Goal: Transaction & Acquisition: Purchase product/service

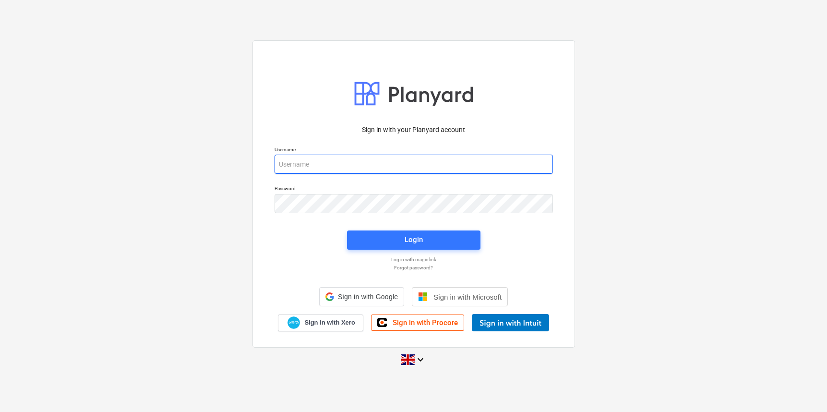
type input "[PERSON_NAME][EMAIL_ADDRESS][DOMAIN_NAME]"
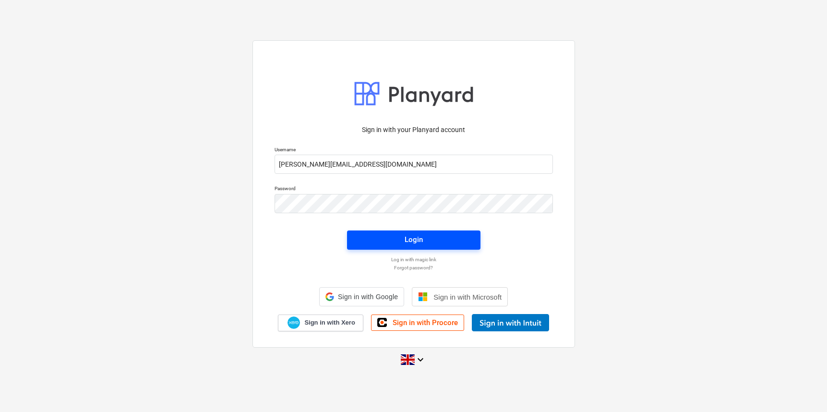
click at [406, 235] on div "Login" at bounding box center [414, 239] width 18 height 12
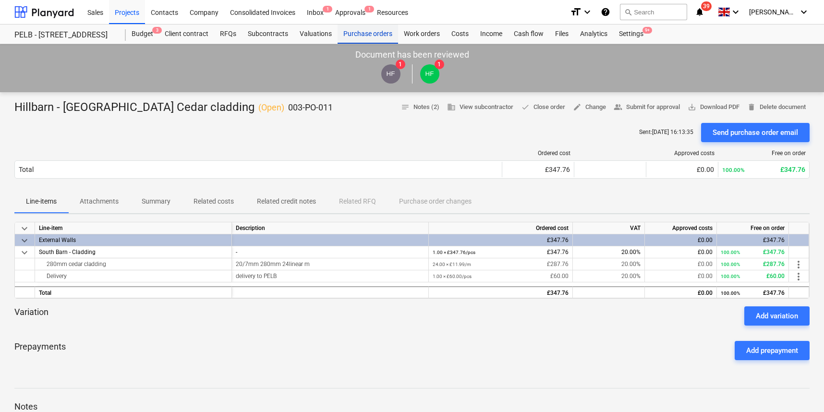
click at [377, 37] on div "Purchase orders" at bounding box center [367, 33] width 60 height 19
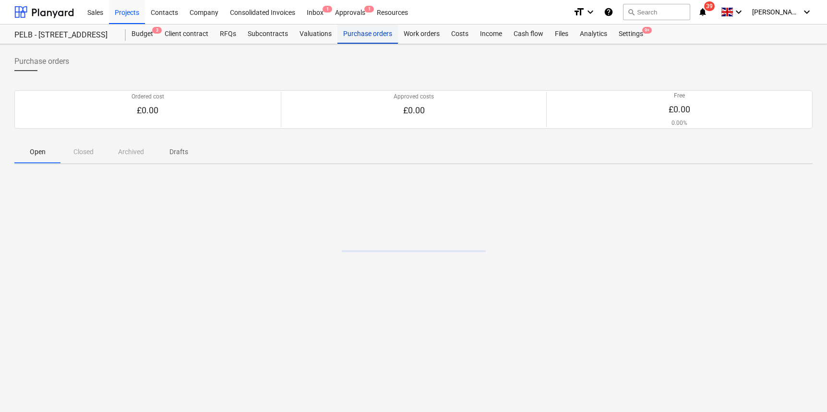
click at [372, 32] on div "Purchase orders" at bounding box center [367, 33] width 60 height 19
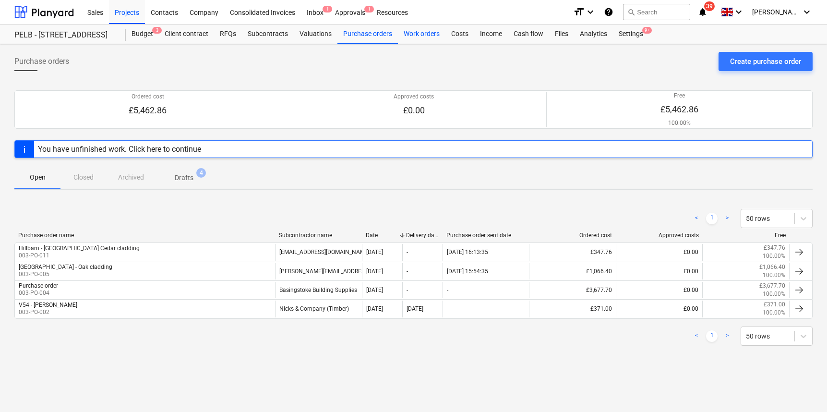
click at [412, 34] on div "Work orders" at bounding box center [422, 33] width 48 height 19
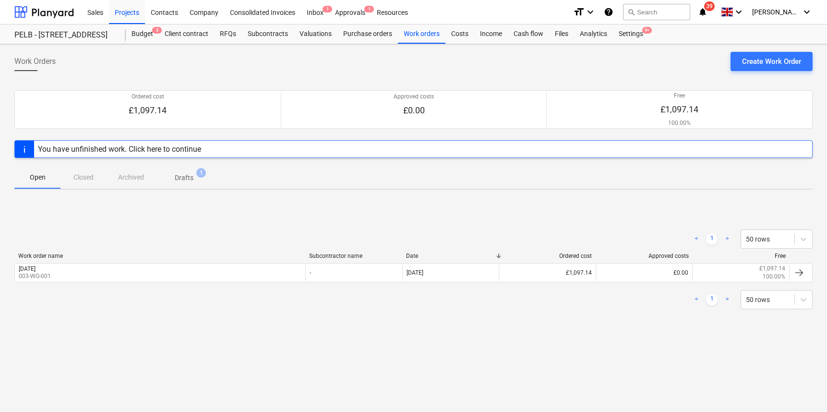
click at [180, 171] on span "Drafts 1" at bounding box center [184, 177] width 57 height 17
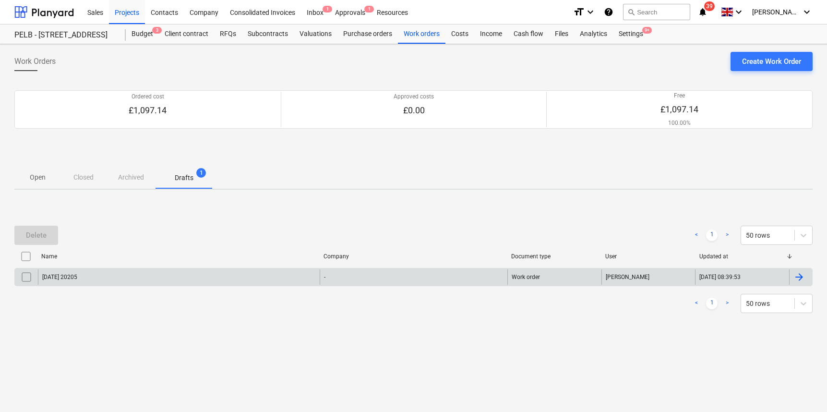
click at [96, 283] on div "[DATE] 20205" at bounding box center [179, 276] width 282 height 15
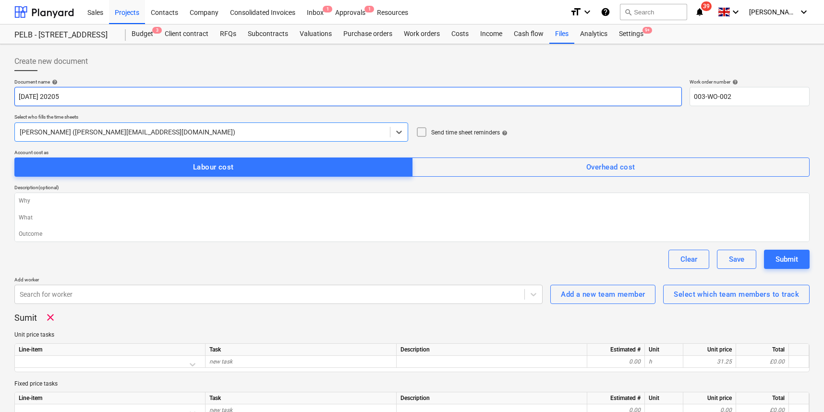
click at [105, 100] on input "[DATE] 20205" at bounding box center [347, 96] width 667 height 19
type textarea "x"
type input "[DATE]"
type textarea "x"
type input "[DATE]"
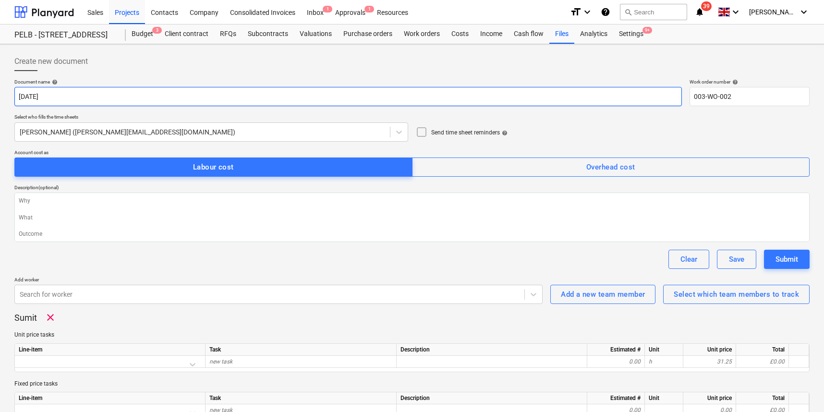
type textarea "x"
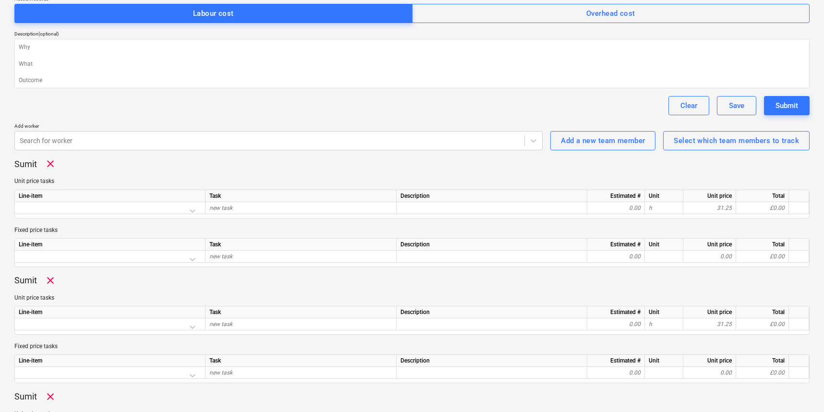
scroll to position [156, 0]
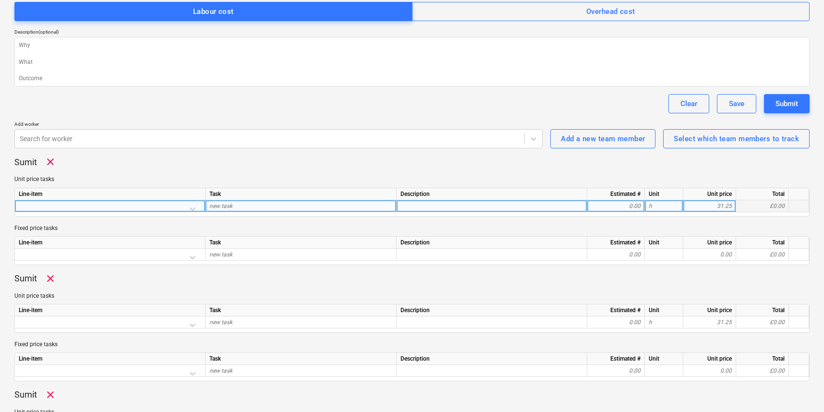
type input "[DATE]"
click at [193, 206] on div at bounding box center [110, 208] width 182 height 17
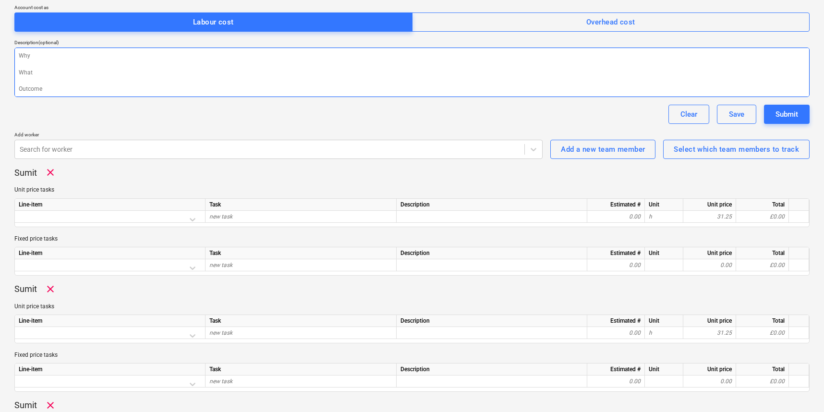
scroll to position [148, 0]
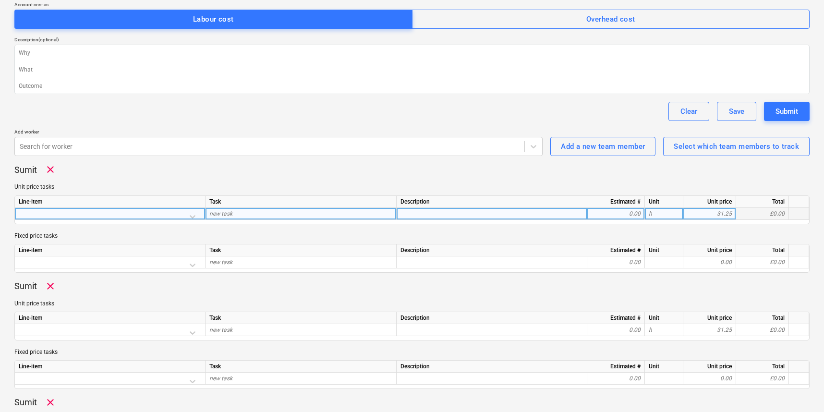
click at [192, 215] on div at bounding box center [110, 216] width 182 height 17
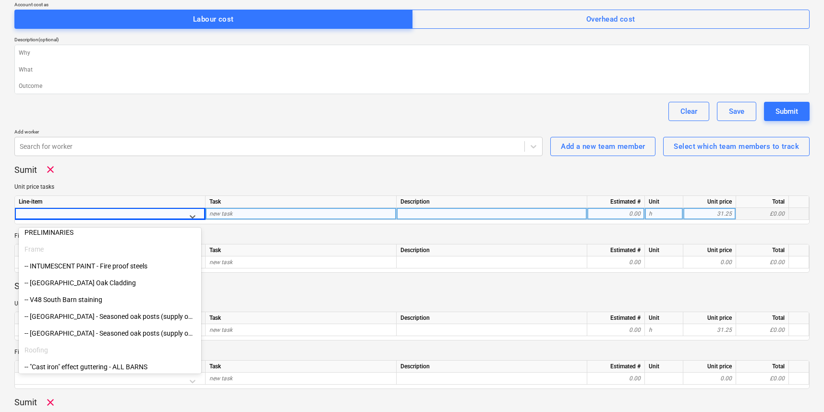
scroll to position [75, 0]
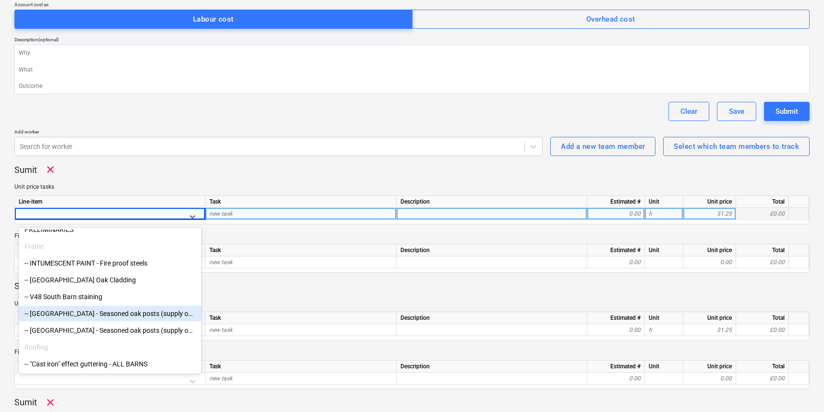
click at [102, 314] on div "-- [GEOGRAPHIC_DATA] - Seasoned oak posts (supply only)" at bounding box center [110, 313] width 182 height 15
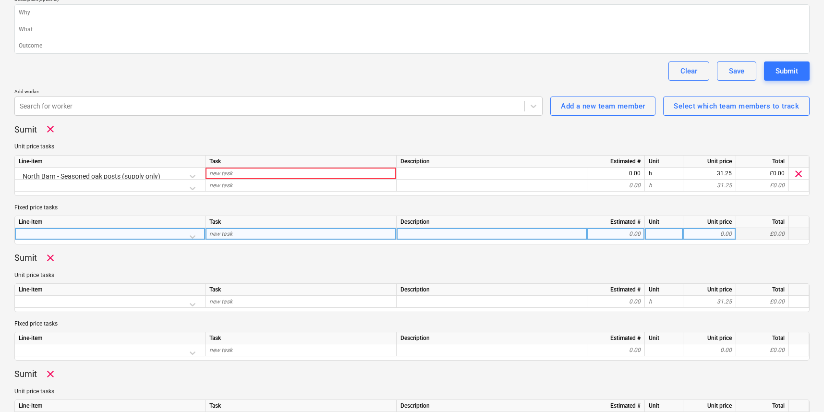
scroll to position [198, 0]
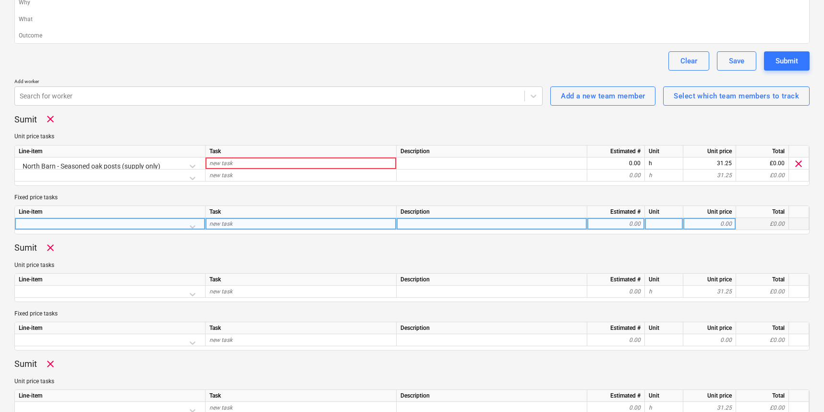
click at [194, 226] on div at bounding box center [110, 226] width 182 height 17
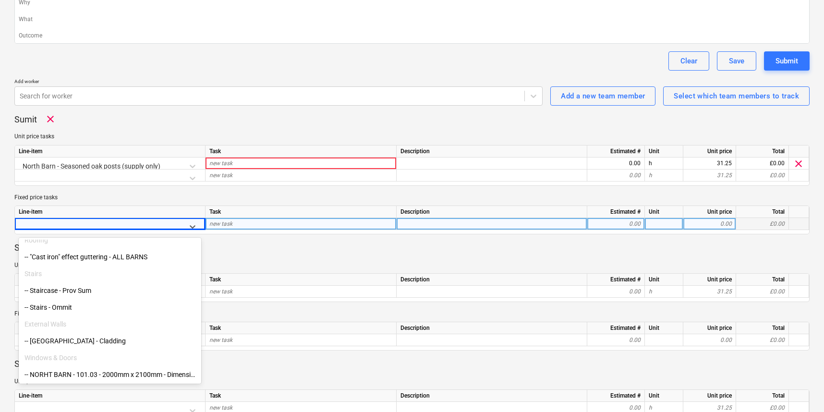
scroll to position [212, 0]
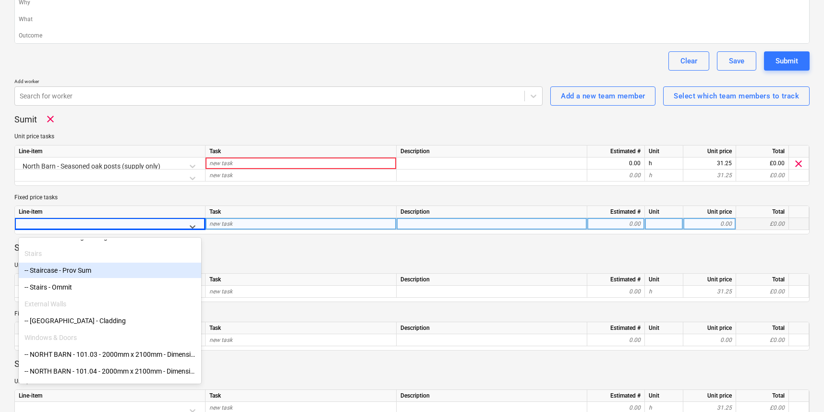
click at [99, 272] on div "-- Staircase - Prov Sum" at bounding box center [110, 270] width 182 height 15
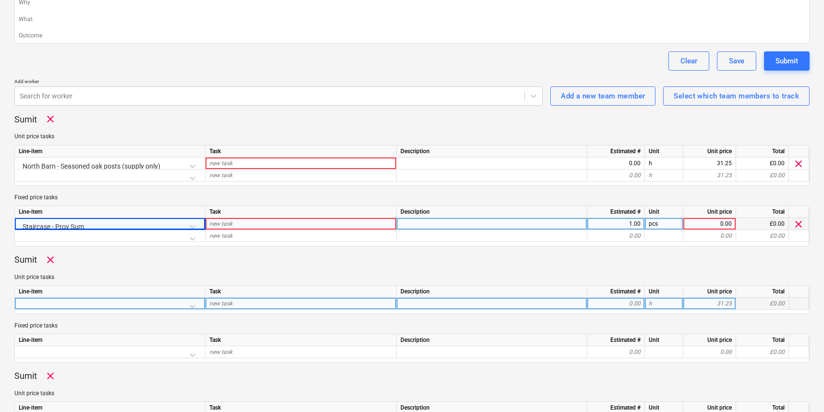
click at [91, 301] on div at bounding box center [110, 306] width 182 height 17
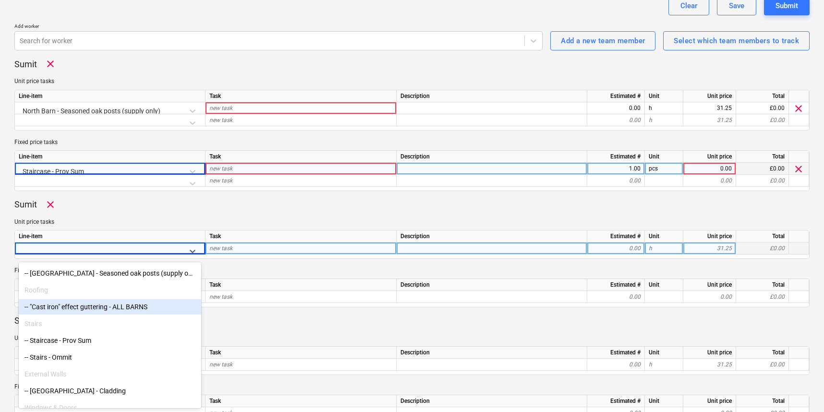
scroll to position [195, 0]
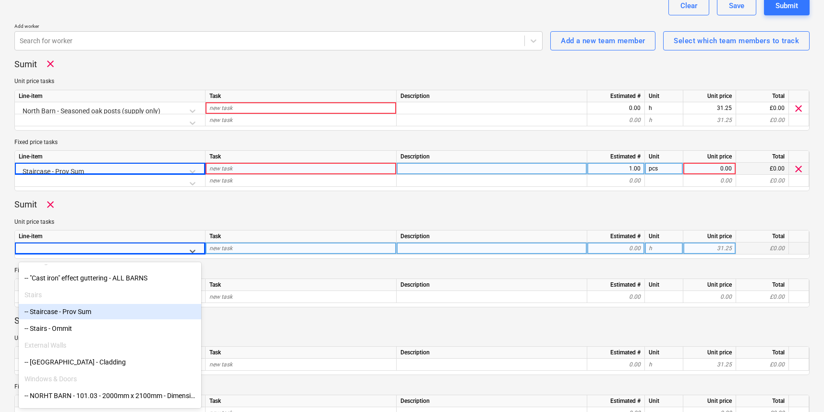
click at [78, 313] on div "-- Staircase - Prov Sum" at bounding box center [110, 311] width 182 height 15
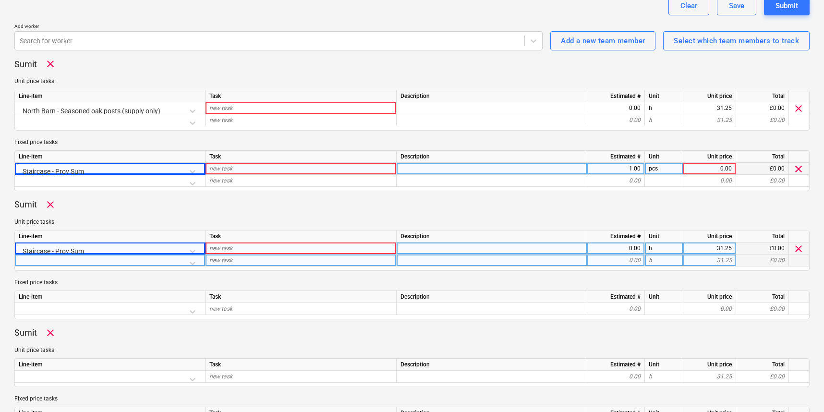
click at [194, 262] on div at bounding box center [110, 262] width 182 height 17
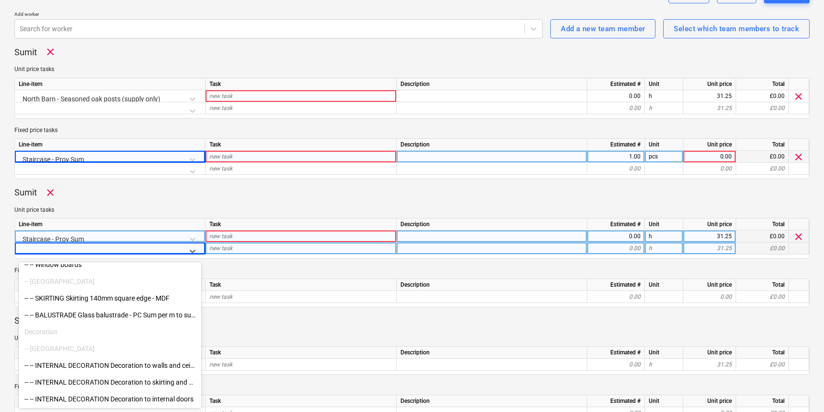
scroll to position [1161, 0]
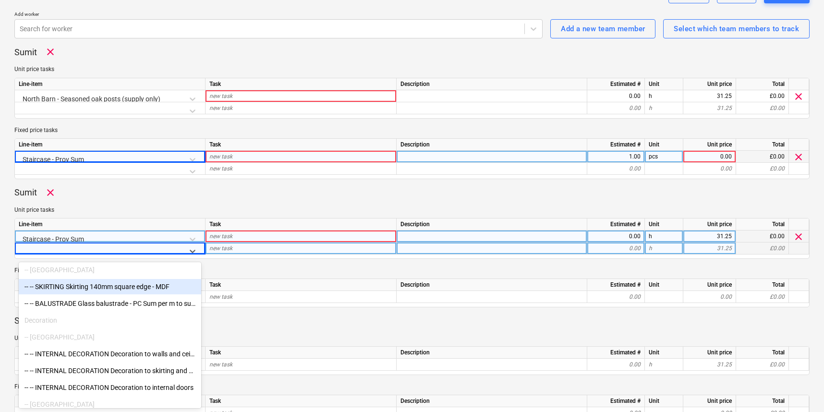
click at [116, 280] on div "-- -- SKIRTING Skirting 140mm square edge - MDF" at bounding box center [110, 286] width 182 height 15
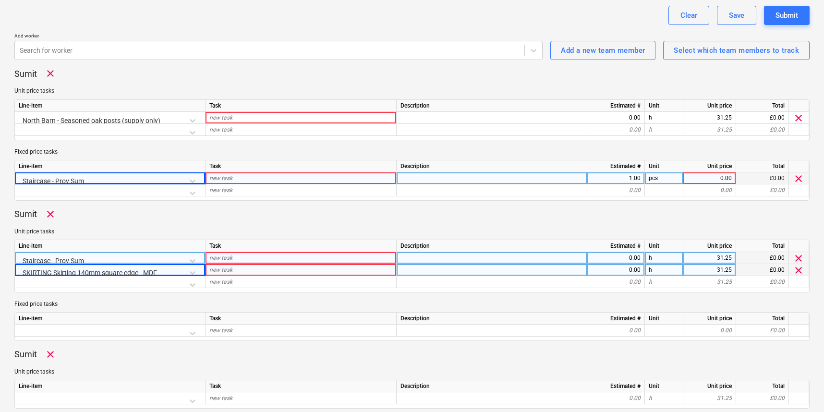
scroll to position [244, 0]
click at [799, 180] on span "clear" at bounding box center [799, 179] width 12 height 12
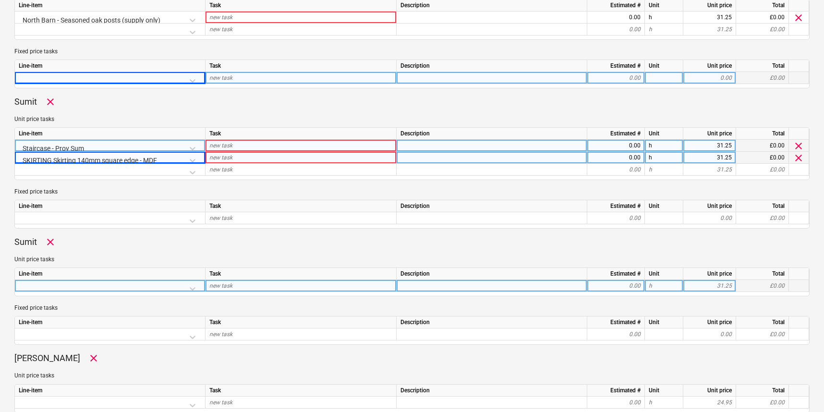
click at [195, 287] on div at bounding box center [110, 288] width 182 height 17
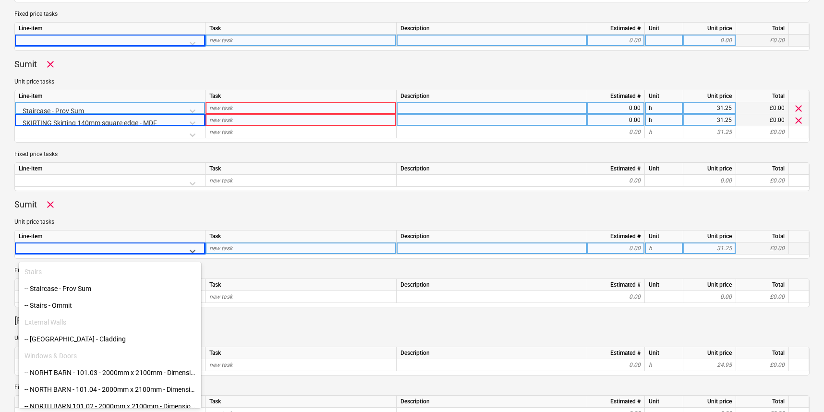
scroll to position [226, 0]
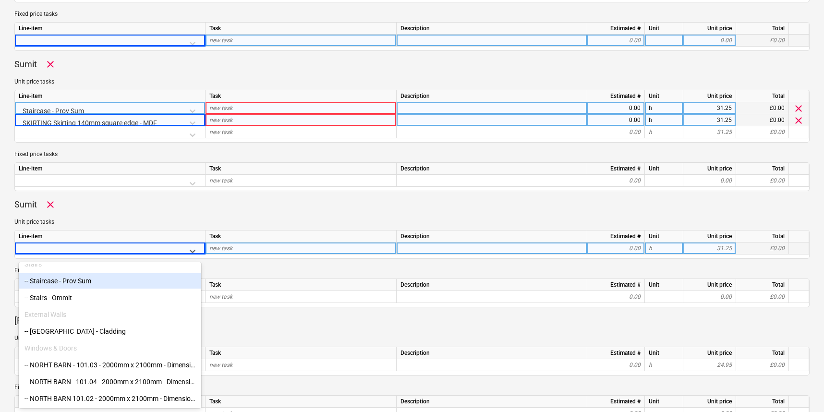
click at [91, 282] on div "-- Staircase - Prov Sum" at bounding box center [110, 280] width 182 height 15
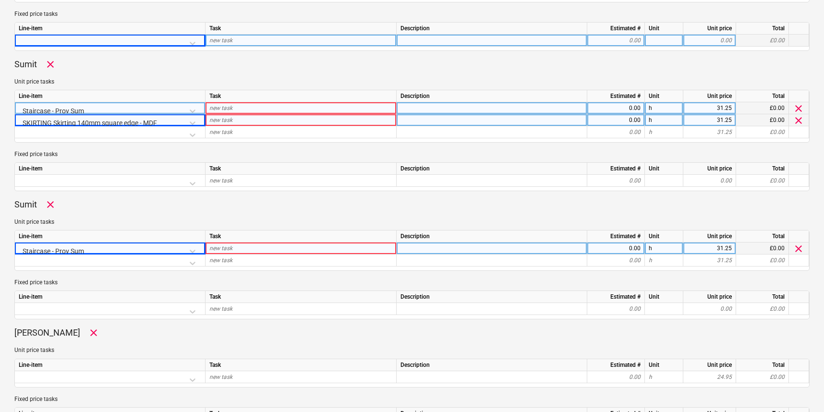
scroll to position [443, 0]
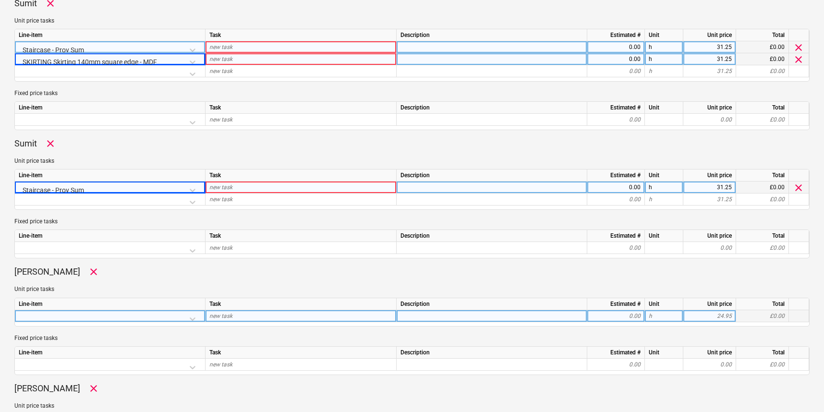
click at [193, 315] on div at bounding box center [110, 318] width 182 height 17
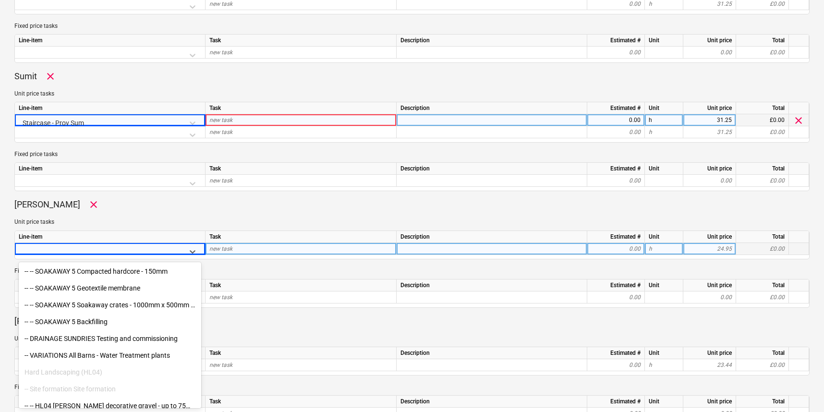
scroll to position [2761, 0]
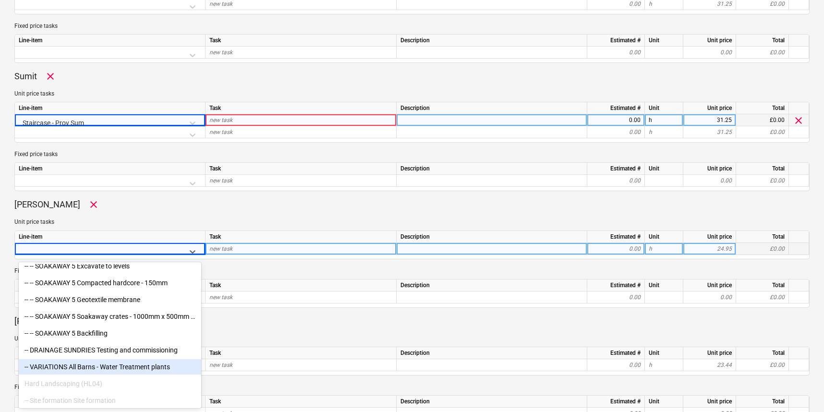
click at [113, 365] on div "-- VARIATIONS All Barns - Water Treatment plants" at bounding box center [110, 366] width 182 height 15
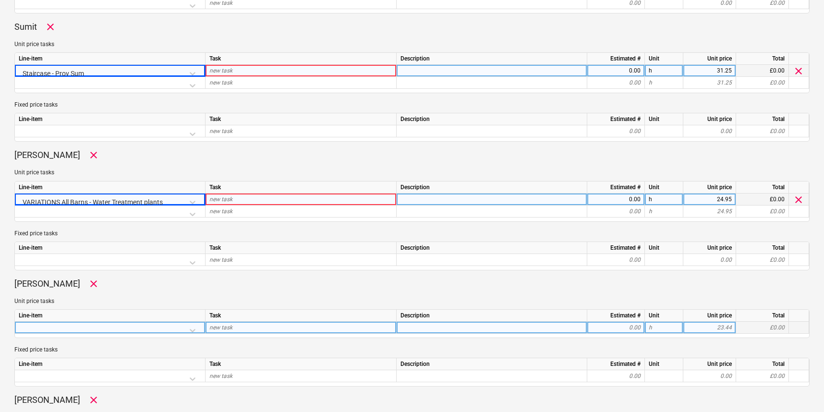
click at [78, 327] on div at bounding box center [110, 330] width 182 height 17
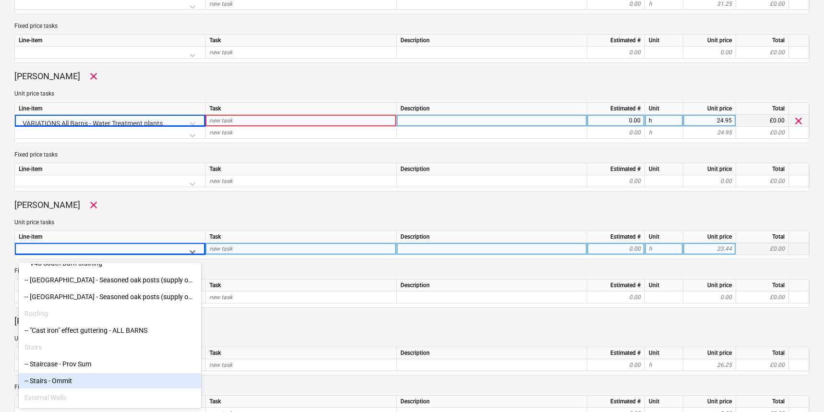
scroll to position [144, 0]
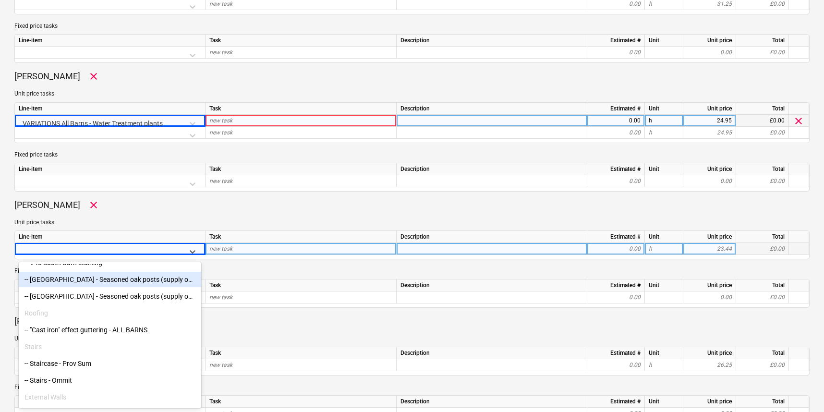
click at [113, 281] on div "-- [GEOGRAPHIC_DATA] - Seasoned oak posts (supply only)" at bounding box center [110, 279] width 182 height 15
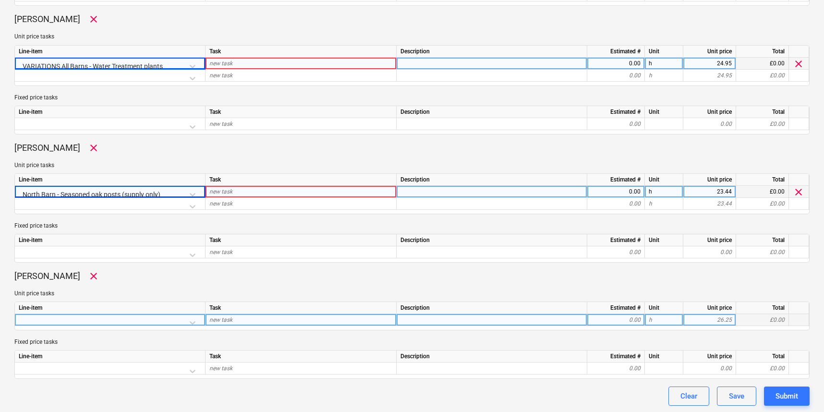
click at [77, 318] on div at bounding box center [110, 322] width 182 height 17
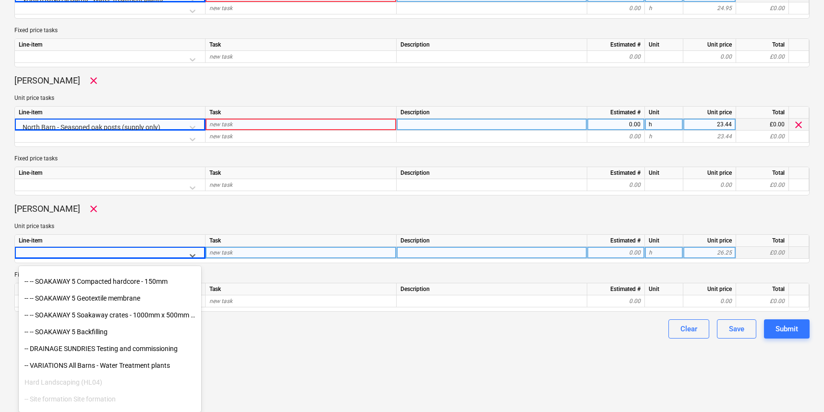
scroll to position [2773, 0]
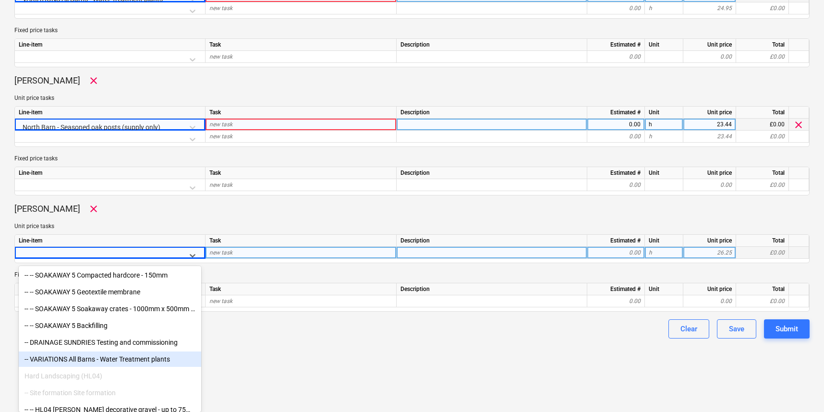
click at [72, 359] on div "-- VARIATIONS All Barns - Water Treatment plants" at bounding box center [110, 358] width 182 height 15
type textarea "x"
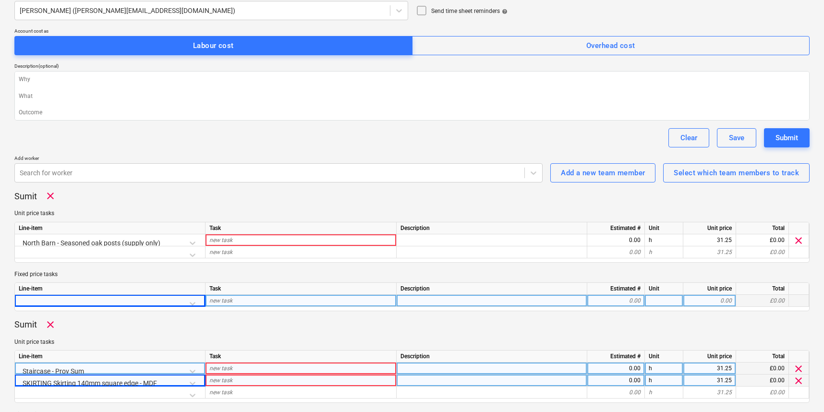
scroll to position [121, 0]
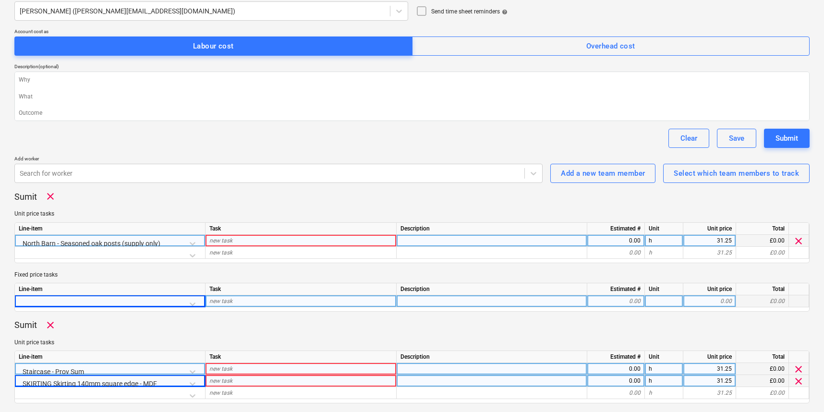
click at [626, 243] on div "0.00" at bounding box center [615, 241] width 49 height 12
type input "8"
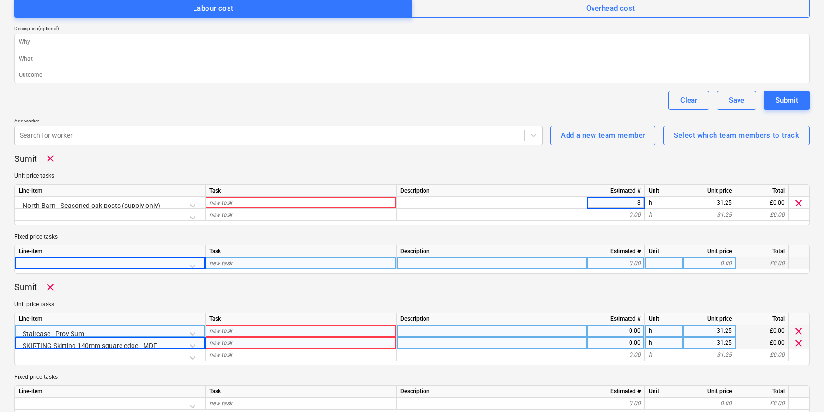
scroll to position [159, 0]
click at [621, 330] on div "0.00" at bounding box center [615, 331] width 49 height 12
type textarea "x"
type input "4"
click at [623, 340] on div "0.00" at bounding box center [615, 343] width 49 height 12
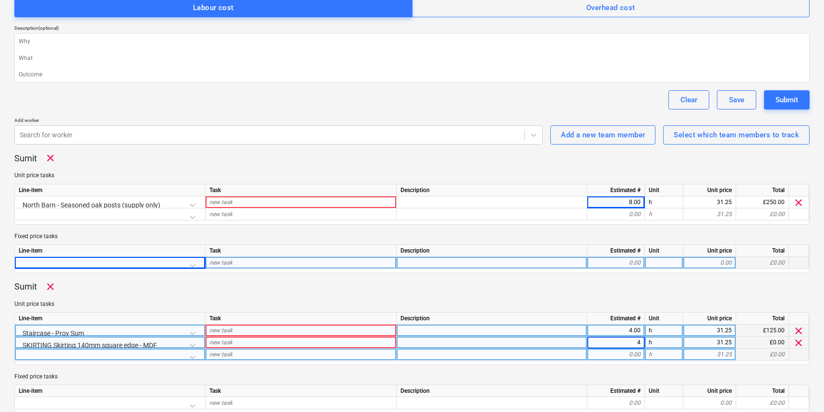
click at [621, 350] on div "0.00" at bounding box center [615, 355] width 49 height 12
type textarea "x"
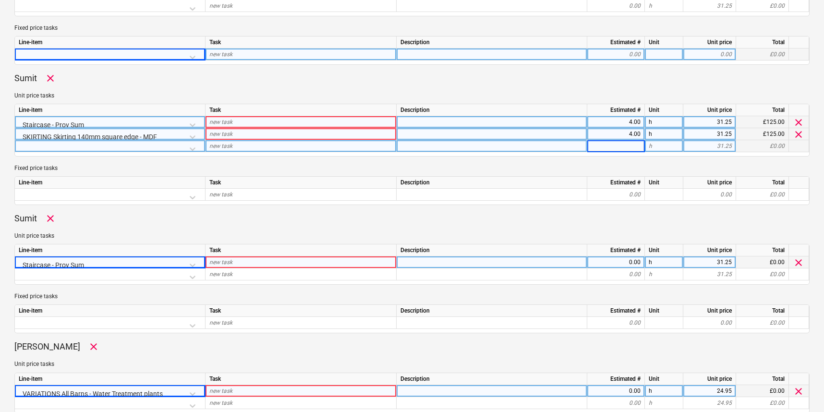
scroll to position [368, 0]
click at [631, 259] on div "0.00" at bounding box center [615, 262] width 49 height 12
type input "8"
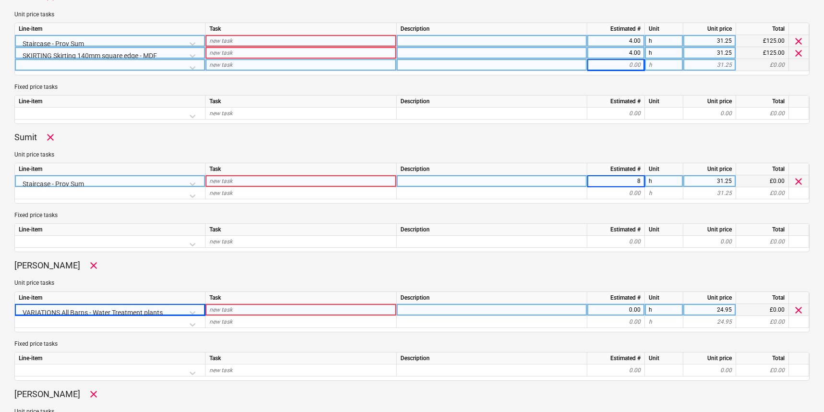
scroll to position [449, 0]
type textarea "x"
click at [623, 307] on div "0.00" at bounding box center [615, 309] width 49 height 12
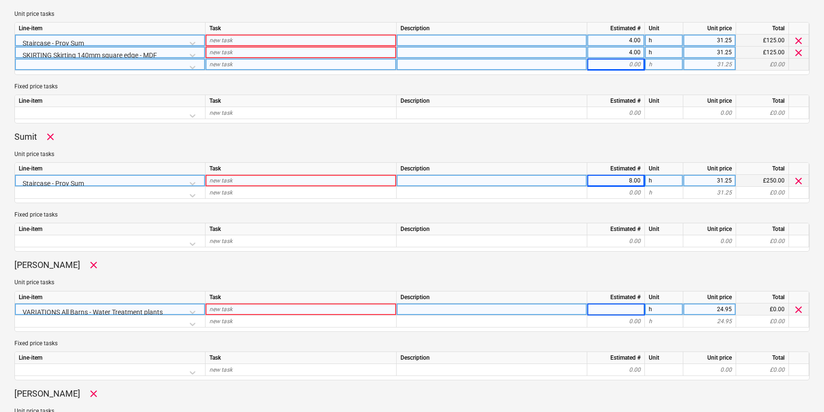
type input "8"
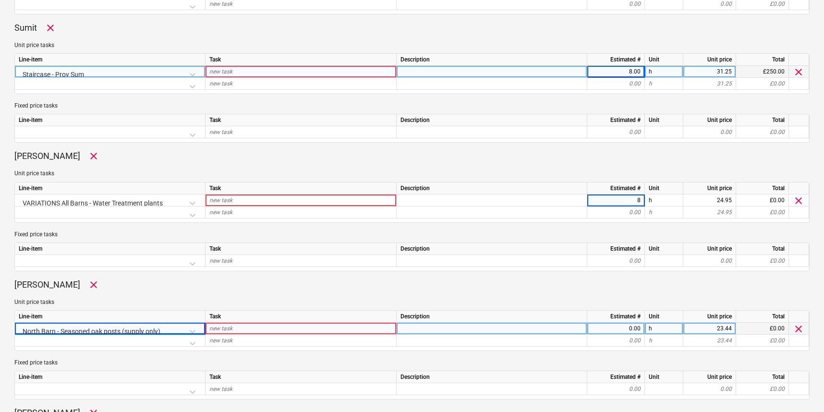
scroll to position [561, 0]
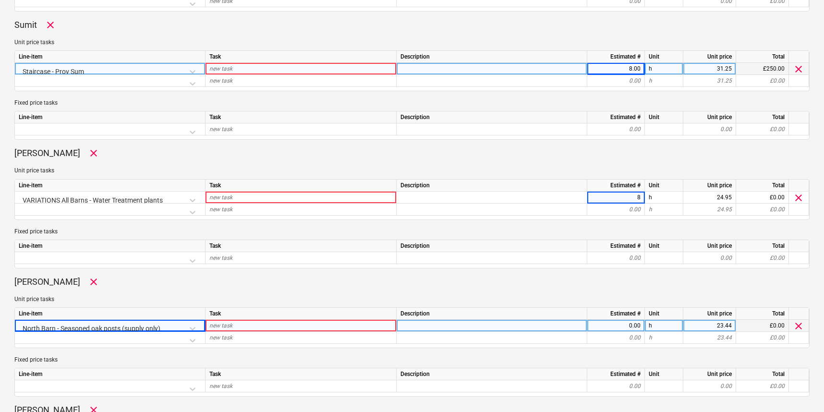
click at [621, 324] on div "0.00" at bounding box center [615, 326] width 49 height 12
type textarea "x"
type input "8"
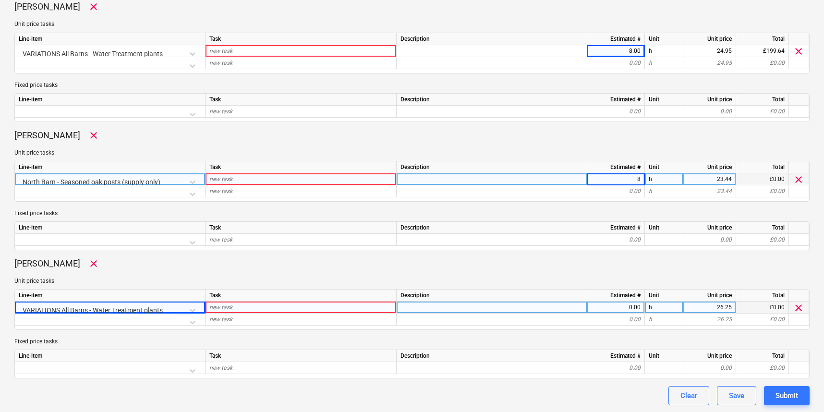
scroll to position [707, 0]
type textarea "x"
click at [627, 310] on div "0.00" at bounding box center [615, 308] width 49 height 12
type input "8"
click at [613, 343] on p "Fixed price tasks" at bounding box center [411, 342] width 795 height 8
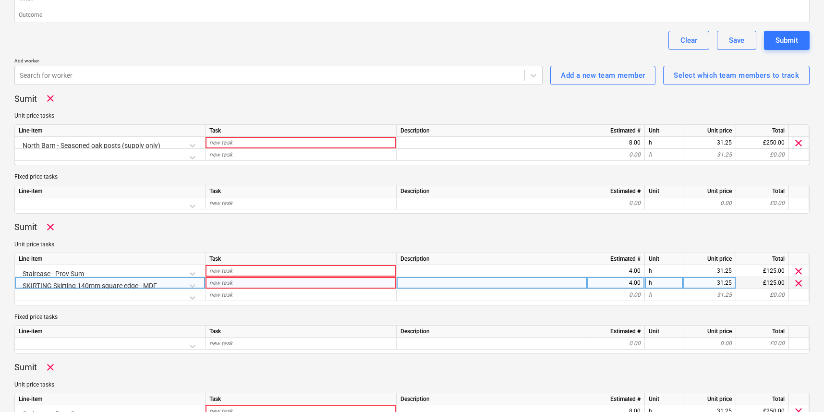
scroll to position [178, 0]
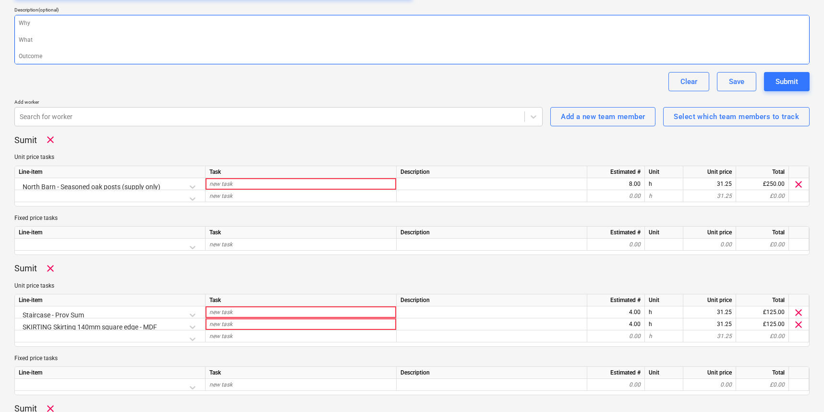
type textarea "x"
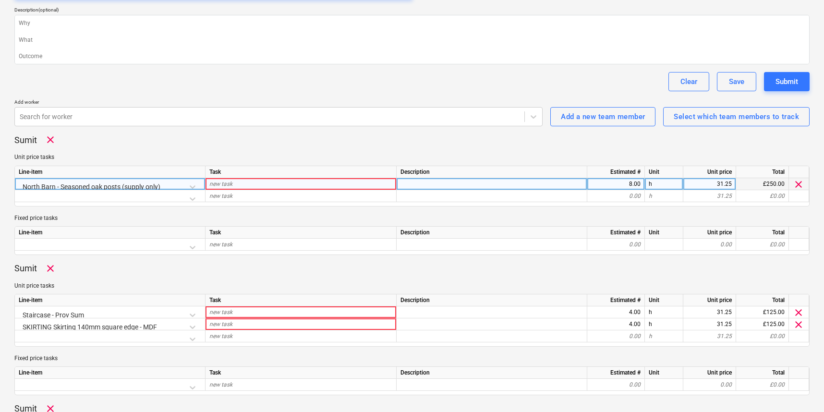
click at [244, 185] on div "new task" at bounding box center [300, 184] width 191 height 12
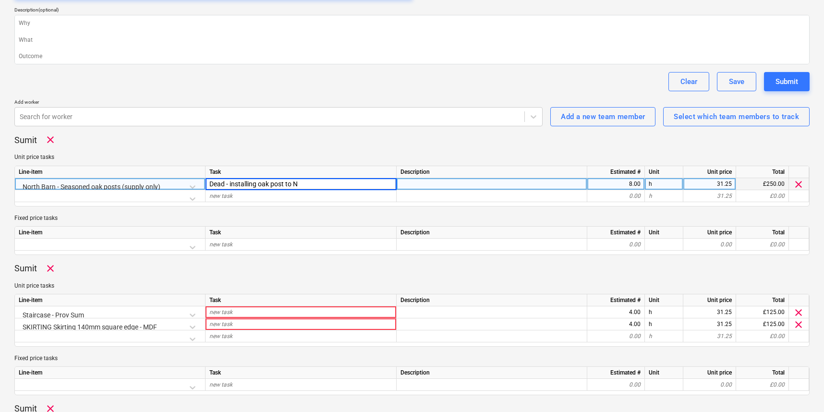
type input "Dead - installing oak post to NB"
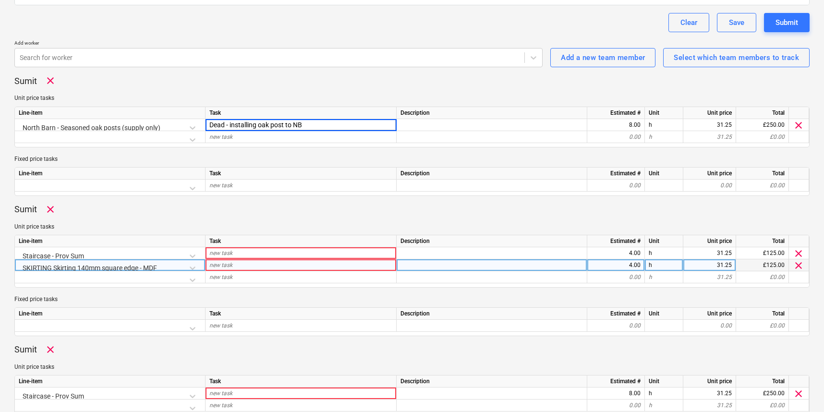
scroll to position [237, 0]
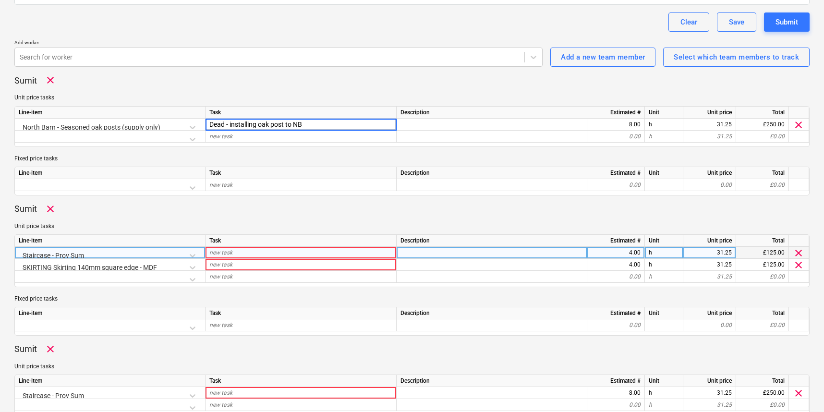
type textarea "x"
click at [250, 253] on div "new task" at bounding box center [300, 253] width 191 height 12
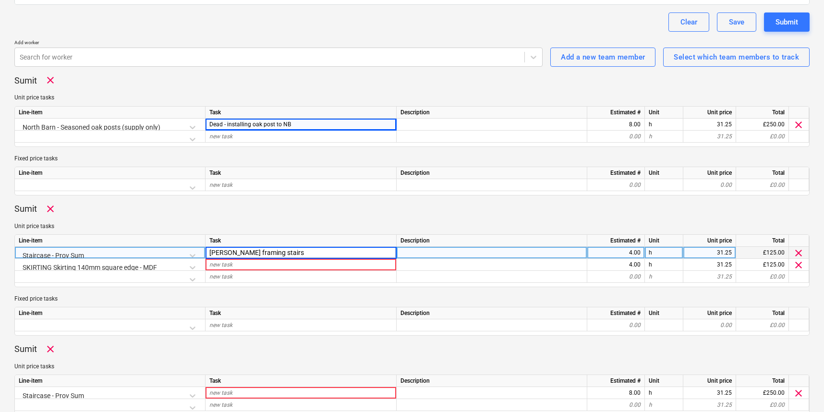
drag, startPoint x: 210, startPoint y: 252, endPoint x: 191, endPoint y: 253, distance: 19.7
click at [0, 0] on div "Staircase - Prov Sum [PERSON_NAME] framing stairs 4.00 h 31.25 £125.00 clear" at bounding box center [0, 0] width 0 height 0
type input "[PERSON_NAME] framing stairs"
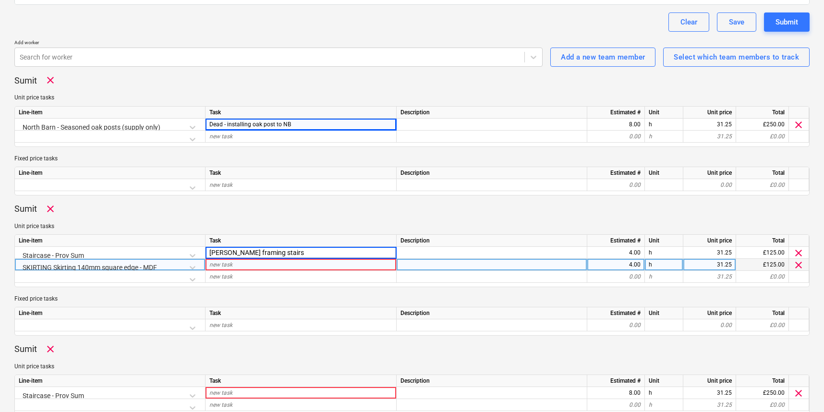
type textarea "x"
type input "E"
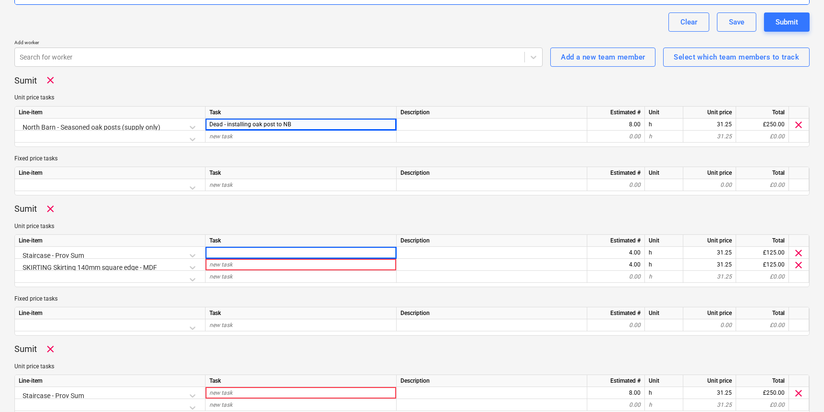
type textarea "x"
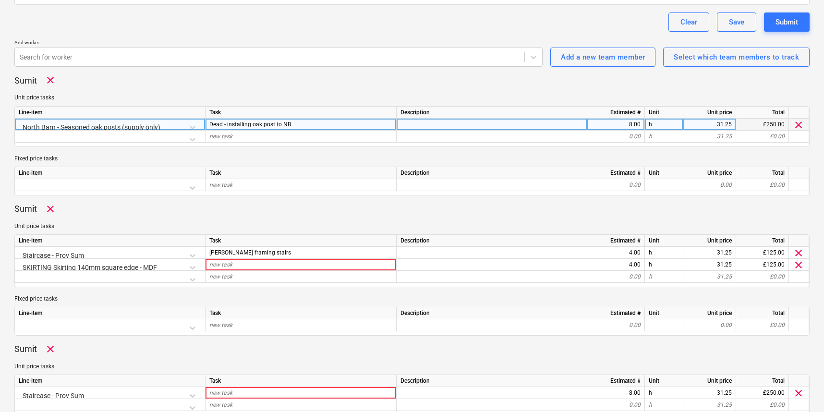
click at [223, 122] on span "Dead - installing oak post to NB" at bounding box center [250, 124] width 82 height 7
click at [225, 121] on input "Dead - installing oak post to NB" at bounding box center [300, 125] width 191 height 12
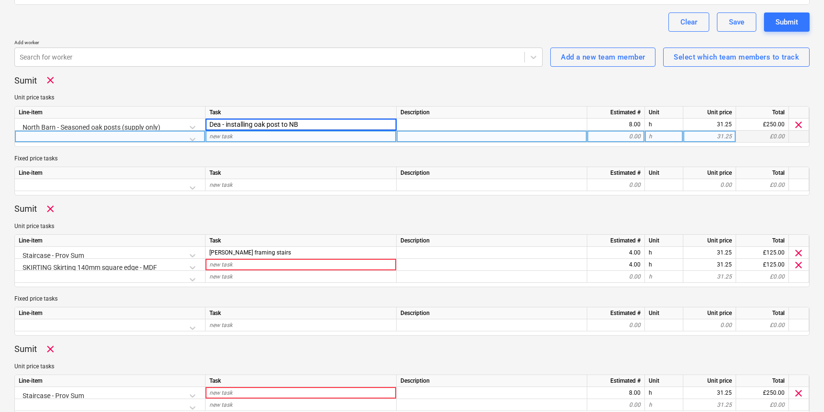
type input "[PERSON_NAME] - installing oak post to [GEOGRAPHIC_DATA]"
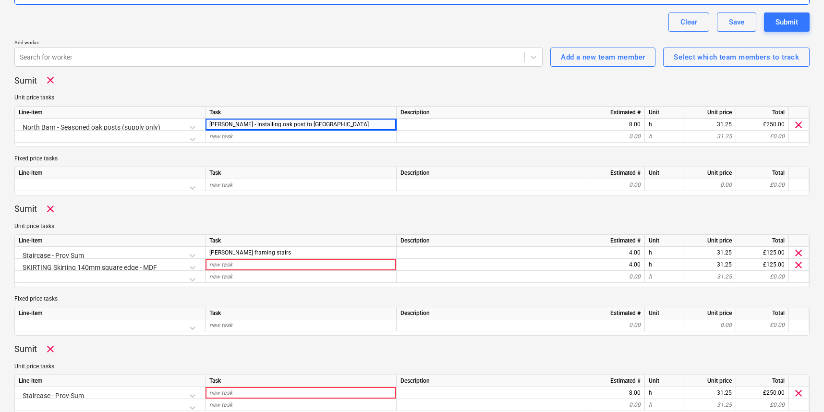
scroll to position [240, 0]
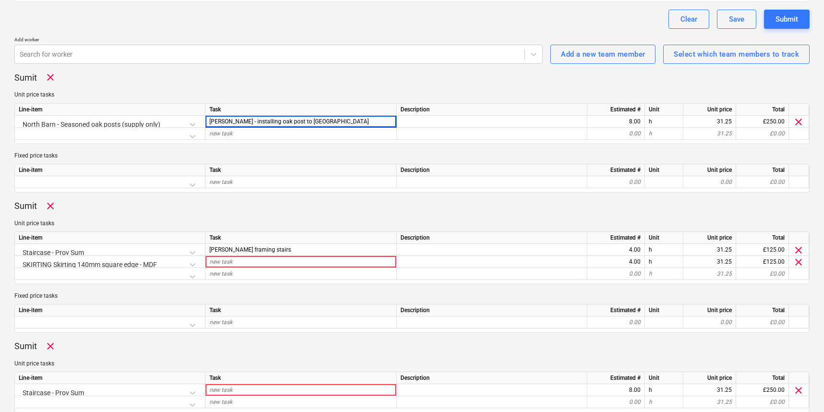
type textarea "x"
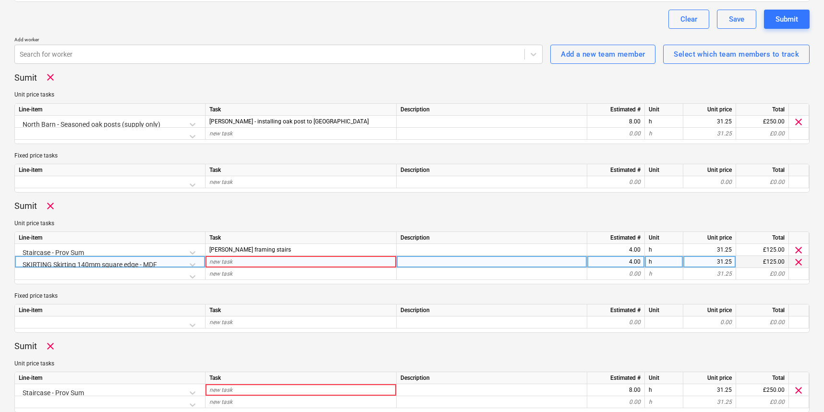
click at [259, 262] on div "new task" at bounding box center [300, 262] width 191 height 12
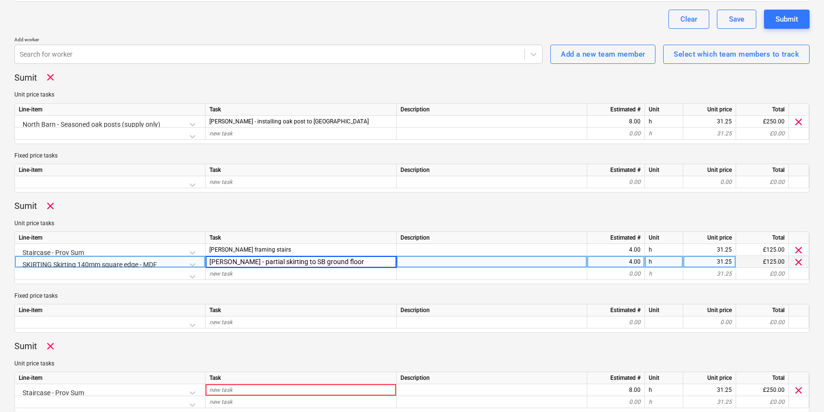
type input "[PERSON_NAME] - partial skirting to SB ground floor"
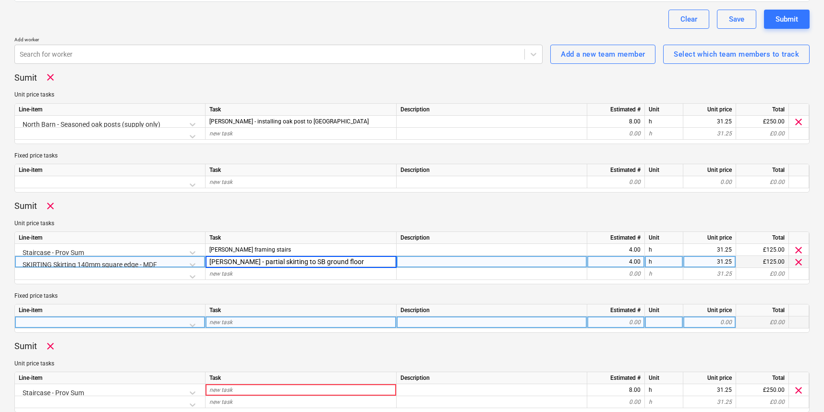
scroll to position [335, 0]
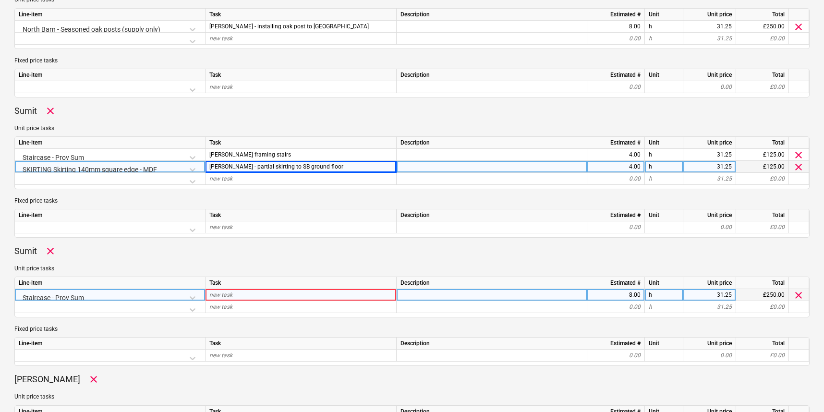
type textarea "x"
click at [266, 292] on div "new task" at bounding box center [300, 295] width 191 height 12
type input "[PERSON_NAME]"
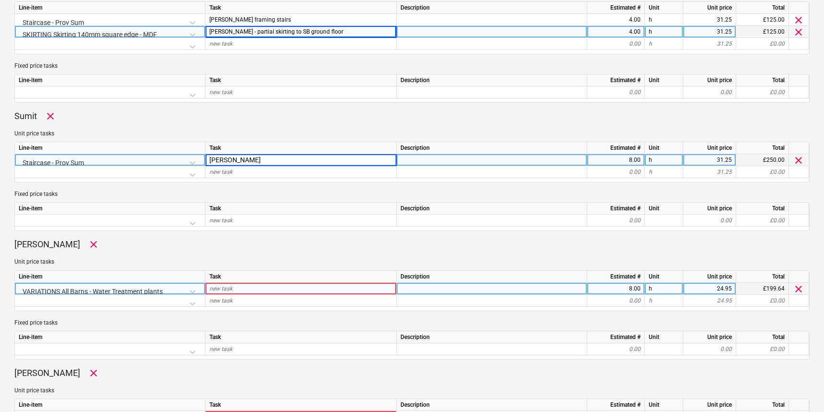
scroll to position [470, 0]
type textarea "x"
click at [258, 285] on div "new task" at bounding box center [300, 288] width 191 height 12
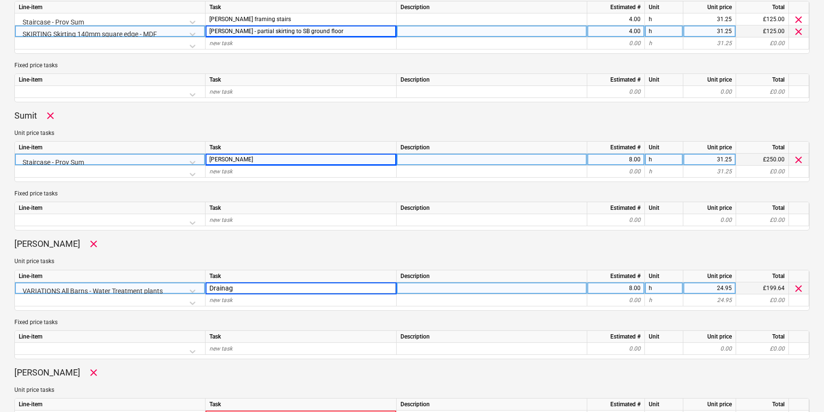
type input "Drainage"
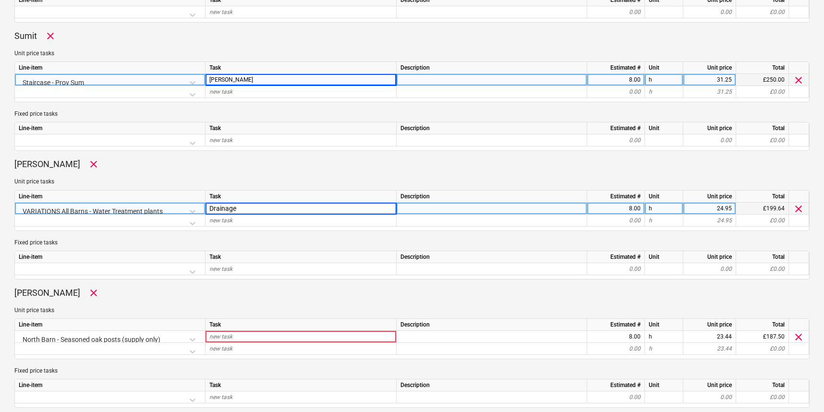
scroll to position [551, 0]
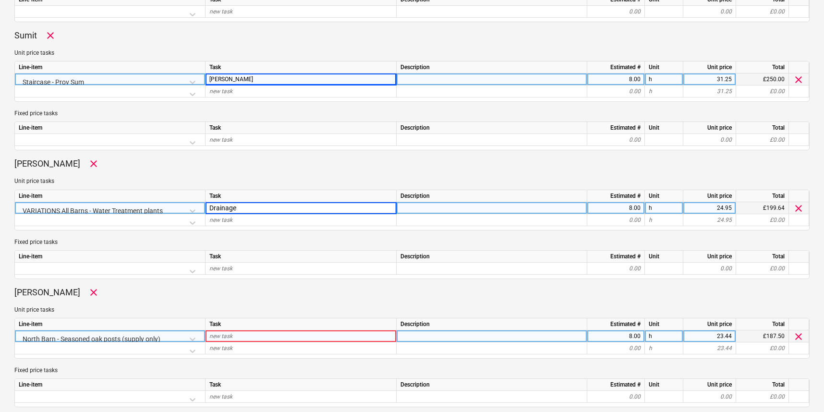
type textarea "x"
click at [239, 332] on div "new task" at bounding box center [300, 336] width 191 height 12
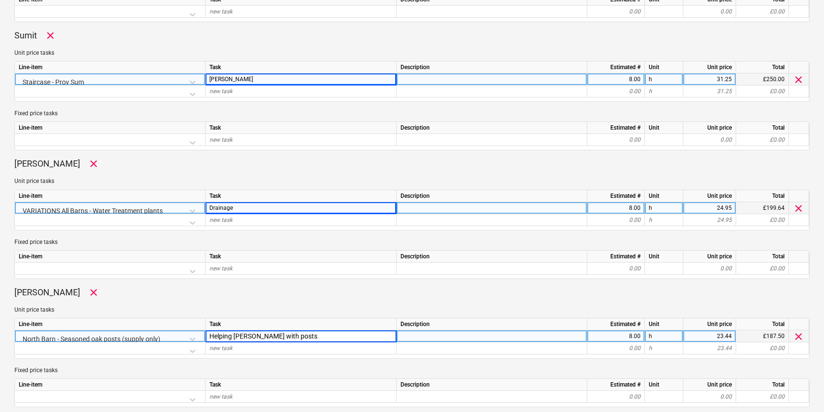
type input "Helping [PERSON_NAME] with posts"
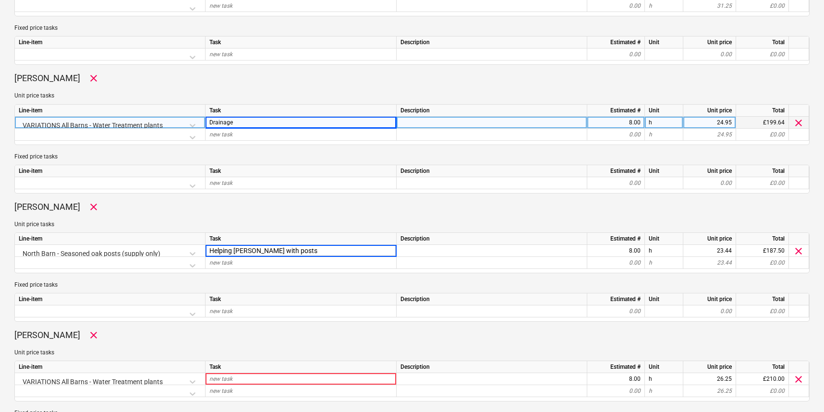
scroll to position [642, 0]
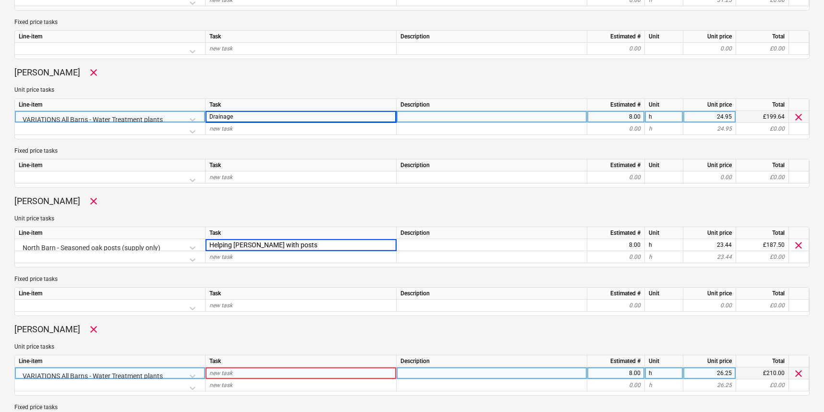
type textarea "x"
click at [237, 370] on div "new task" at bounding box center [300, 373] width 191 height 12
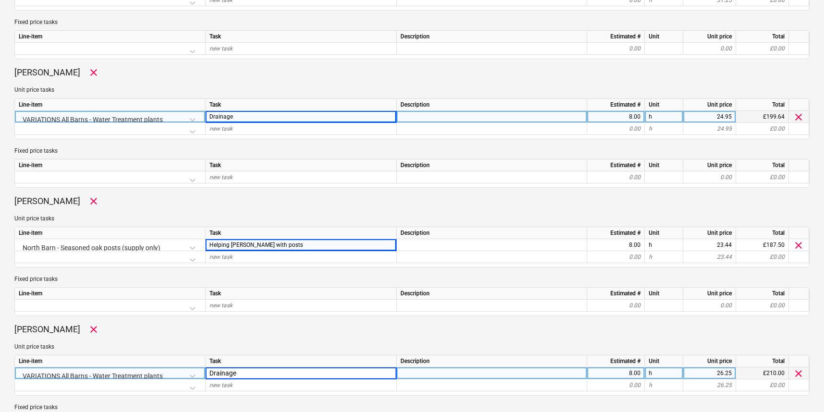
type input "Drainage"
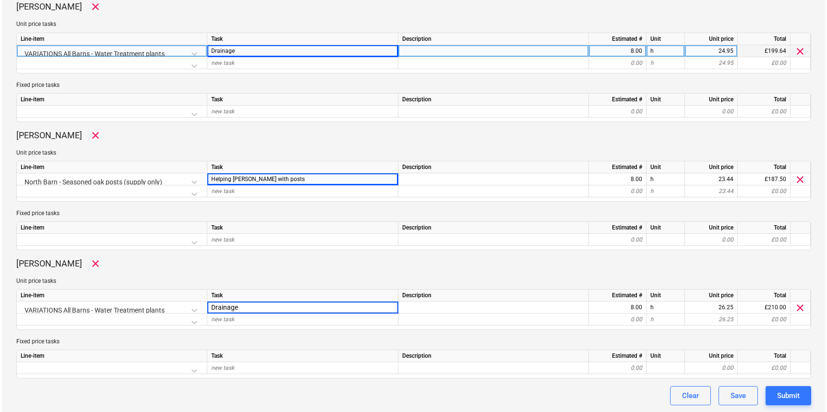
scroll to position [707, 0]
click at [793, 394] on div "Submit" at bounding box center [786, 396] width 23 height 12
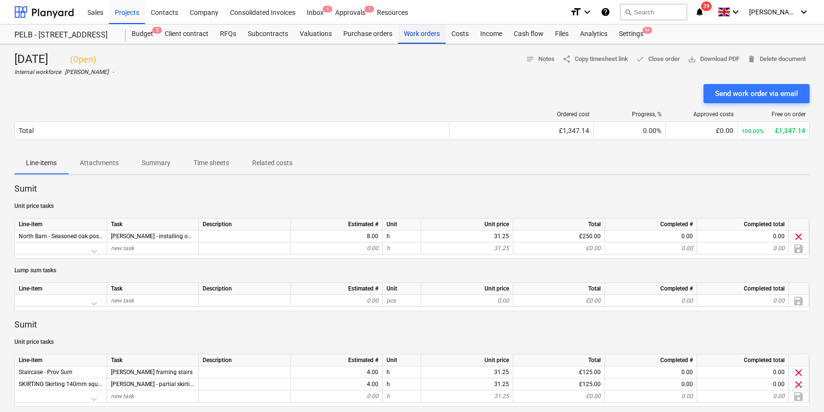
click at [418, 33] on div "Work orders" at bounding box center [422, 33] width 48 height 19
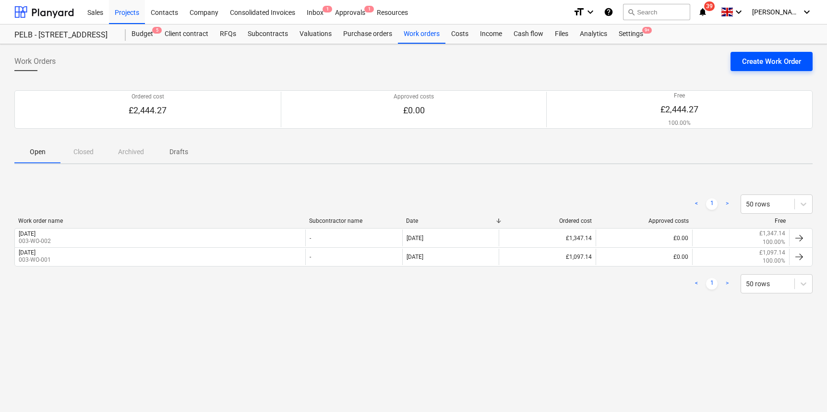
click at [746, 65] on div "Create Work Order" at bounding box center [771, 61] width 59 height 12
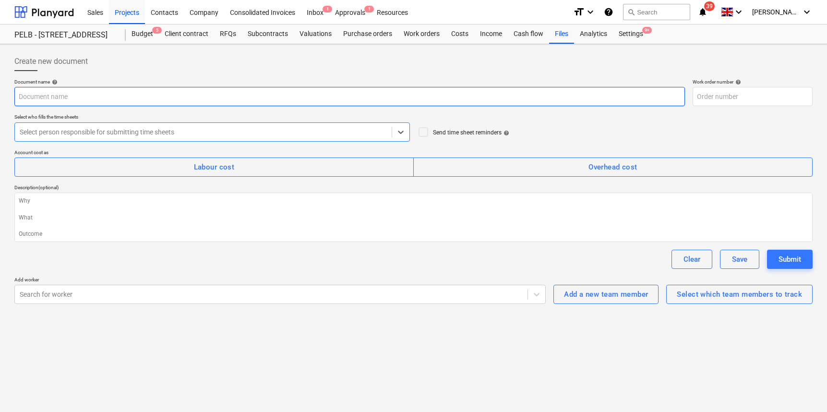
type textarea "x"
type input "003-WO-003"
click at [54, 101] on input "text" at bounding box center [349, 96] width 671 height 19
type textarea "x"
type input "W"
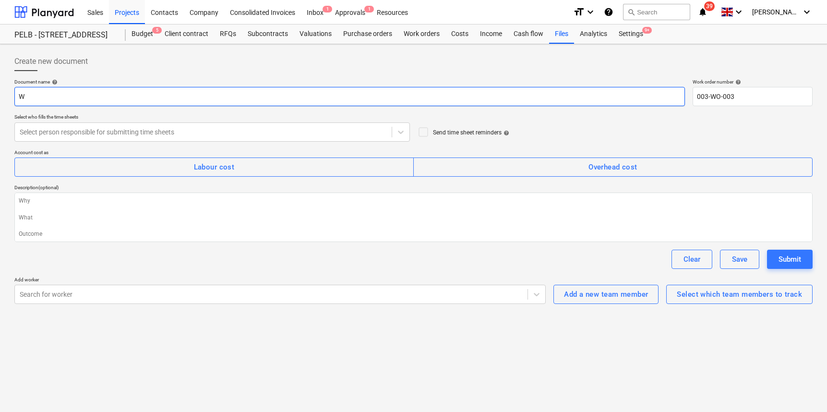
type textarea "x"
type input "We"
type textarea "x"
type input "Wed"
type textarea "x"
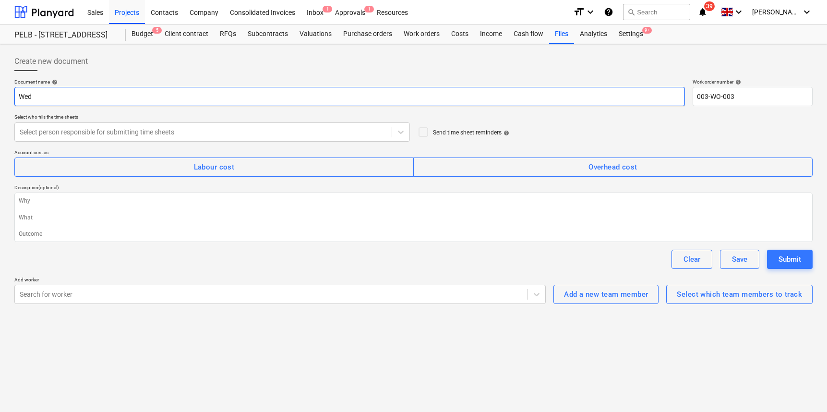
type input "Wed"
type textarea "x"
type input "Wed 3"
type textarea "x"
type input "Wed 3r"
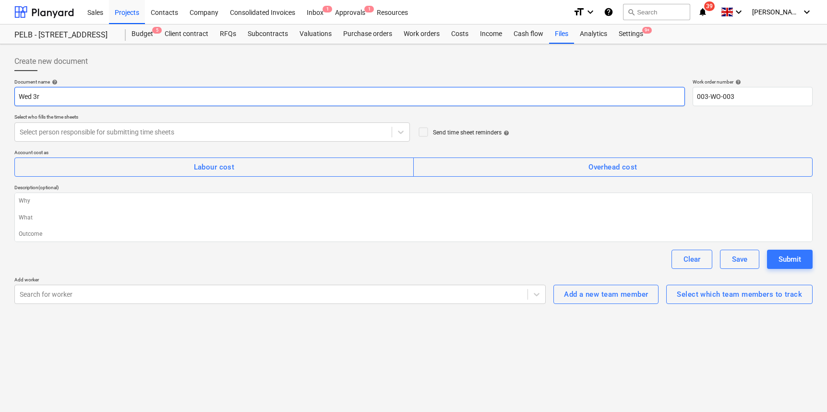
type textarea "x"
type input "Wed 3rd"
type textarea "x"
type input "Wed 3rd"
type textarea "x"
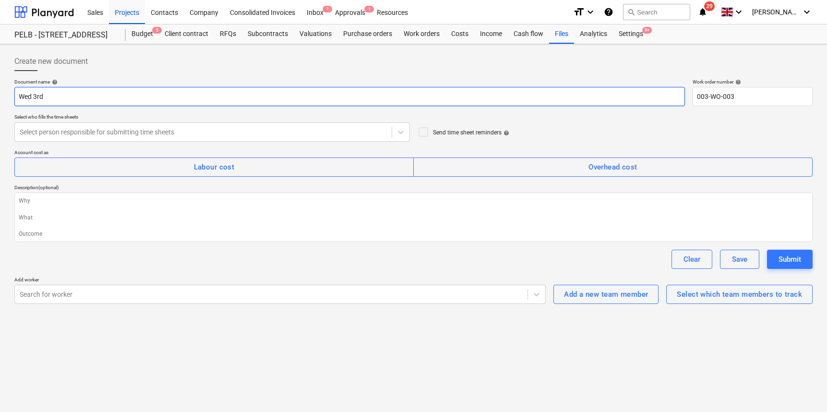
type input "Wed 3rd S"
type textarea "x"
type input "Wed 3rd Se"
type textarea "x"
type input "[DATE]"
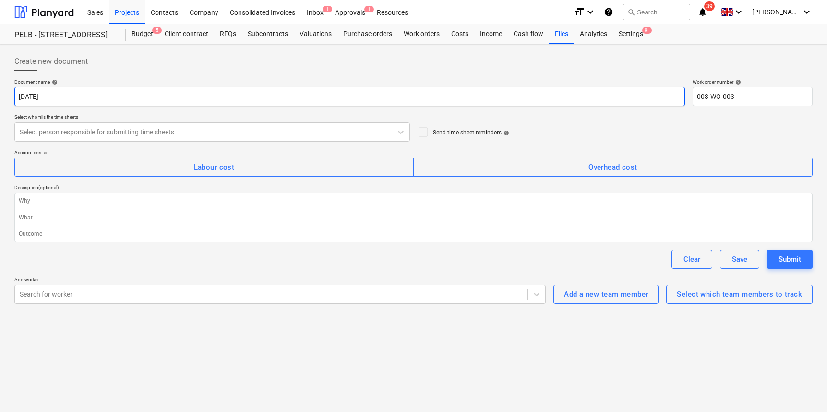
type textarea "x"
type input "[DATE]"
type textarea "x"
type input "Wed 3rd Septe"
type textarea "x"
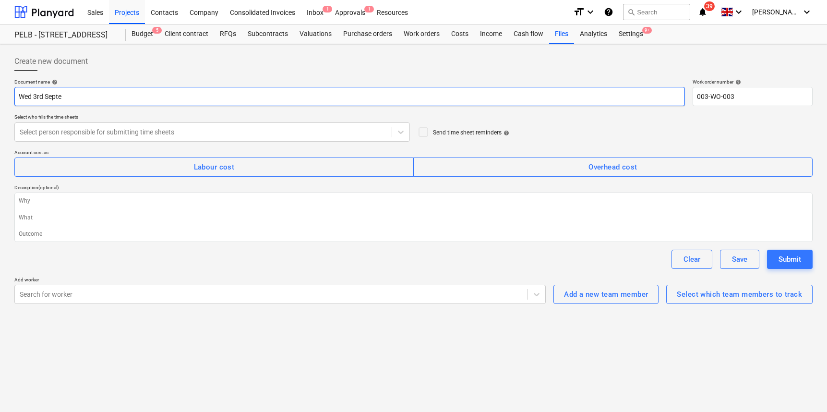
type input "Wed 3rd Septem"
type textarea "x"
type input "Wed 3rd Septeme"
type textarea "x"
type input "Wed 3rd Septemeb"
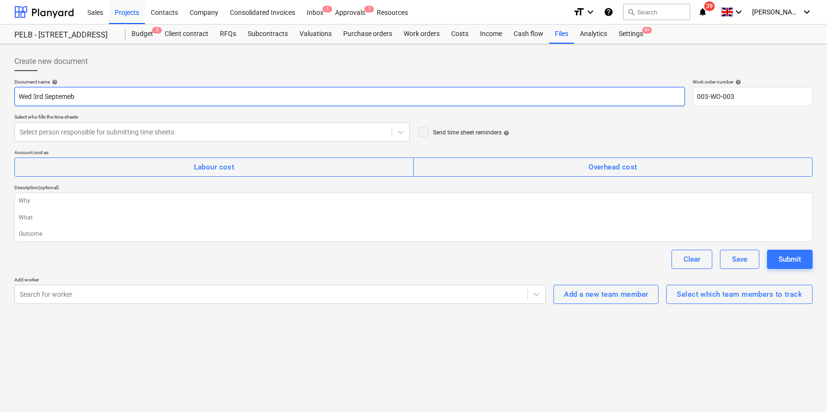
type textarea "x"
type input "Wed 3rd Septemebr"
type textarea "x"
type input "Wed 3rd Septemebre"
type textarea "x"
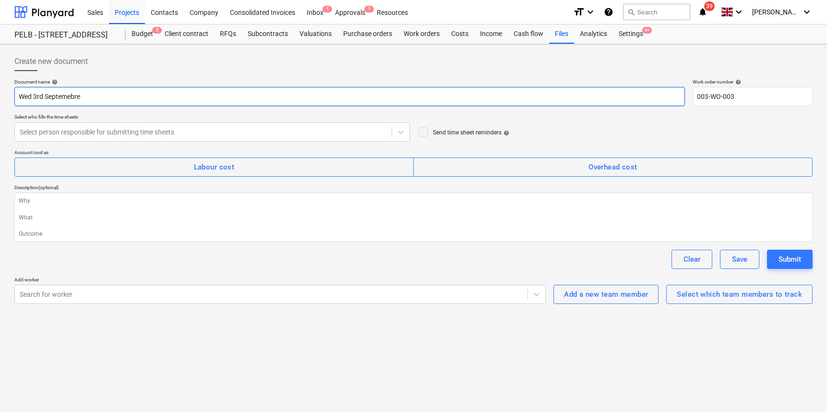
type input "[DATE]"
type textarea "x"
type input "[DATE] 2"
type textarea "x"
type input "[DATE]"
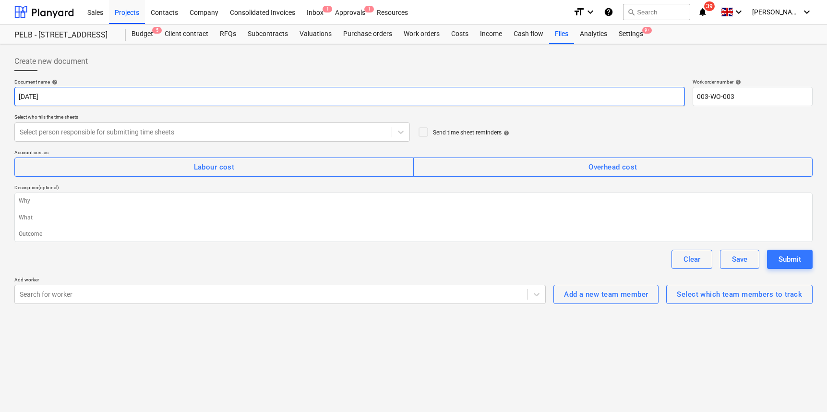
type textarea "x"
type input "[DATE]"
type textarea "x"
type input "Wed 3rd Septembe"
type textarea "x"
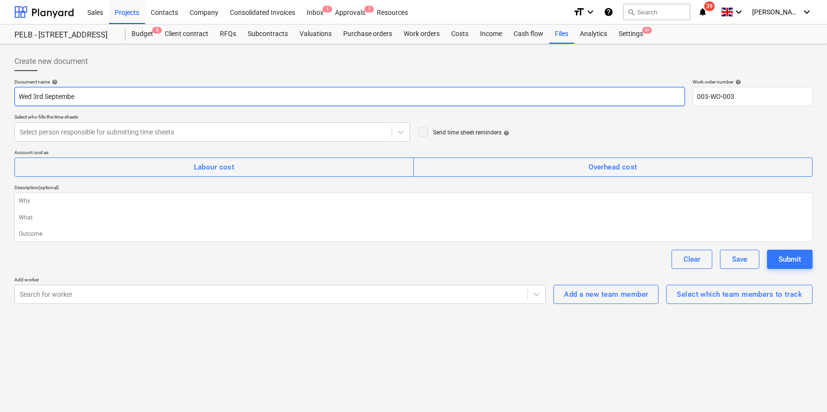
type input "[DATE]"
type textarea "x"
type input "[DATE]"
type textarea "x"
type input "[DATE] 2"
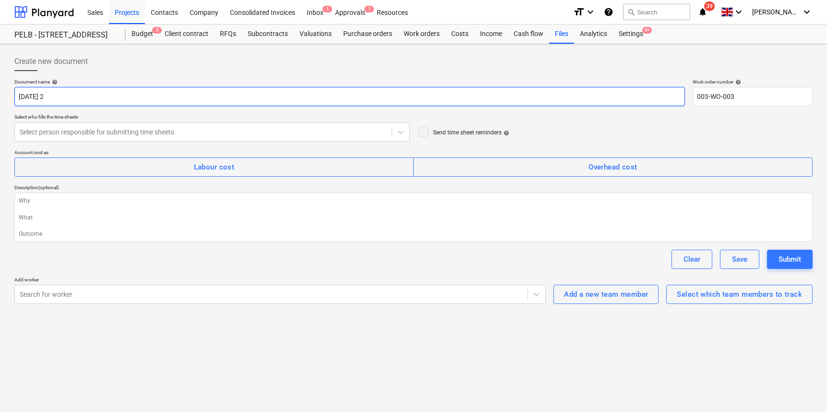
type textarea "x"
type input "[DATE]"
type textarea "x"
type input "[DATE]"
type textarea "x"
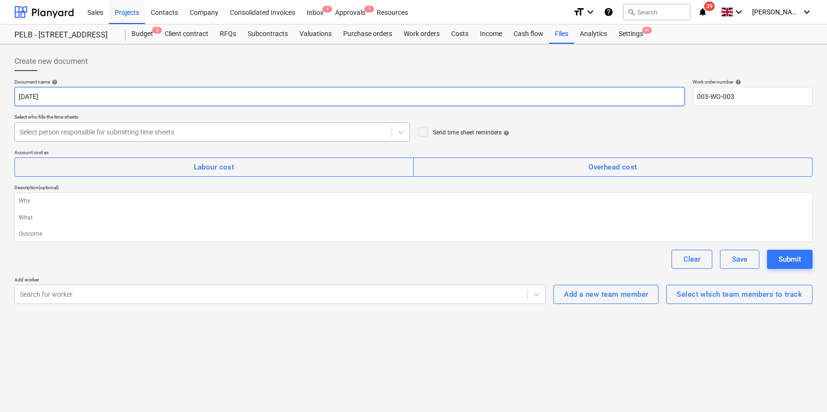
type input "[DATE]"
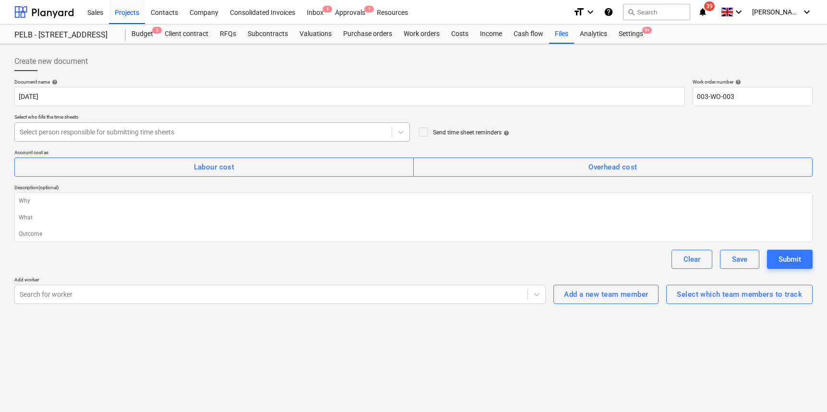
click at [120, 131] on div "Select person responsible for submitting time sheets" at bounding box center [203, 132] width 367 height 8
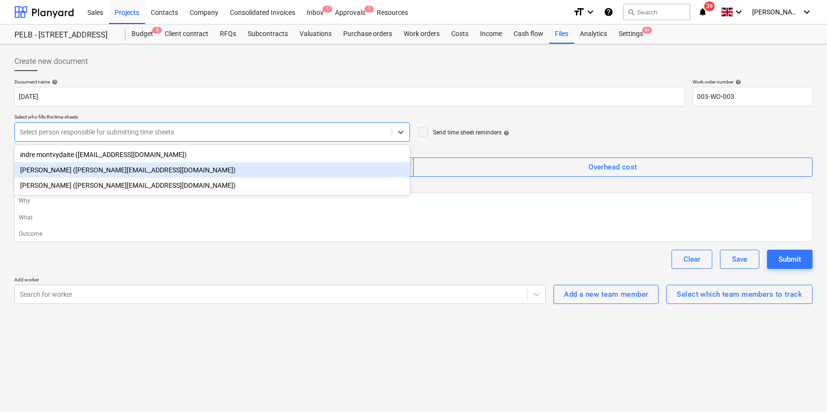
click at [88, 166] on div "[PERSON_NAME] ([PERSON_NAME][EMAIL_ADDRESS][DOMAIN_NAME])" at bounding box center [212, 169] width 396 height 15
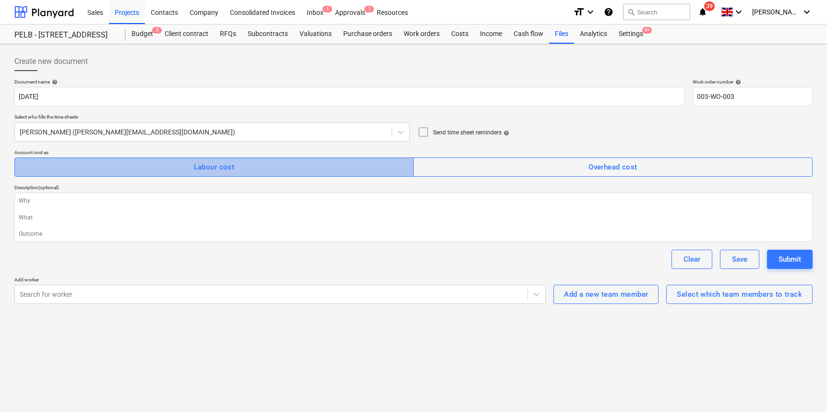
click at [224, 168] on div "Labour cost" at bounding box center [214, 167] width 41 height 12
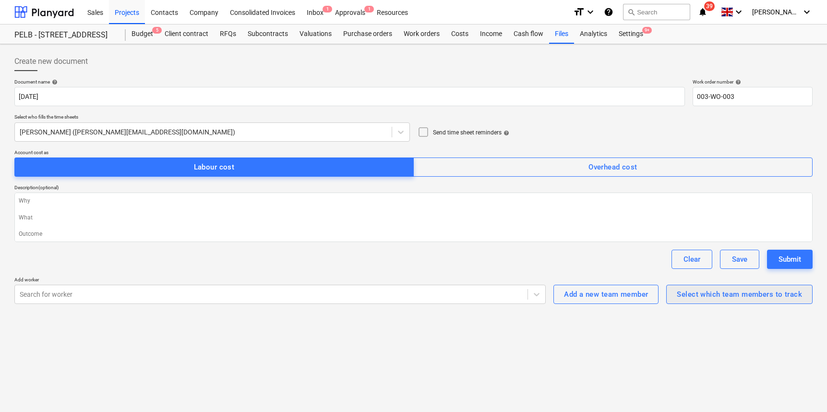
click at [768, 302] on button "Select which team members to track" at bounding box center [739, 294] width 146 height 19
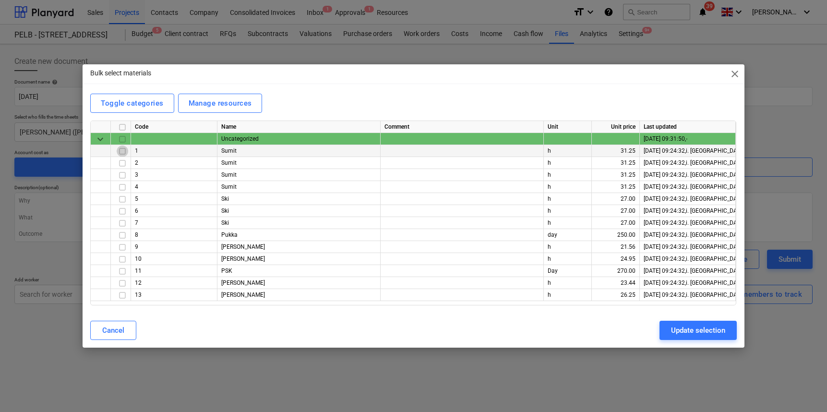
click at [120, 150] on input "checkbox" at bounding box center [123, 151] width 12 height 12
click at [122, 164] on input "checkbox" at bounding box center [123, 163] width 12 height 12
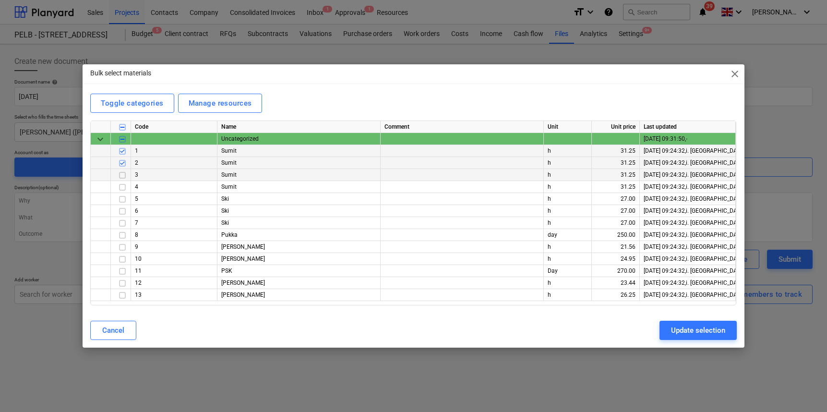
click at [121, 175] on input "checkbox" at bounding box center [123, 175] width 12 height 12
click at [123, 258] on input "checkbox" at bounding box center [123, 259] width 12 height 12
click at [123, 282] on input "checkbox" at bounding box center [123, 283] width 12 height 12
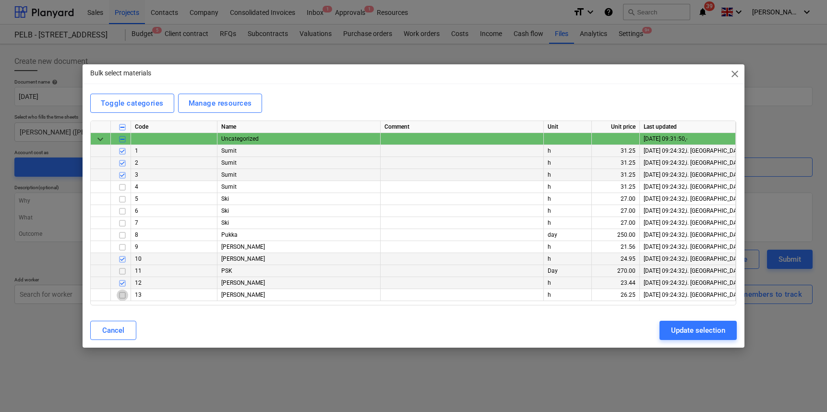
drag, startPoint x: 124, startPoint y: 294, endPoint x: 130, endPoint y: 275, distance: 20.4
click at [124, 294] on input "checkbox" at bounding box center [123, 295] width 12 height 12
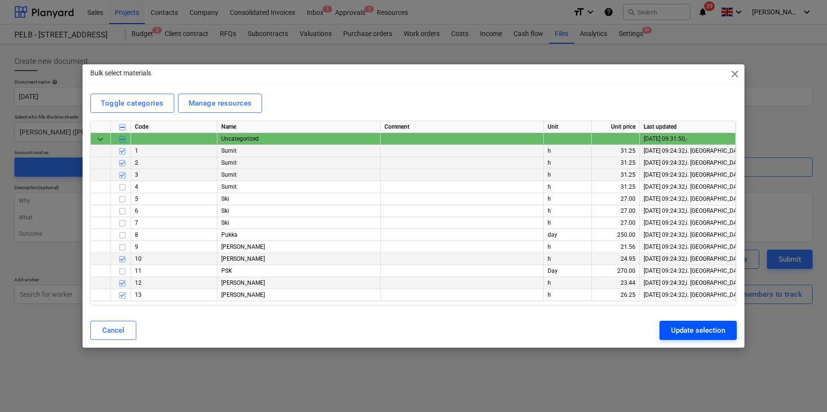
click at [677, 326] on div "Update selection" at bounding box center [698, 330] width 54 height 12
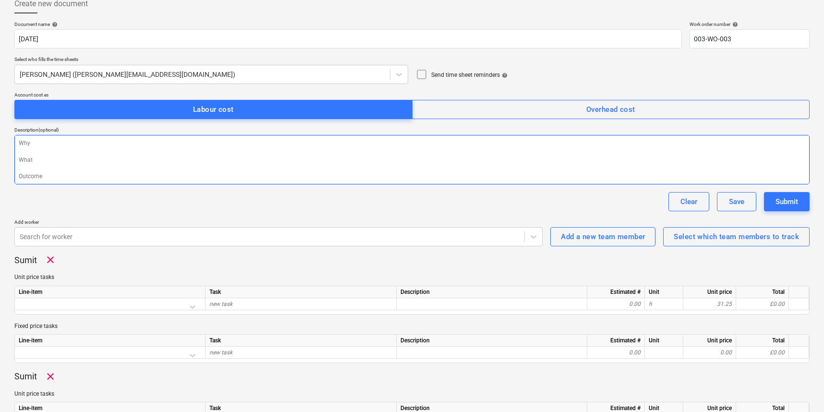
scroll to position [144, 0]
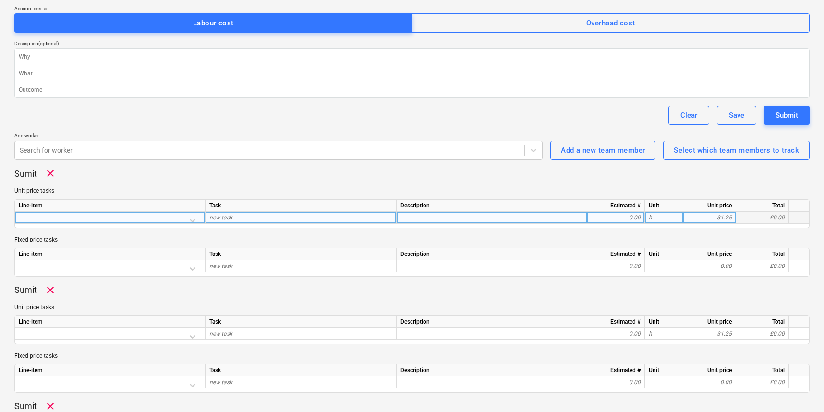
click at [187, 219] on div at bounding box center [110, 220] width 182 height 17
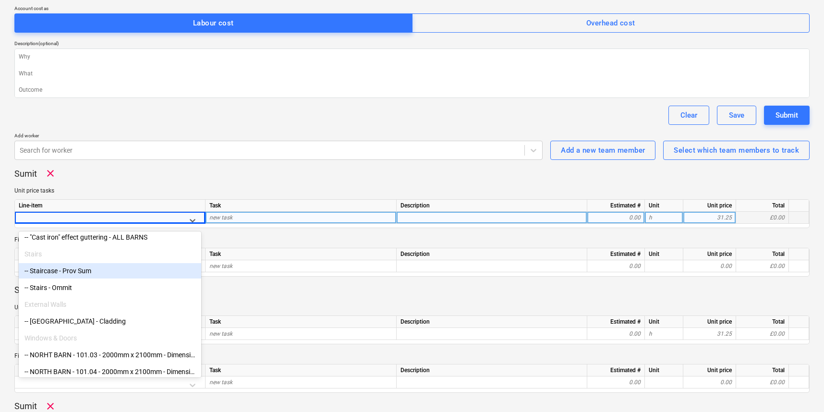
click at [53, 275] on div "-- [GEOGRAPHIC_DATA] - Seasoned oak posts (supply only) Roofing -- "Cast iron" …" at bounding box center [110, 305] width 182 height 144
click at [79, 272] on div "-- Staircase - Prov Sum" at bounding box center [110, 269] width 182 height 15
type textarea "x"
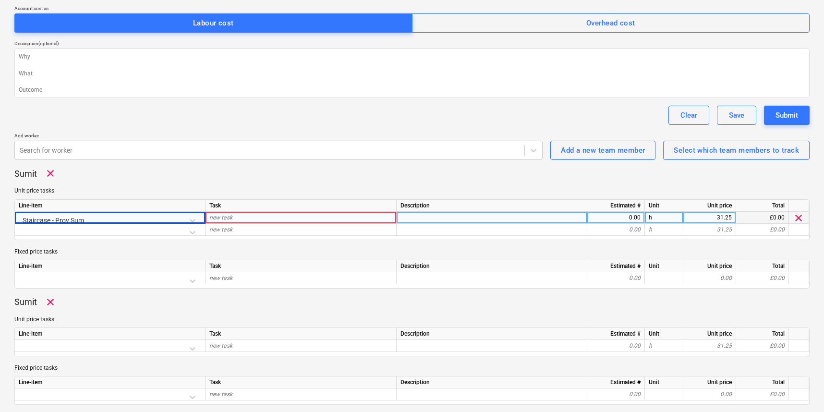
click at [233, 217] on div "new task" at bounding box center [300, 218] width 191 height 12
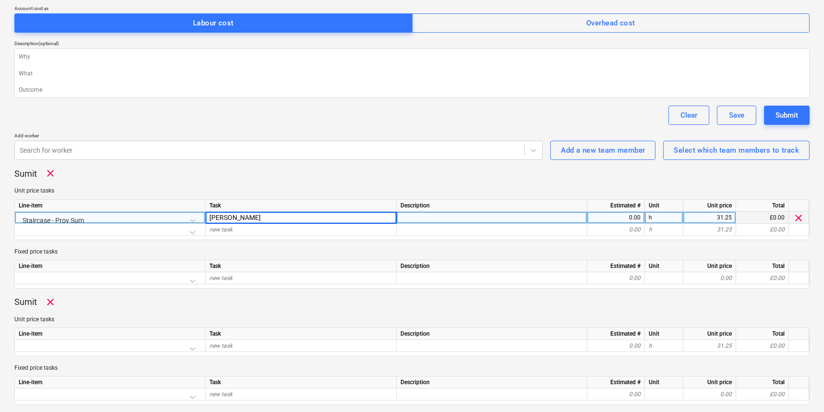
type input "[PERSON_NAME]"
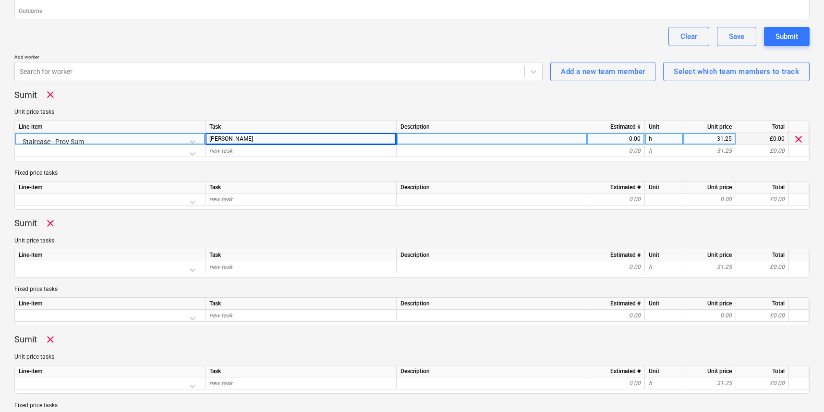
scroll to position [251, 0]
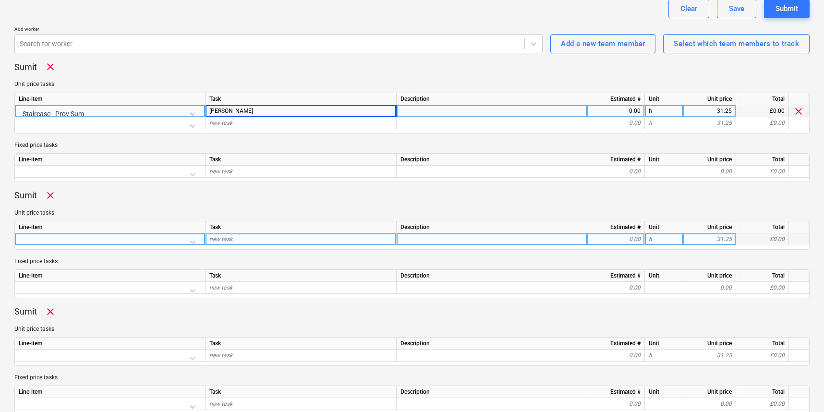
click at [193, 240] on div at bounding box center [110, 241] width 182 height 17
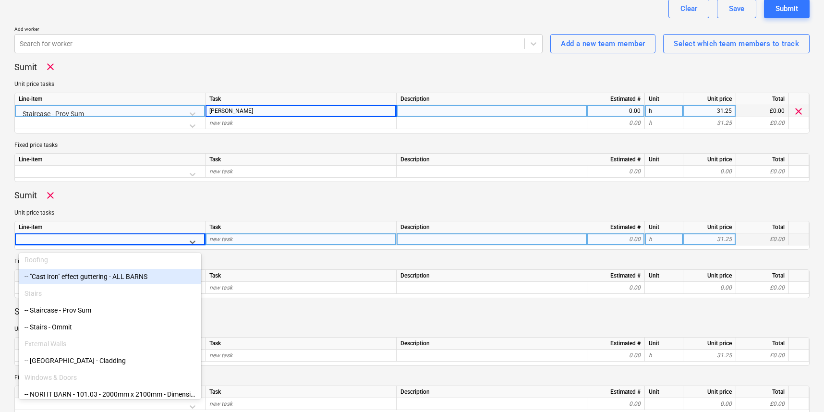
scroll to position [192, 0]
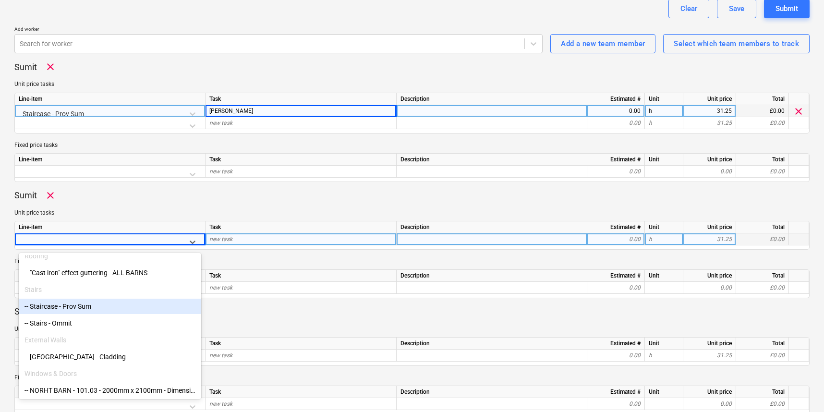
click at [76, 307] on div "-- Staircase - Prov Sum" at bounding box center [110, 306] width 182 height 15
type textarea "x"
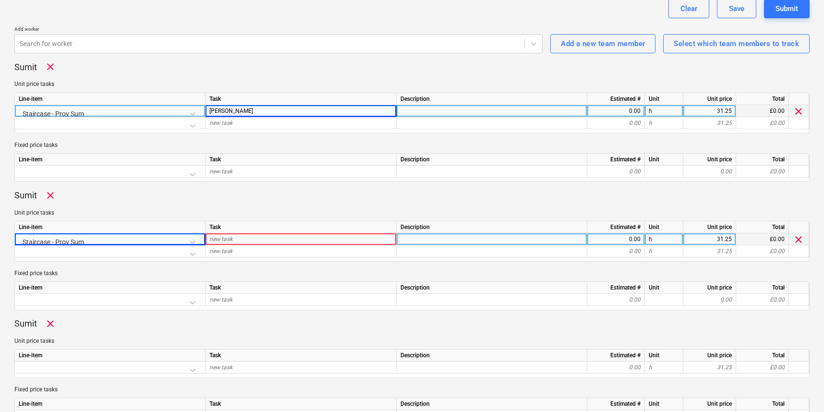
click at [232, 237] on div "new task" at bounding box center [300, 239] width 191 height 12
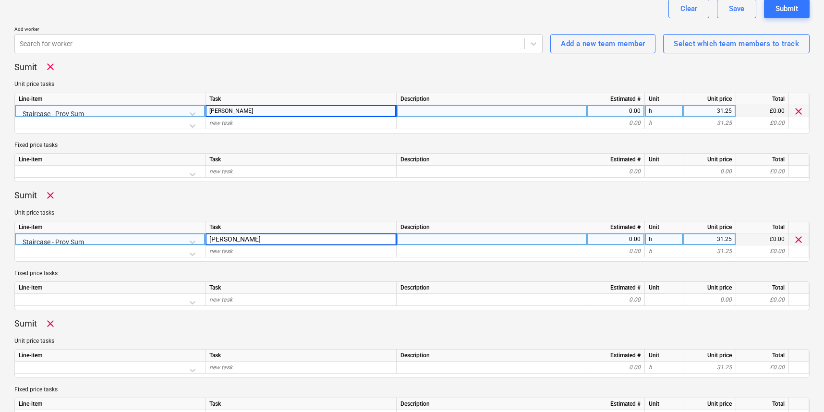
type input "[PERSON_NAME]"
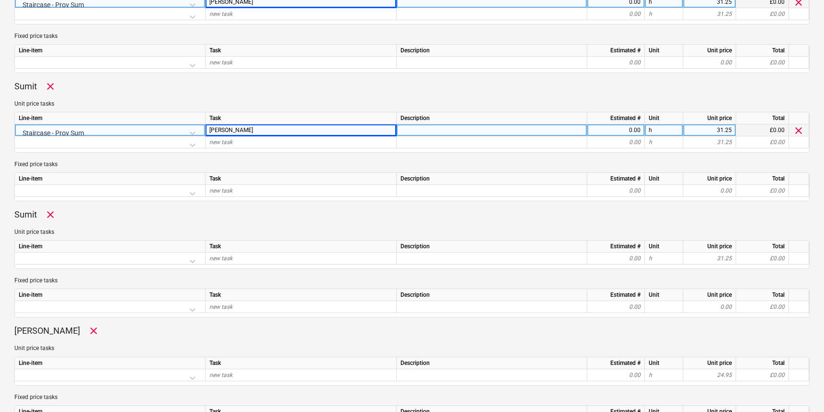
click at [190, 262] on div at bounding box center [110, 261] width 182 height 17
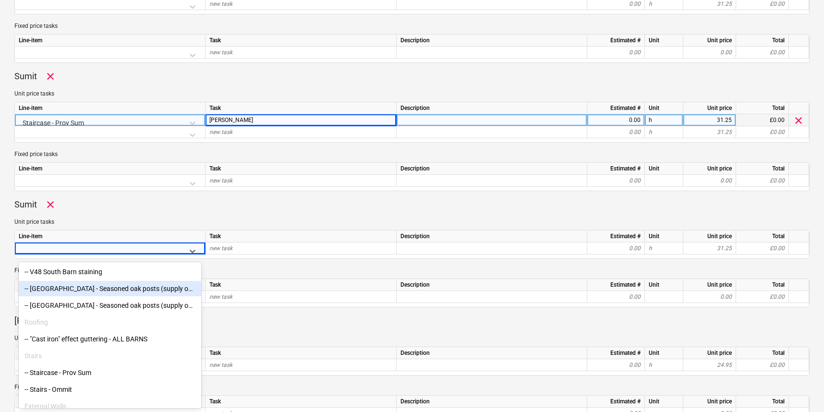
scroll to position [138, 0]
click at [116, 292] on div "-- INTUMESCENT PAINT - Fire proof steels -- [GEOGRAPHIC_DATA] Oak Cladding -- V…" at bounding box center [110, 336] width 182 height 144
drag, startPoint x: 155, startPoint y: 282, endPoint x: 179, endPoint y: 271, distance: 26.9
click at [155, 282] on div "-- [GEOGRAPHIC_DATA] - Seasoned oak posts (supply only)" at bounding box center [110, 284] width 182 height 15
type textarea "x"
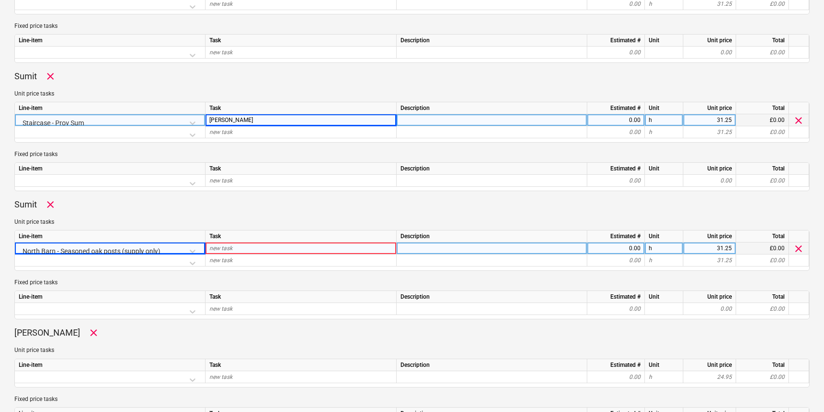
click at [241, 249] on div "new task" at bounding box center [300, 248] width 191 height 12
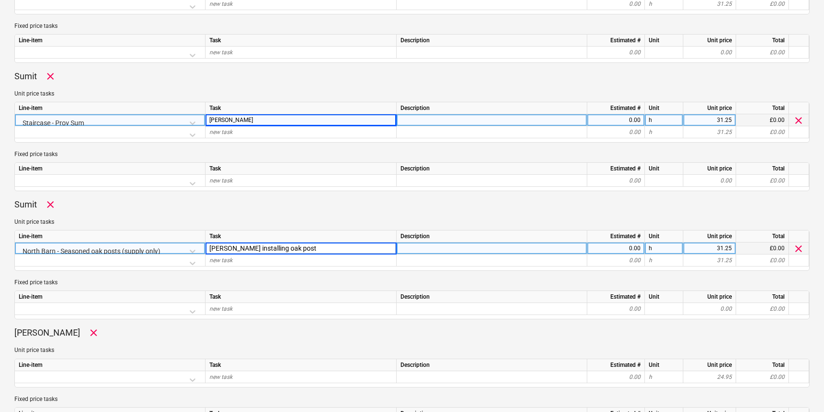
type input "[PERSON_NAME] installing oak post"
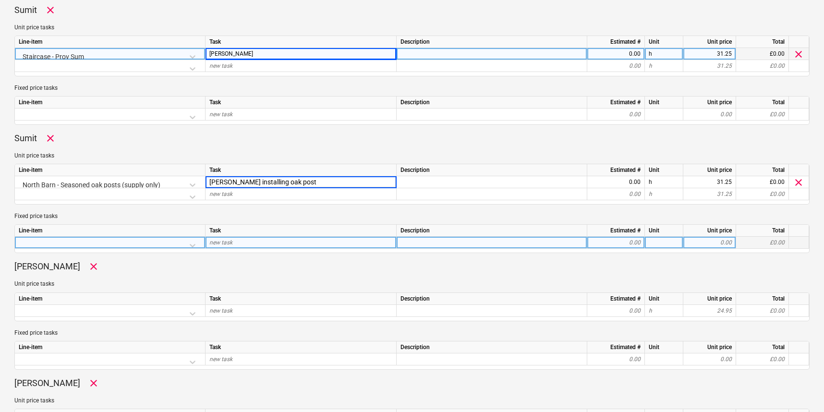
scroll to position [437, 0]
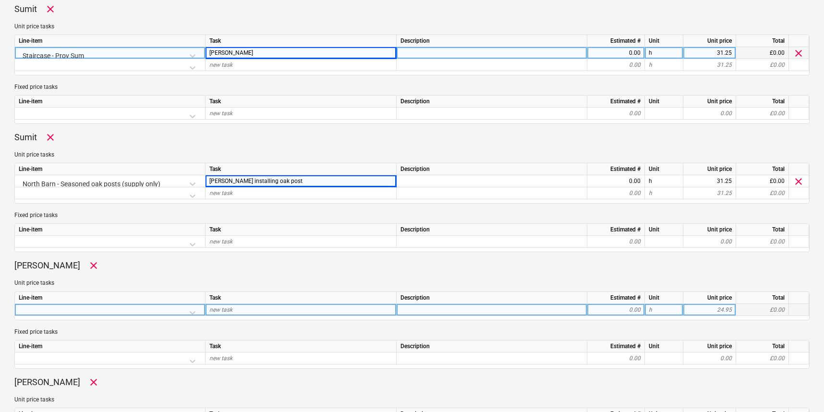
click at [193, 308] on div at bounding box center [110, 312] width 182 height 17
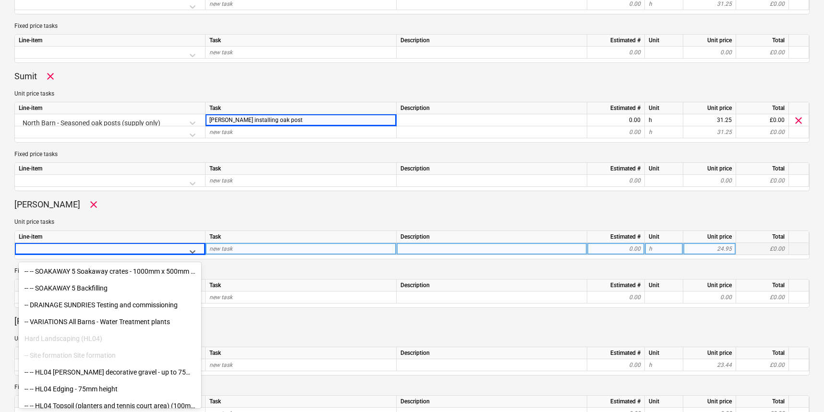
scroll to position [2806, 0]
click at [109, 320] on div "-- VARIATIONS All Barns - Water Treatment plants" at bounding box center [110, 322] width 182 height 15
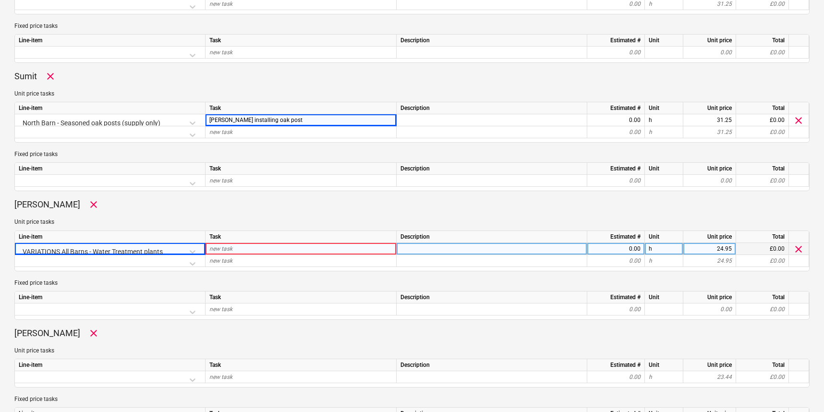
type textarea "x"
click at [230, 247] on span "new task" at bounding box center [220, 248] width 23 height 7
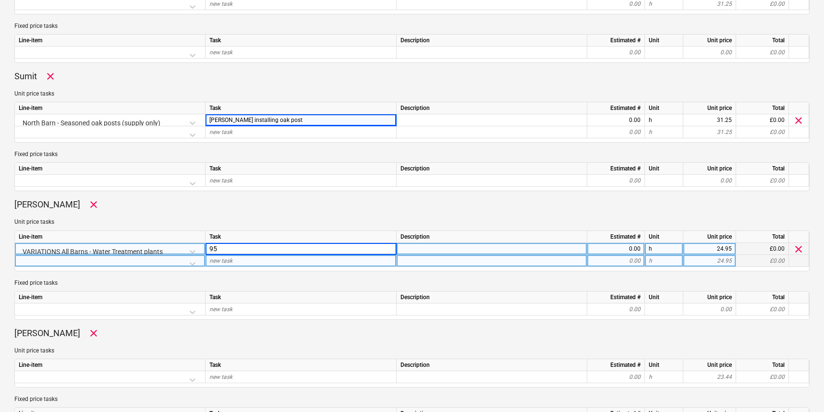
type input "9"
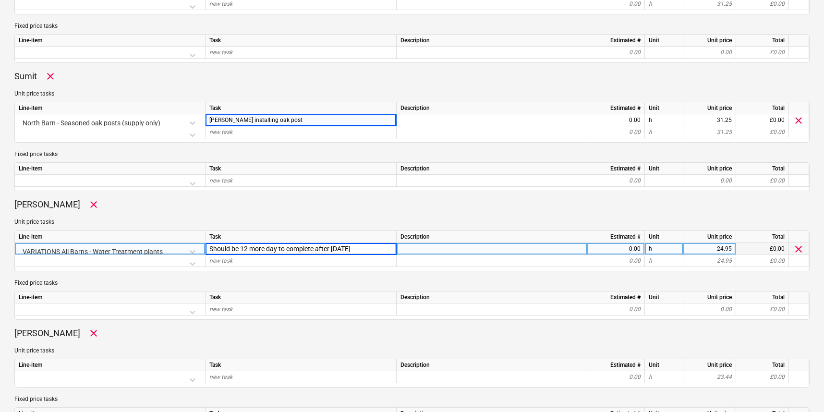
click at [248, 245] on input "Should be 12 more day to complete after [DATE]" at bounding box center [300, 249] width 191 height 12
type input "Should be 1 more day to complete after [DATE]"
drag, startPoint x: 351, startPoint y: 248, endPoint x: 183, endPoint y: 247, distance: 168.0
click at [0, 0] on div "VARIATIONS All Barns - Water Treatment plants Should be 1 more day to complete …" at bounding box center [0, 0] width 0 height 0
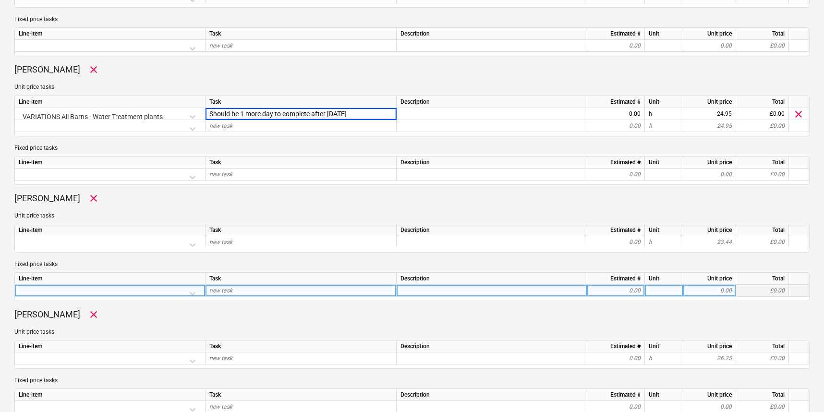
scroll to position [631, 0]
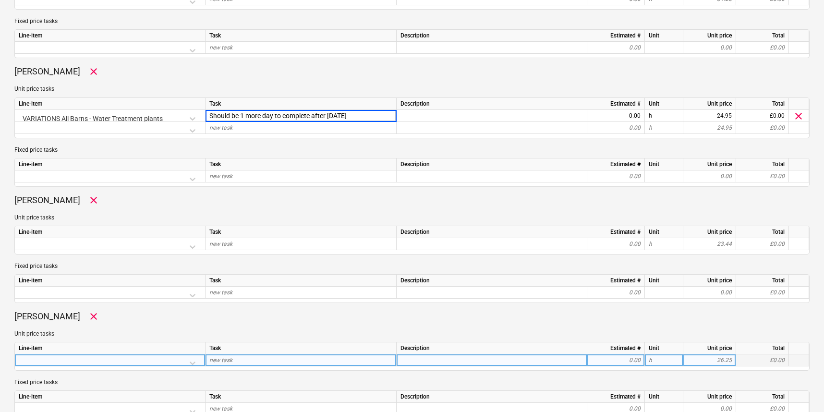
type textarea "x"
click at [234, 360] on div "new task" at bounding box center [300, 360] width 191 height 12
type input "Should be 1 more day to complete after [DATE]"
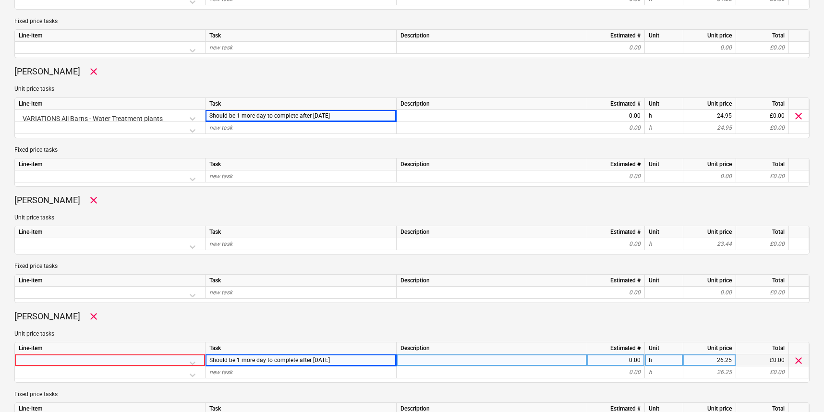
click at [199, 359] on div at bounding box center [110, 362] width 182 height 17
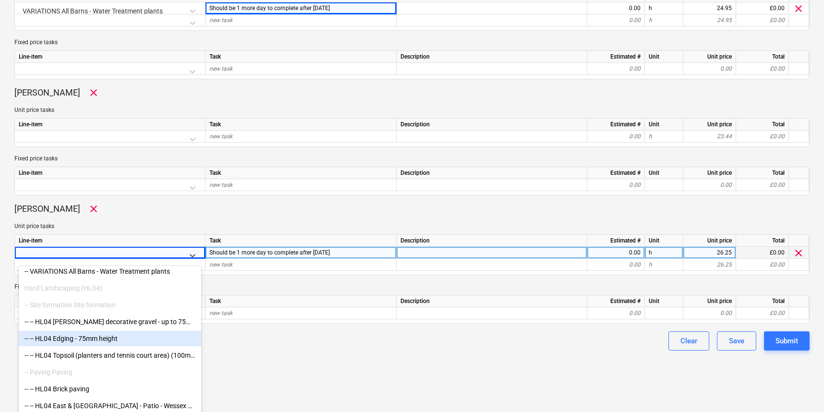
scroll to position [2857, 0]
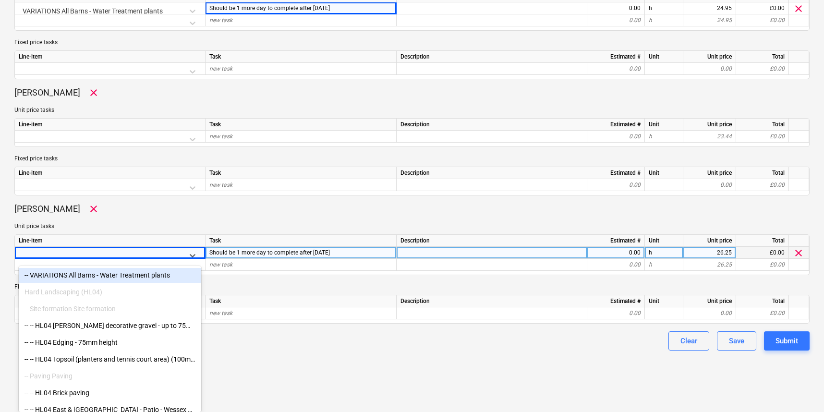
click at [105, 277] on div "-- VARIATIONS All Barns - Water Treatment plants" at bounding box center [110, 274] width 182 height 15
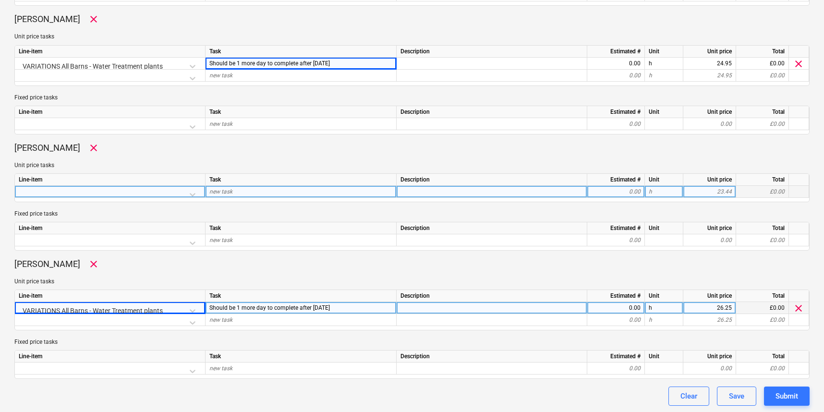
click at [193, 192] on div at bounding box center [110, 194] width 182 height 17
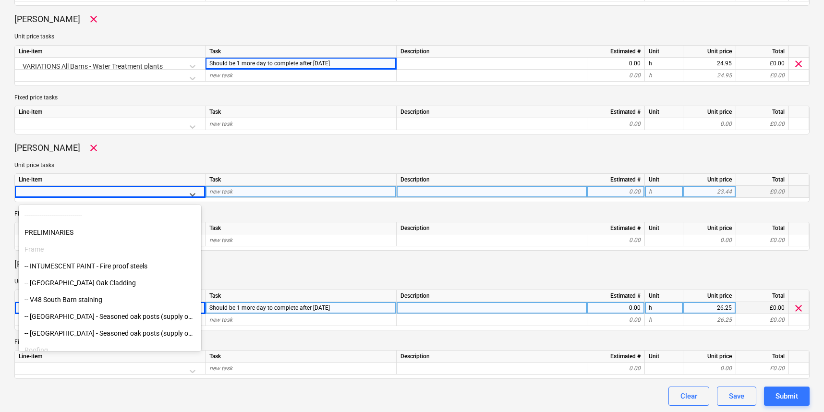
scroll to position [51, 0]
click at [104, 311] on div "-- [GEOGRAPHIC_DATA] - Seasoned oak posts (supply only)" at bounding box center [110, 314] width 182 height 15
type textarea "x"
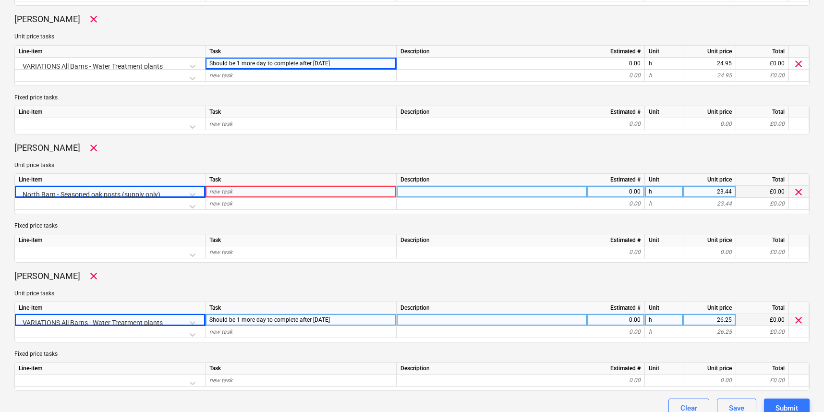
click at [223, 186] on div "new task" at bounding box center [300, 192] width 191 height 12
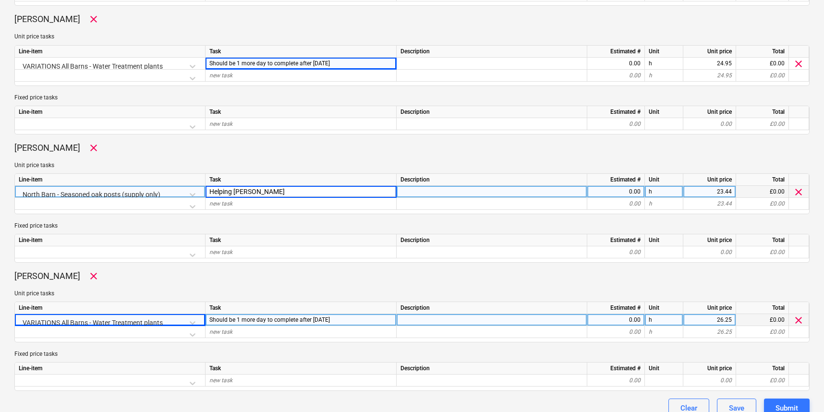
type input "Helping [PERSON_NAME]"
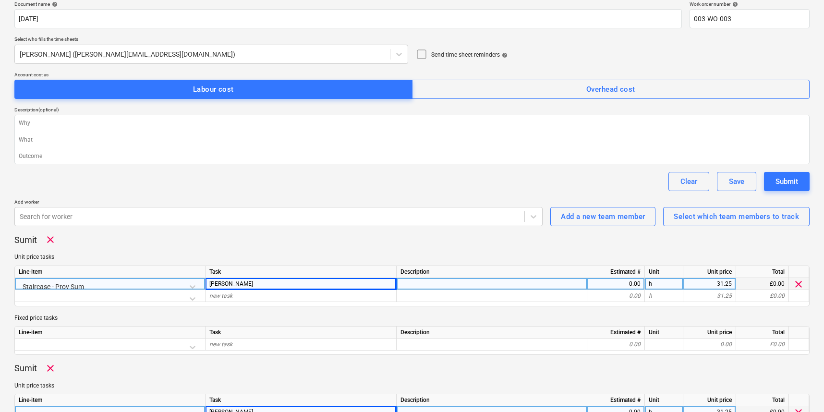
scroll to position [79, 0]
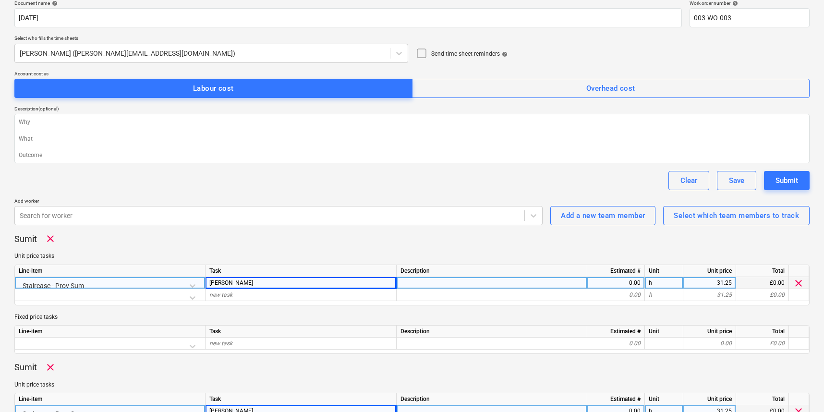
type textarea "x"
click at [627, 280] on div "0.00" at bounding box center [615, 283] width 49 height 12
type input "8"
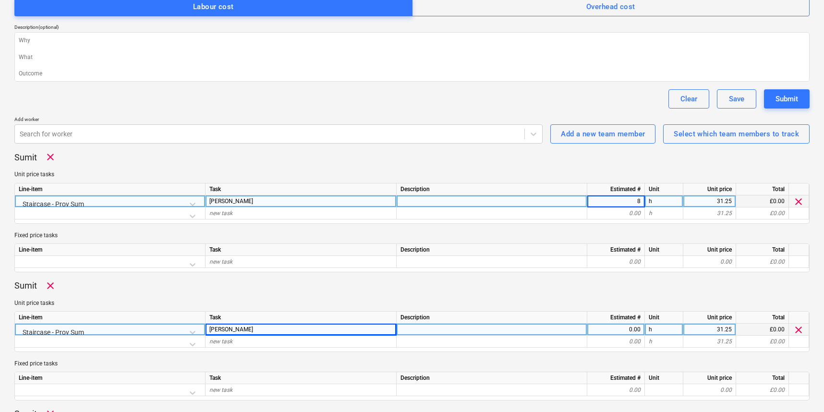
scroll to position [162, 0]
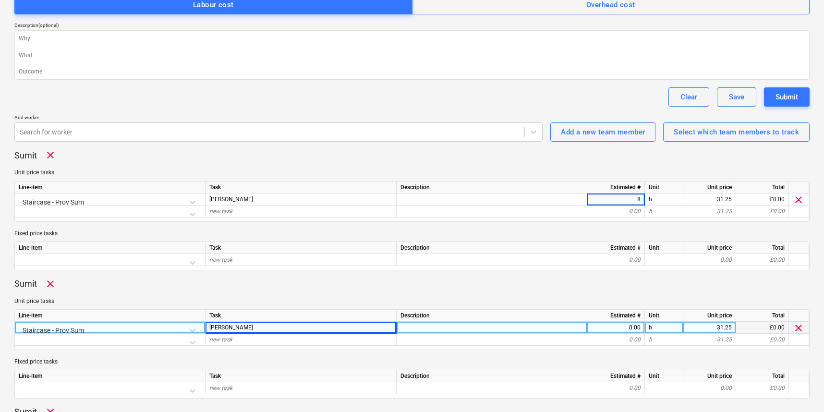
click at [634, 329] on div "0.00" at bounding box center [615, 328] width 49 height 12
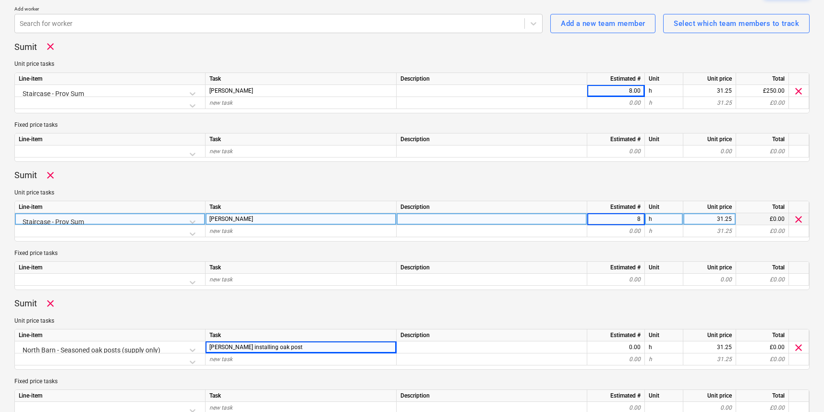
scroll to position [277, 0]
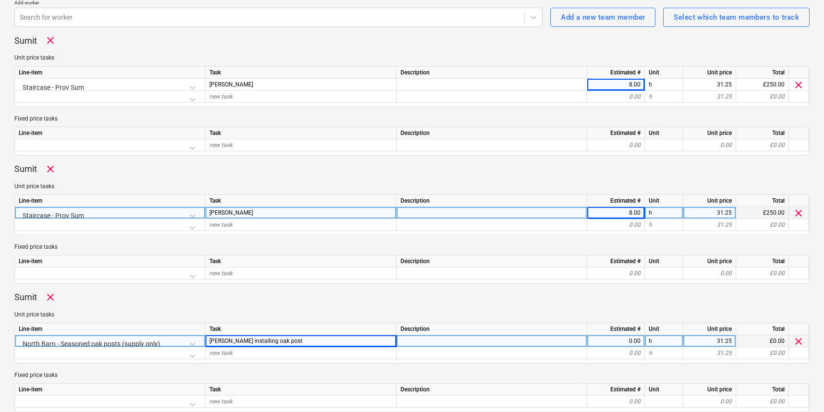
click at [631, 341] on div "0.00" at bounding box center [615, 341] width 49 height 12
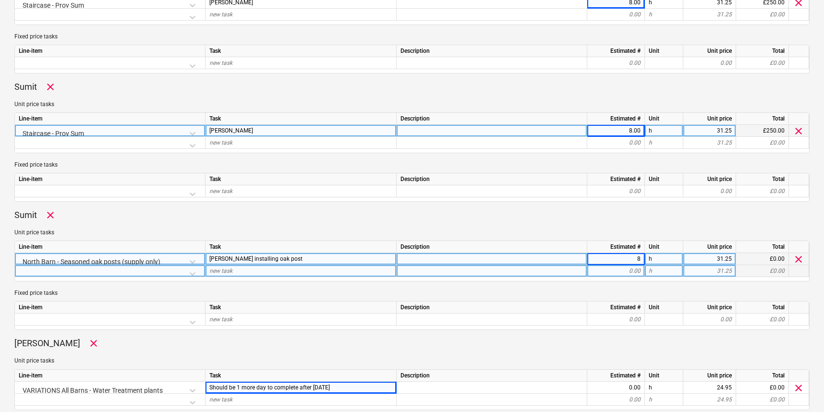
scroll to position [402, 0]
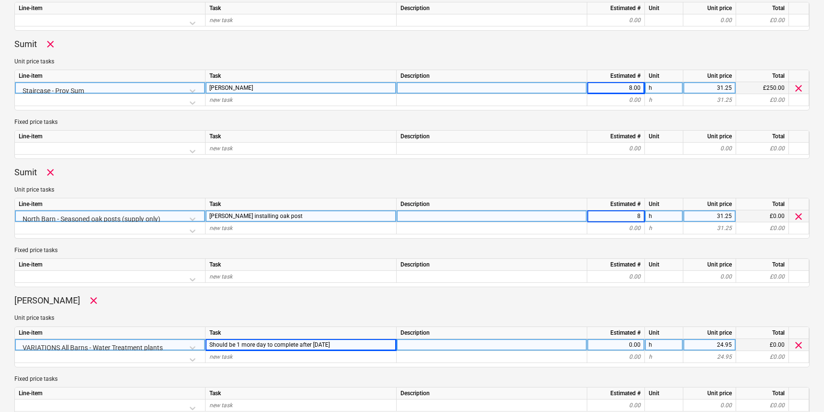
type textarea "x"
click at [628, 343] on div "0.00" at bounding box center [615, 345] width 49 height 12
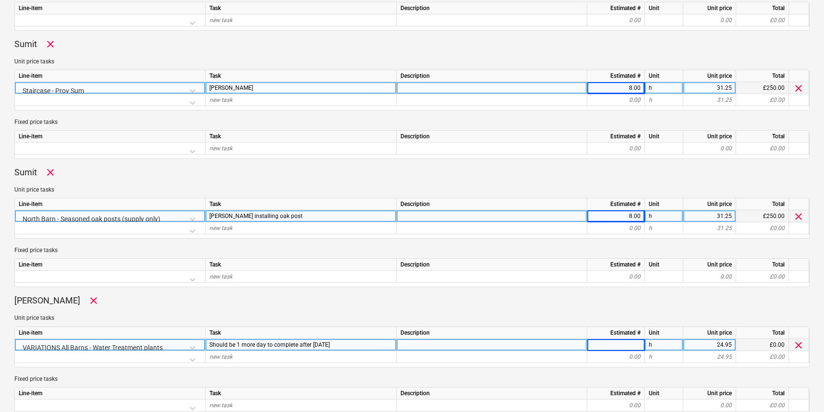
type input "8"
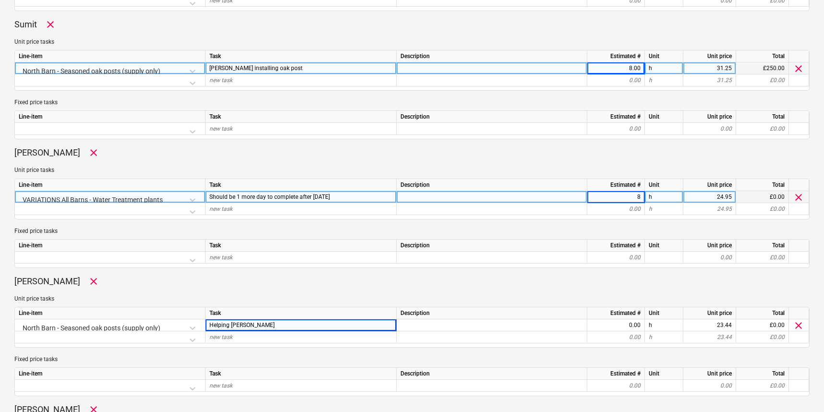
scroll to position [562, 0]
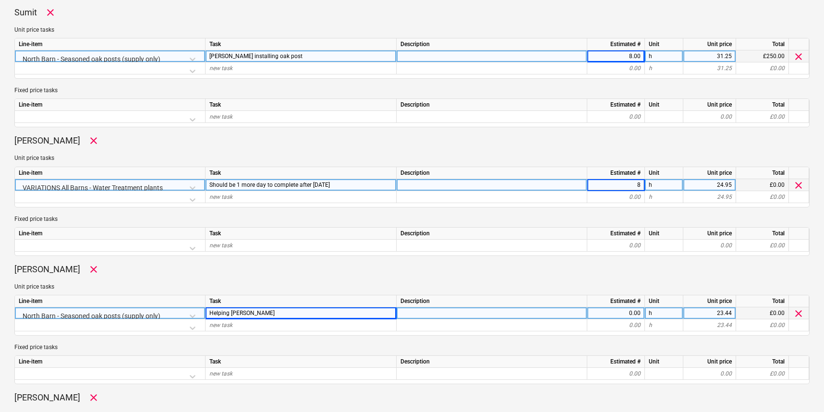
type textarea "x"
click at [634, 311] on div "0.00" at bounding box center [615, 313] width 49 height 12
type input "8"
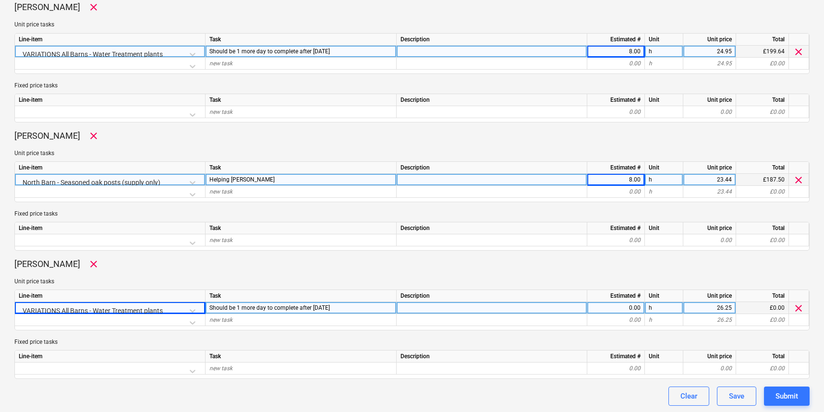
click at [635, 308] on div "0.00" at bounding box center [615, 308] width 49 height 12
click at [804, 392] on button "Submit" at bounding box center [787, 395] width 46 height 19
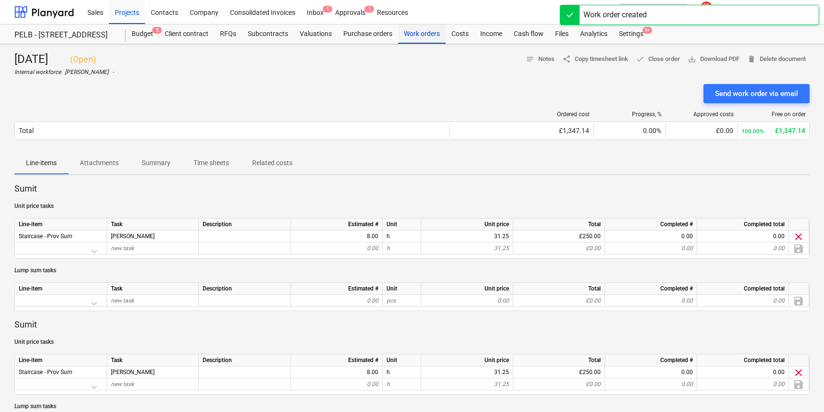
click at [428, 37] on div "Work orders" at bounding box center [422, 33] width 48 height 19
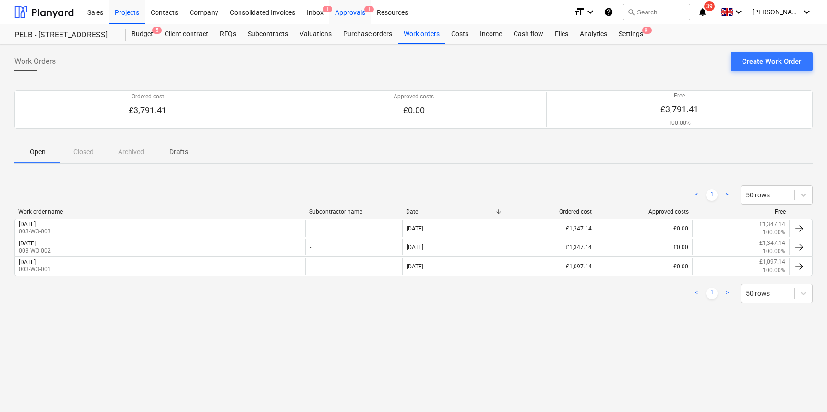
click at [345, 12] on div "Approvals 1" at bounding box center [350, 12] width 42 height 24
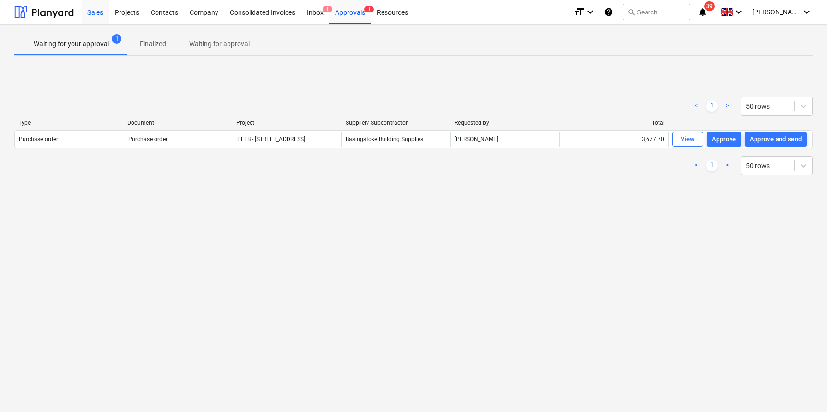
click at [87, 13] on div "Sales" at bounding box center [95, 12] width 27 height 24
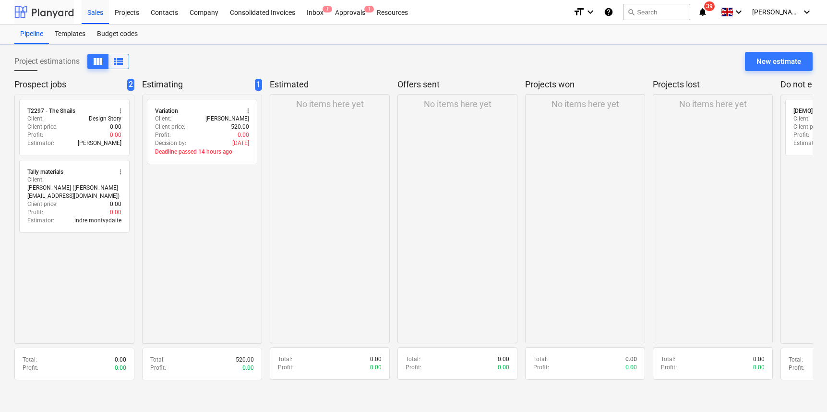
click at [49, 5] on div at bounding box center [44, 12] width 60 height 24
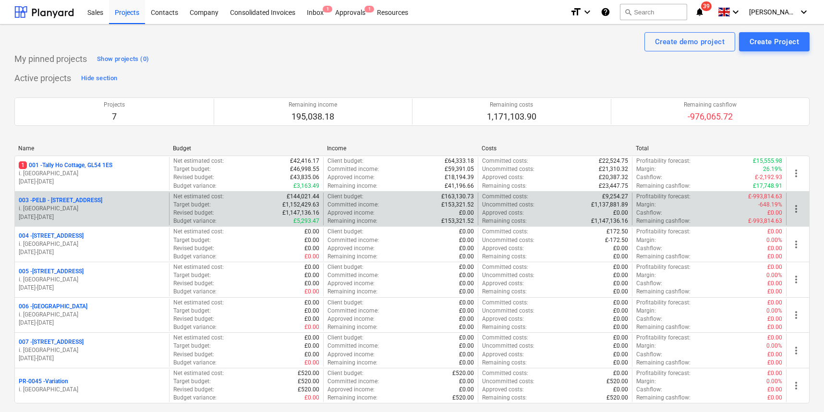
click at [72, 202] on p "003 - PELB - [GEOGRAPHIC_DATA], [GEOGRAPHIC_DATA], GL2 7NE" at bounding box center [61, 200] width 84 height 8
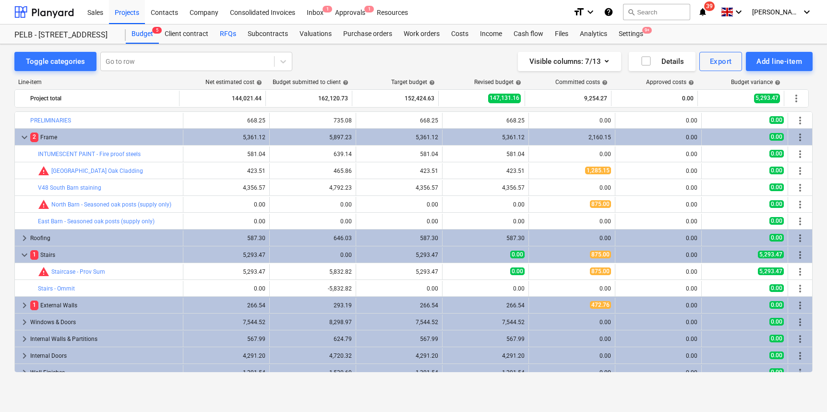
click at [230, 37] on div "RFQs" at bounding box center [228, 33] width 28 height 19
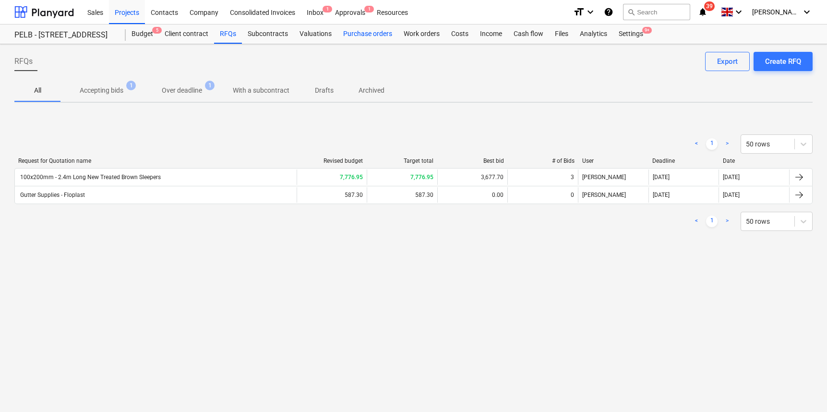
click at [381, 32] on div "Purchase orders" at bounding box center [367, 33] width 60 height 19
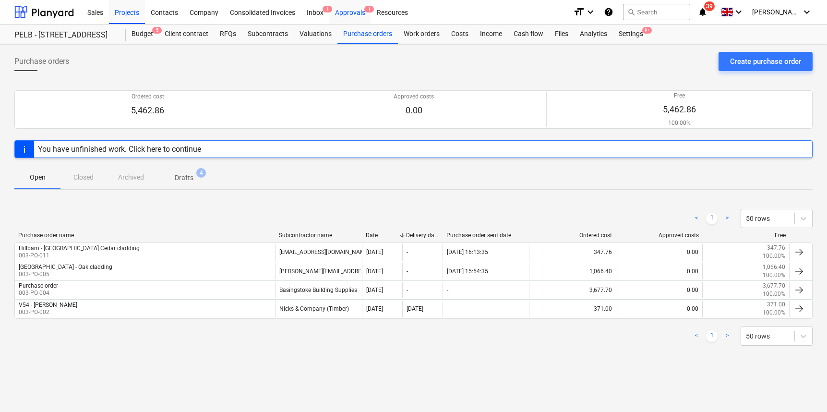
click at [349, 8] on div "Approvals 1" at bounding box center [350, 12] width 42 height 24
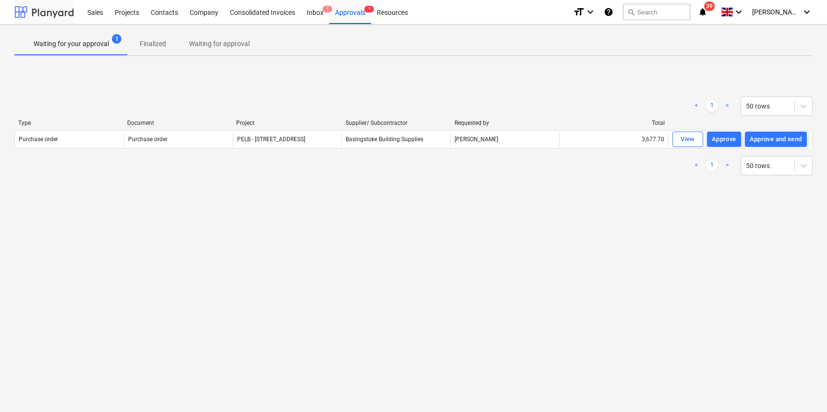
click at [48, 16] on div at bounding box center [44, 12] width 60 height 24
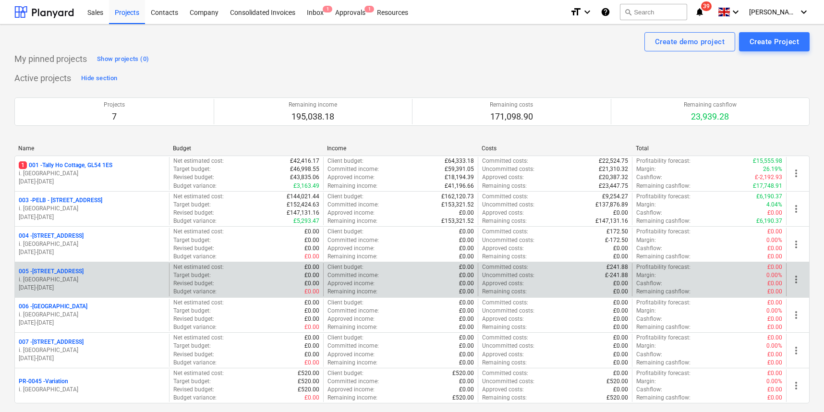
click at [65, 269] on p "005 - Minsterworth, GL2 8JH" at bounding box center [51, 271] width 65 height 8
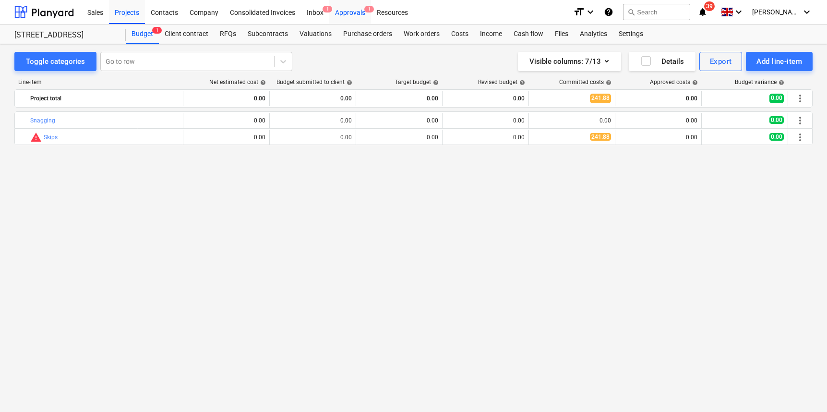
click at [349, 13] on div "Approvals 1" at bounding box center [350, 12] width 42 height 24
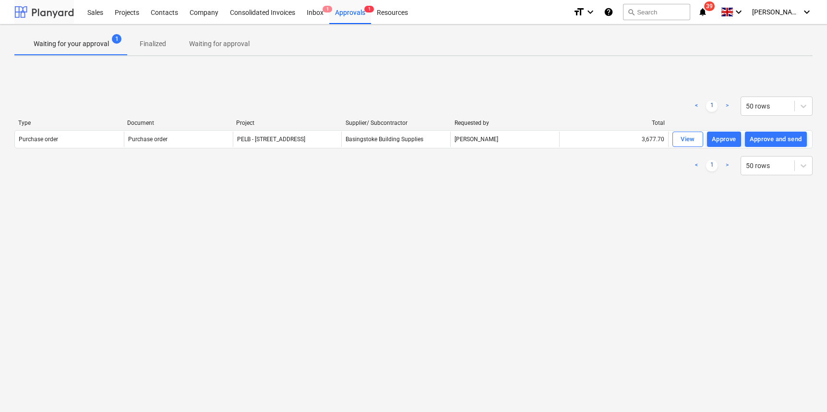
click at [53, 14] on div at bounding box center [44, 12] width 60 height 24
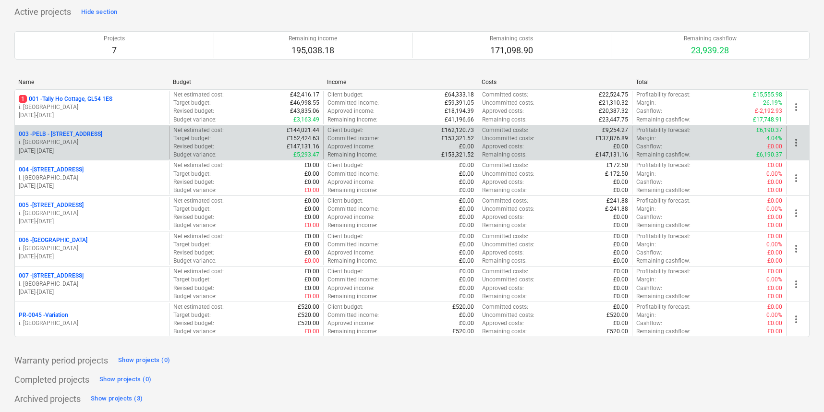
scroll to position [66, 0]
click at [87, 136] on p "003 - PELB - [GEOGRAPHIC_DATA], [GEOGRAPHIC_DATA], GL2 7NE" at bounding box center [61, 135] width 84 height 8
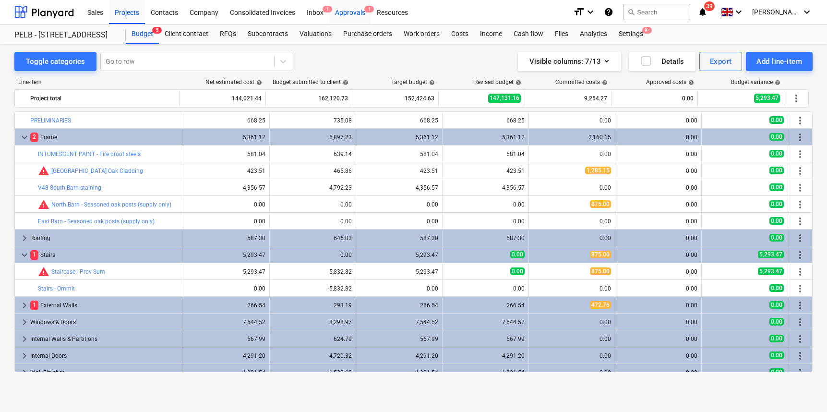
click at [352, 12] on div "Approvals 1" at bounding box center [350, 12] width 42 height 24
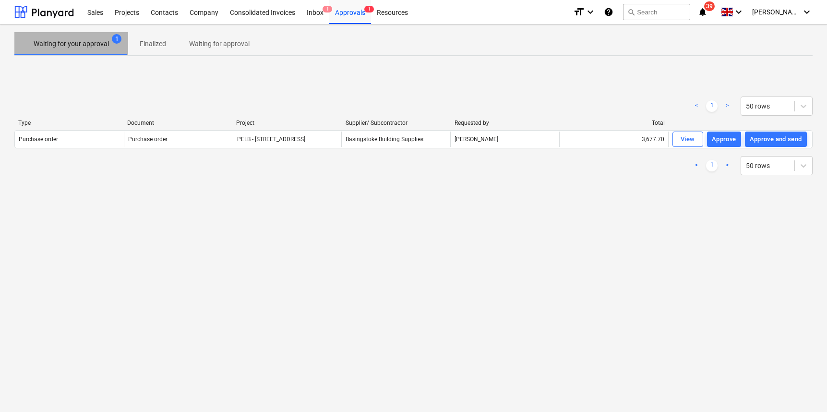
click at [69, 43] on p "Waiting for your approval" at bounding box center [71, 44] width 75 height 10
click at [62, 17] on div at bounding box center [44, 12] width 60 height 24
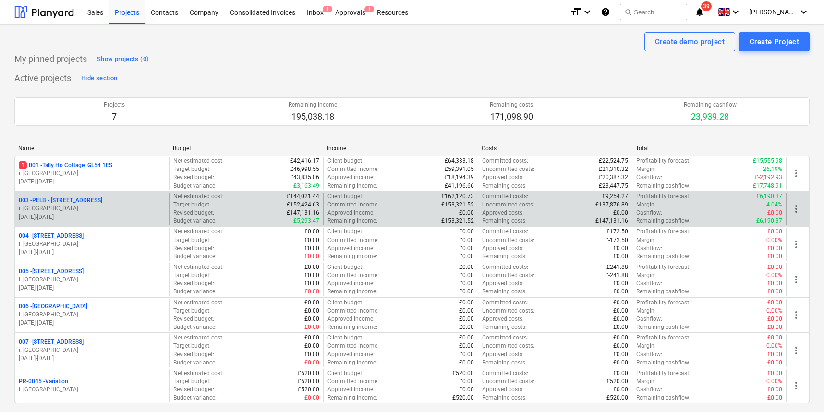
click at [100, 201] on p "003 - PELB - [GEOGRAPHIC_DATA], [GEOGRAPHIC_DATA], GL2 7NE" at bounding box center [61, 200] width 84 height 8
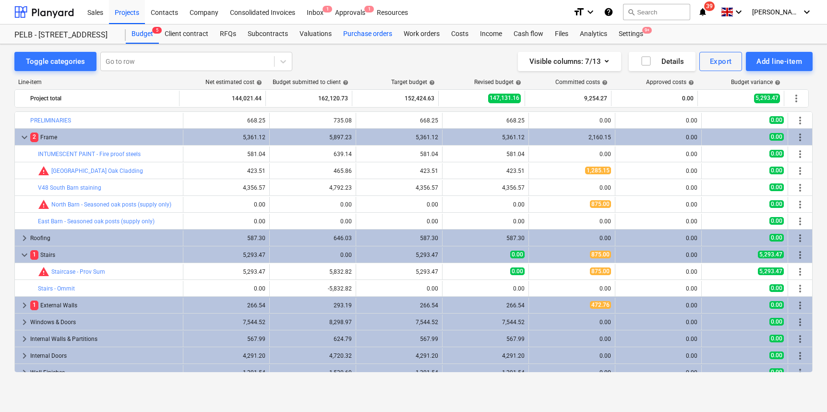
click at [366, 32] on div "Purchase orders" at bounding box center [367, 33] width 60 height 19
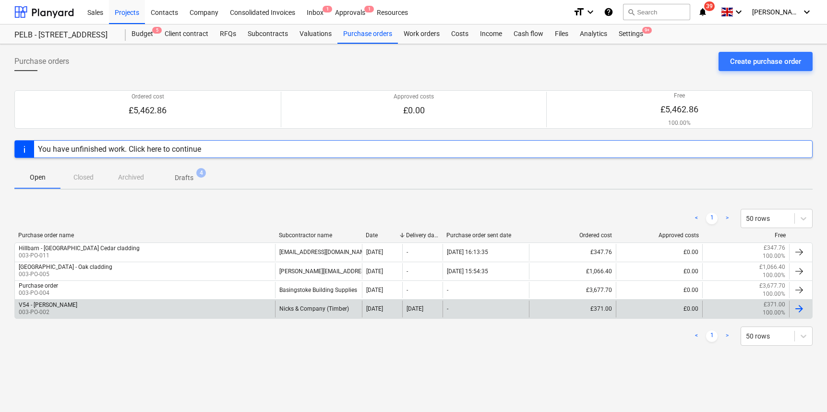
click at [167, 309] on div "V54 - [PERSON_NAME] 003-PO-002" at bounding box center [145, 309] width 260 height 16
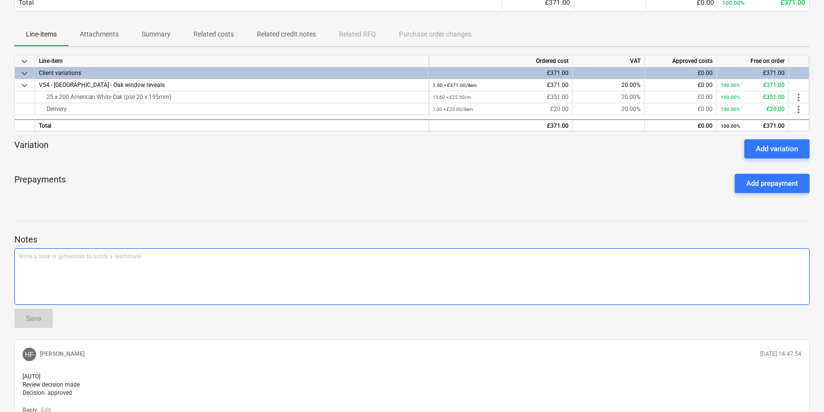
scroll to position [174, 0]
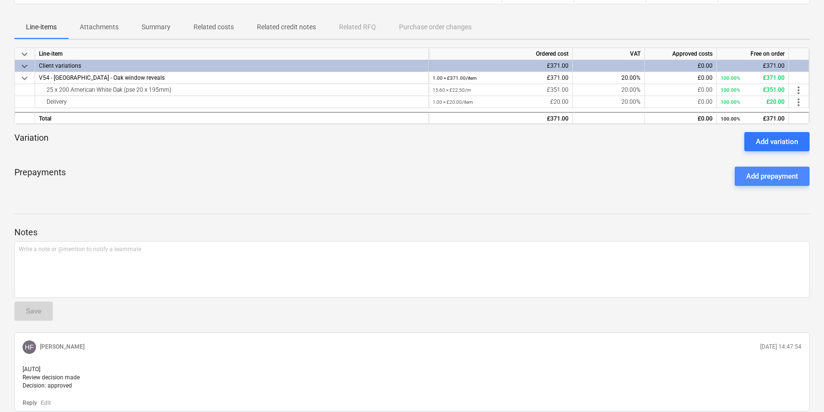
click at [769, 179] on div "Add prepayment" at bounding box center [772, 176] width 52 height 12
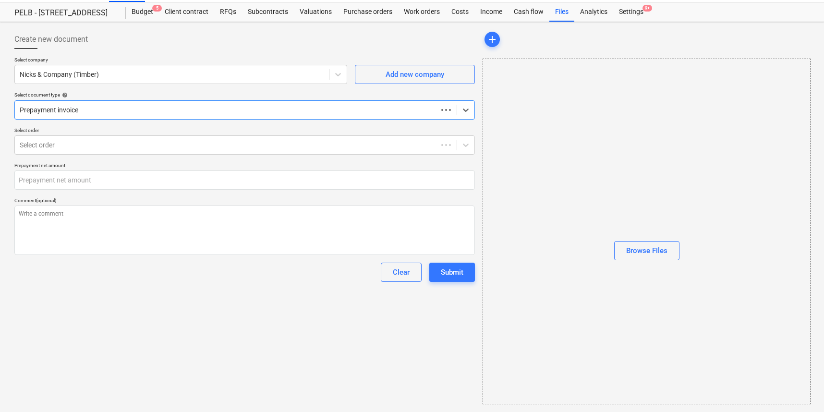
type textarea "x"
type input "0.00"
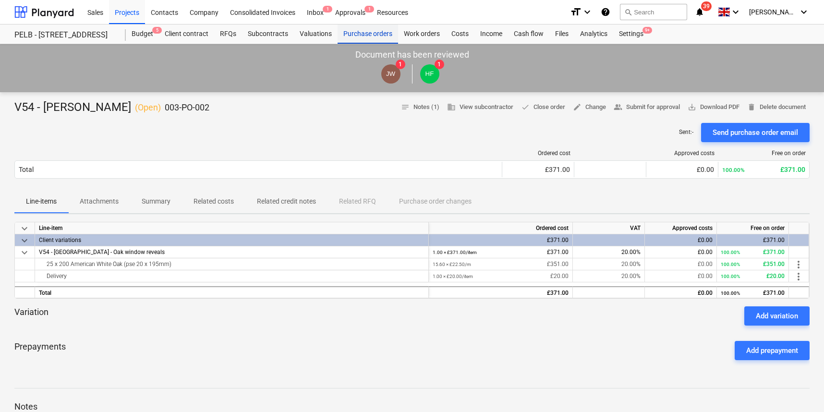
click at [360, 36] on div "Purchase orders" at bounding box center [367, 33] width 60 height 19
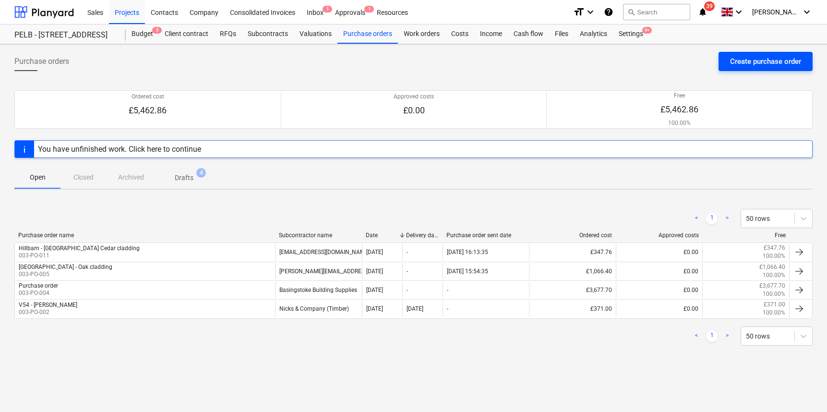
click at [770, 61] on div "Create purchase order" at bounding box center [765, 61] width 71 height 12
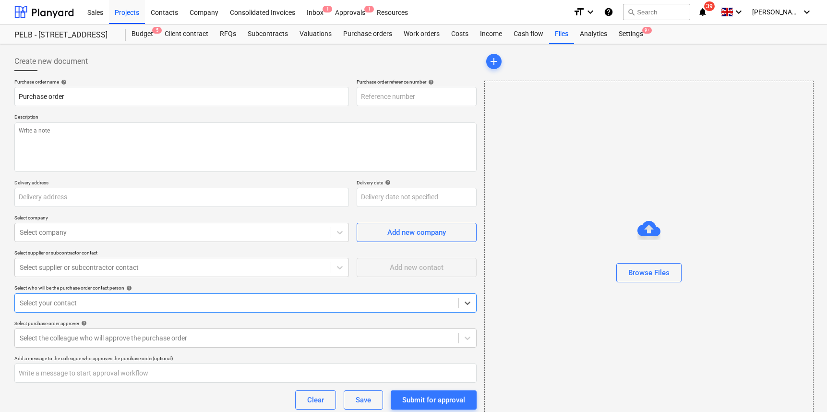
type textarea "x"
type input "[GEOGRAPHIC_DATA] [GEOGRAPHIC_DATA], [GEOGRAPHIC_DATA], GL2 7NE"
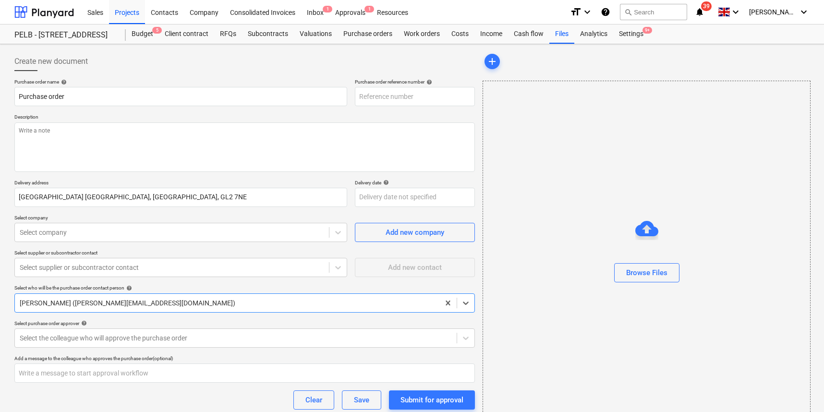
type textarea "x"
type input "003-PO-012"
drag, startPoint x: 82, startPoint y: 98, endPoint x: -17, endPoint y: 96, distance: 99.4
click at [0, 96] on html "Sales Projects Contacts Company Consolidated Invoices Inbox 1 Approvals 1 Resou…" at bounding box center [412, 206] width 824 height 412
type textarea "x"
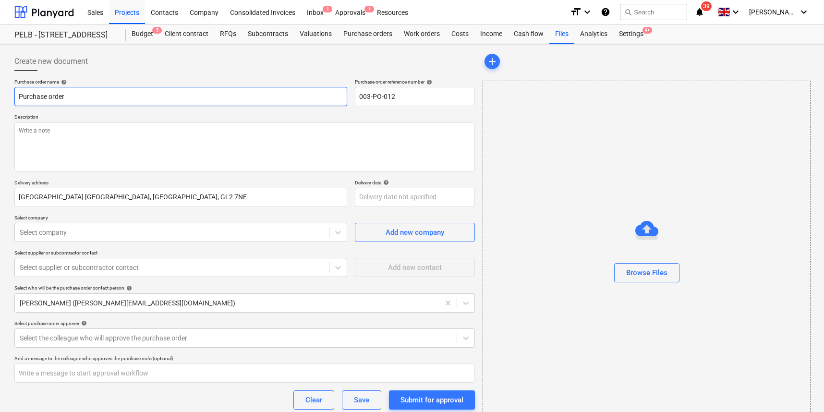
type input "T"
type textarea "x"
type input "Tr"
type textarea "x"
type input "Tra"
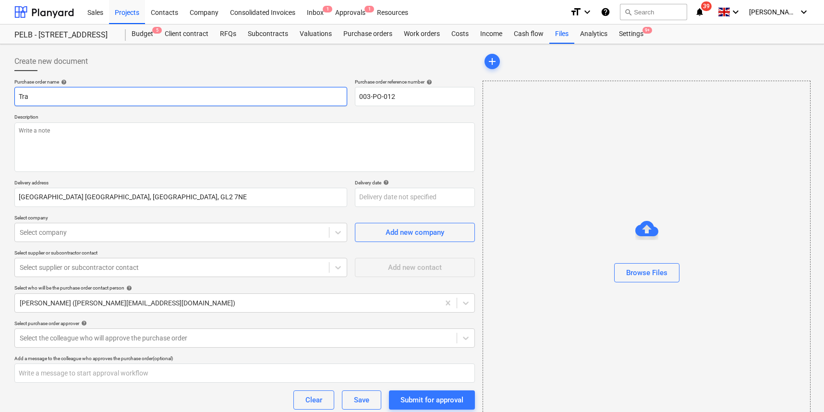
type textarea "x"
type input "Trav"
type textarea "x"
type input "Travi"
type textarea "x"
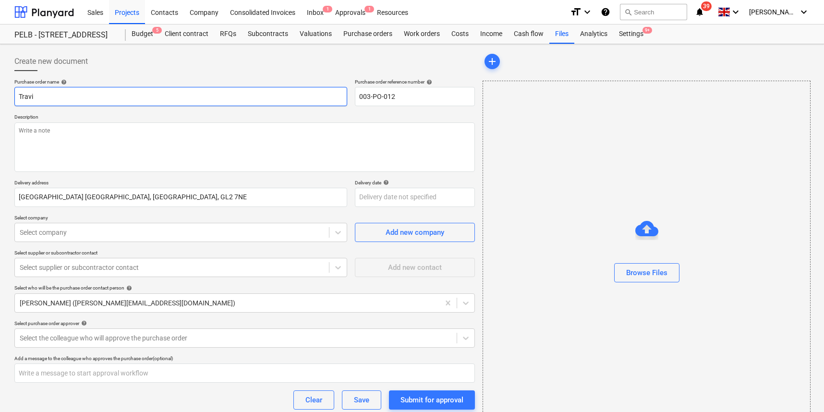
type input "[PERSON_NAME]"
type textarea "x"
type input "[PERSON_NAME]"
type textarea "x"
type input "[PERSON_NAME] -"
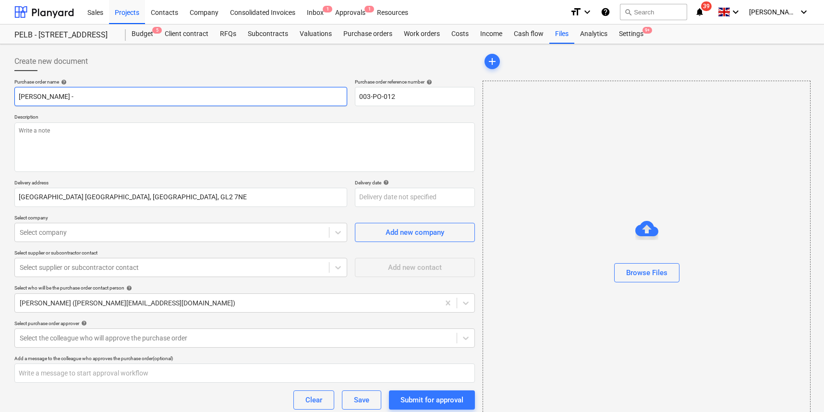
type textarea "x"
type input "[PERSON_NAME] -"
type textarea "x"
type input "[PERSON_NAME] - v"
type textarea "x"
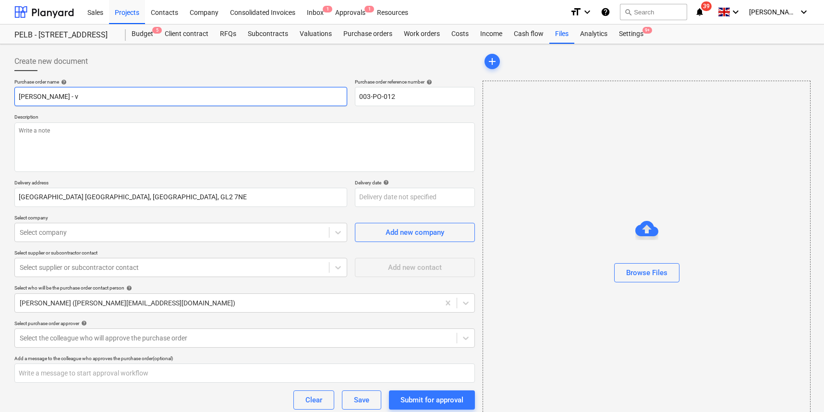
type input "[PERSON_NAME] - va"
type textarea "x"
type input "[PERSON_NAME] - var"
type textarea "x"
type input "[PERSON_NAME]"
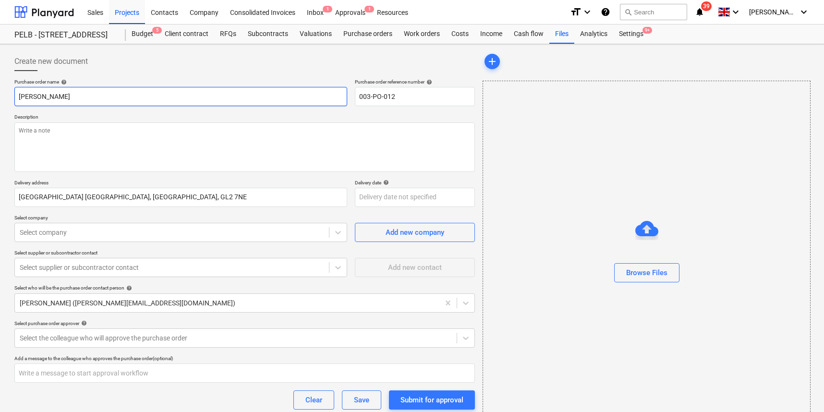
type textarea "x"
type input "[PERSON_NAME] - vario"
type textarea "x"
type input "[PERSON_NAME] - variou"
type textarea "x"
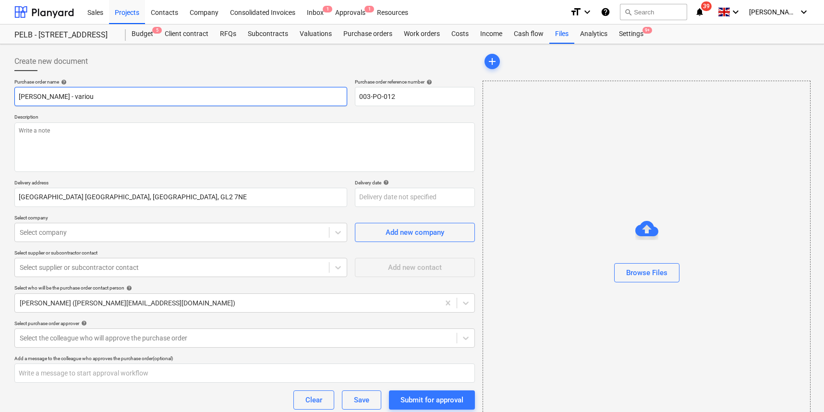
type input "[PERSON_NAME] - various"
type textarea "x"
type input "[PERSON_NAME] - various"
type textarea "x"
type input "[PERSON_NAME] - various m"
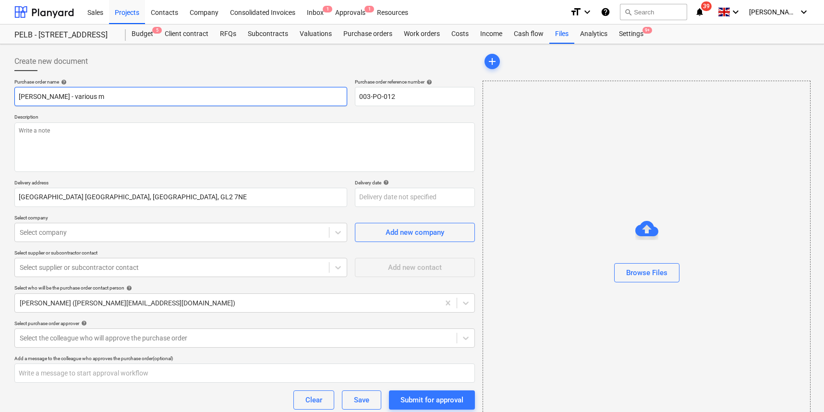
type textarea "x"
type input "[PERSON_NAME] - various ma"
type textarea "x"
type input "[PERSON_NAME] - various mat"
type textarea "x"
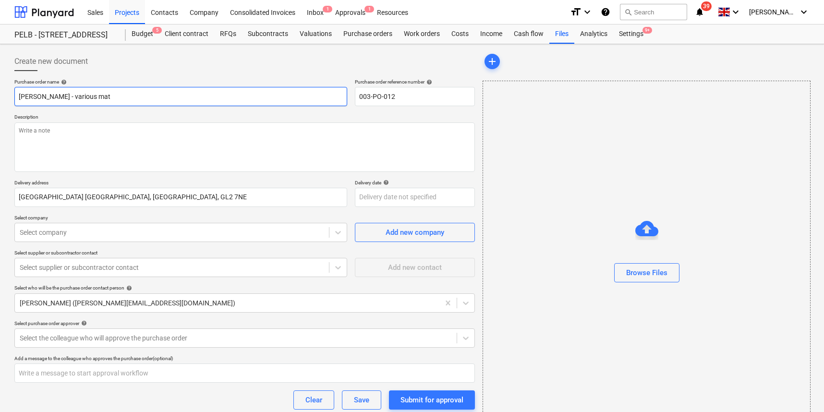
type input "[PERSON_NAME] - various mate"
type textarea "x"
type input "[PERSON_NAME] - various mater"
type textarea "x"
type input "[PERSON_NAME] - various materi"
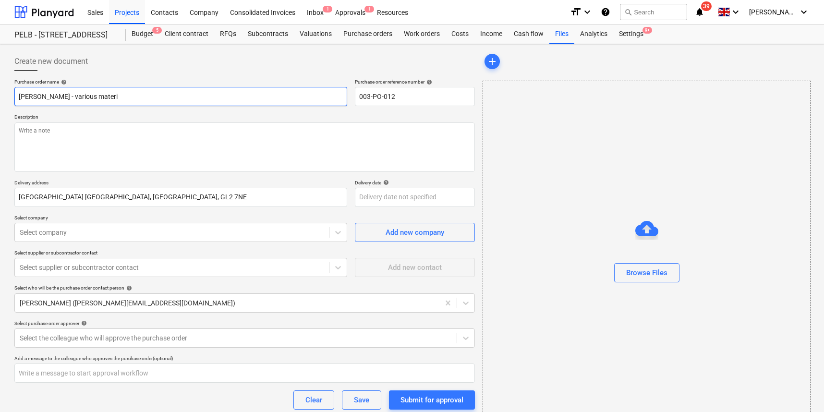
type textarea "x"
type input "[PERSON_NAME] - various materia"
type textarea "x"
type input "[PERSON_NAME] - various material"
type textarea "x"
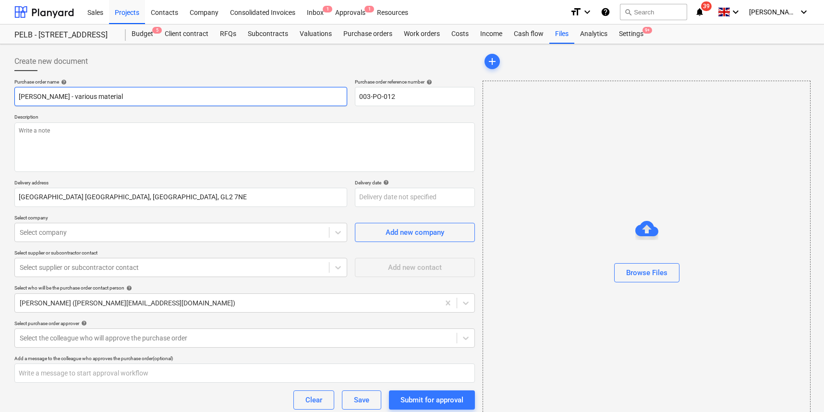
type input "[PERSON_NAME] - various material"
type textarea "x"
type input "[PERSON_NAME] - various material"
type textarea "x"
type input "[PERSON_NAME] - various materials"
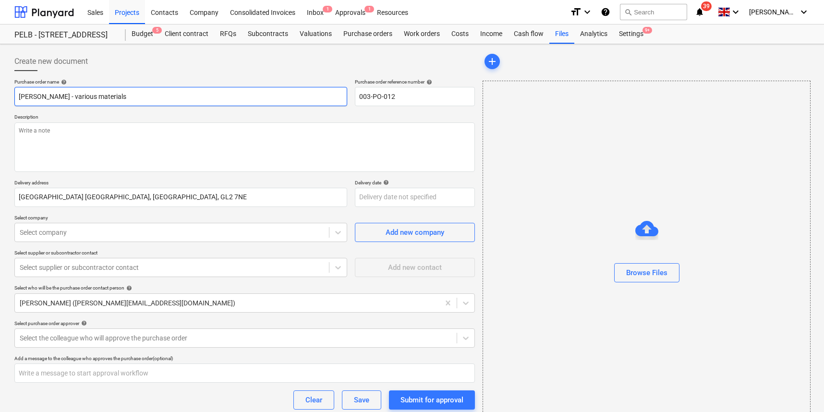
type textarea "x"
type input "[PERSON_NAME] - various materials"
paste input "3001Q667430"
type textarea "x"
type input "[PERSON_NAME] - various materials 3001Q667430"
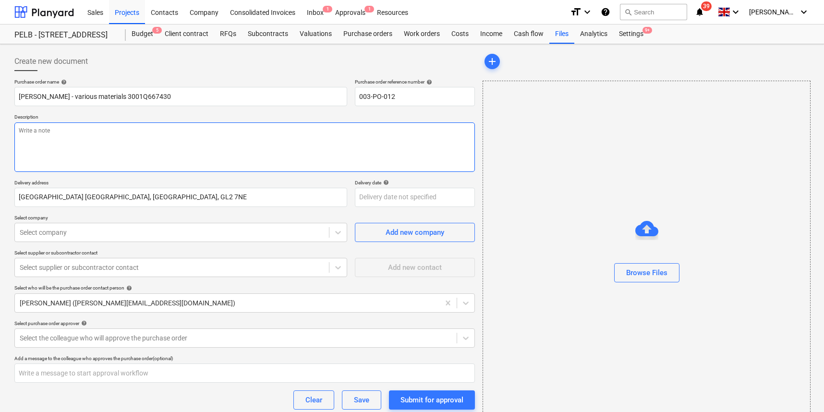
drag, startPoint x: 108, startPoint y: 130, endPoint x: 104, endPoint y: 136, distance: 8.0
click at [108, 130] on textarea at bounding box center [244, 146] width 460 height 49
paste textarea "3001Q667430"
type textarea "x"
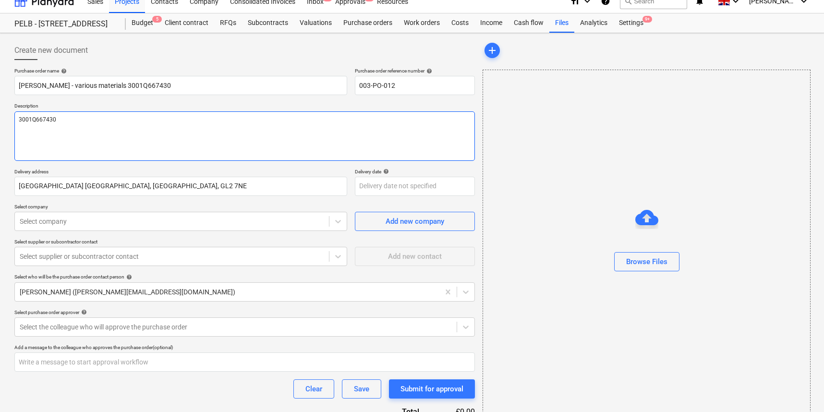
scroll to position [13, 0]
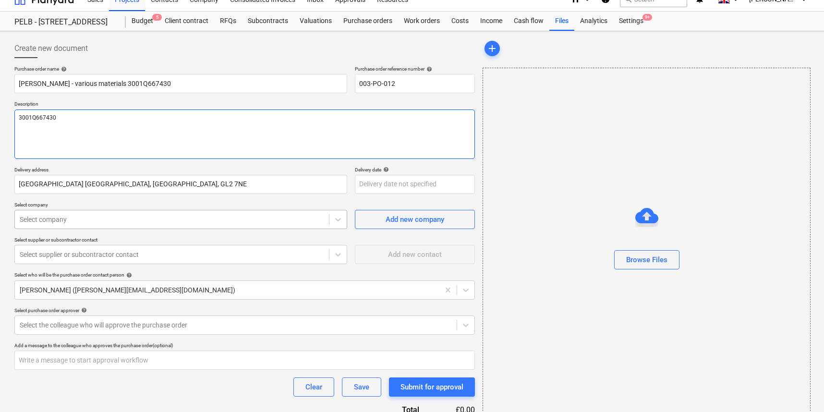
type textarea "3001Q667430"
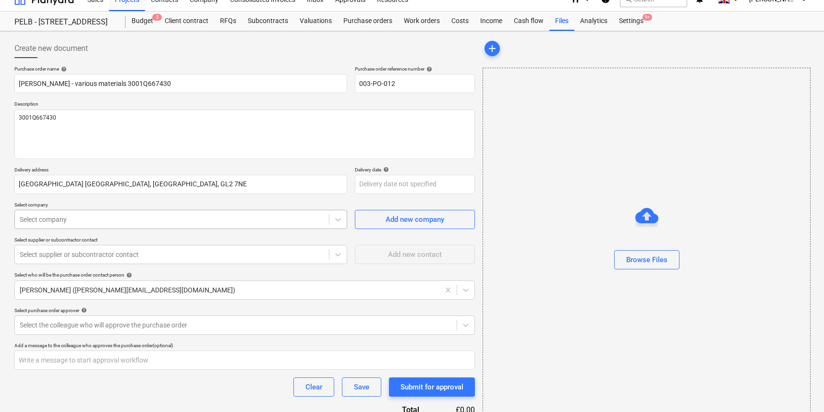
type textarea "x"
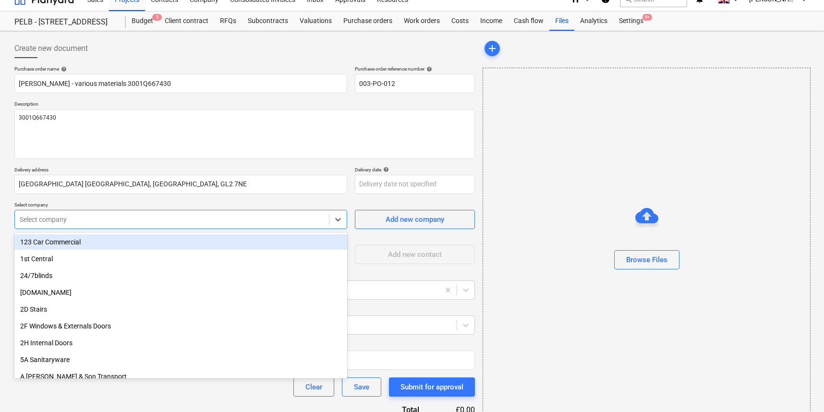
drag, startPoint x: 91, startPoint y: 227, endPoint x: 85, endPoint y: 225, distance: 5.8
click at [91, 227] on div "Select company" at bounding box center [180, 219] width 333 height 19
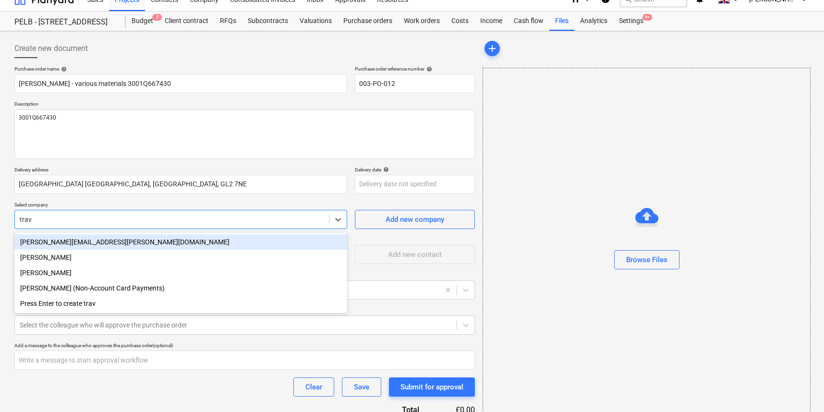
type input "travi"
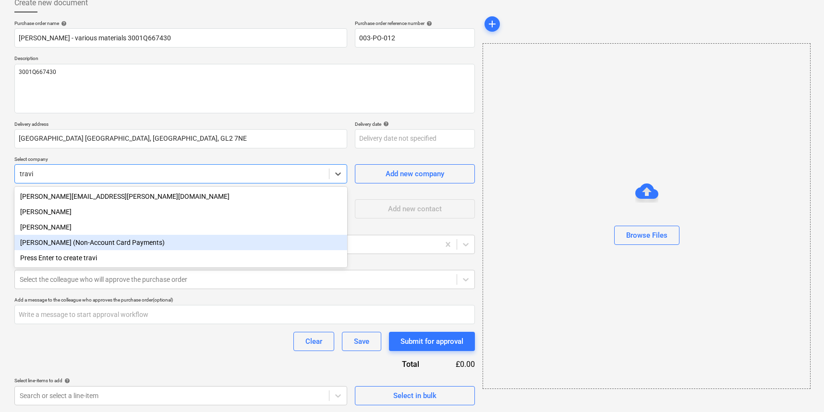
scroll to position [58, 0]
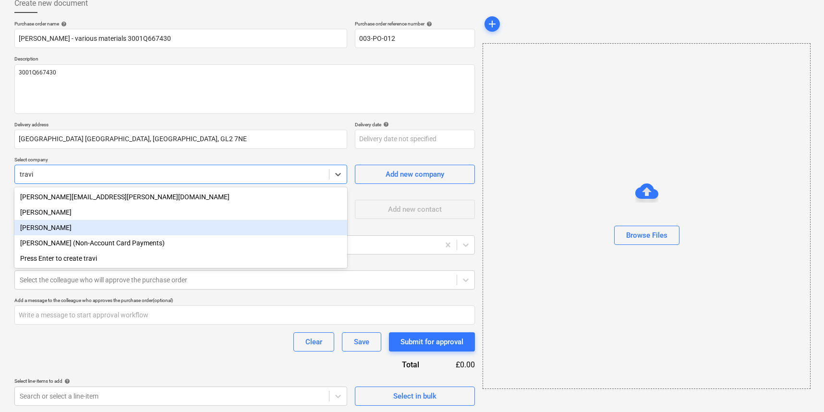
click at [78, 230] on div "[PERSON_NAME]" at bounding box center [180, 227] width 333 height 15
type textarea "x"
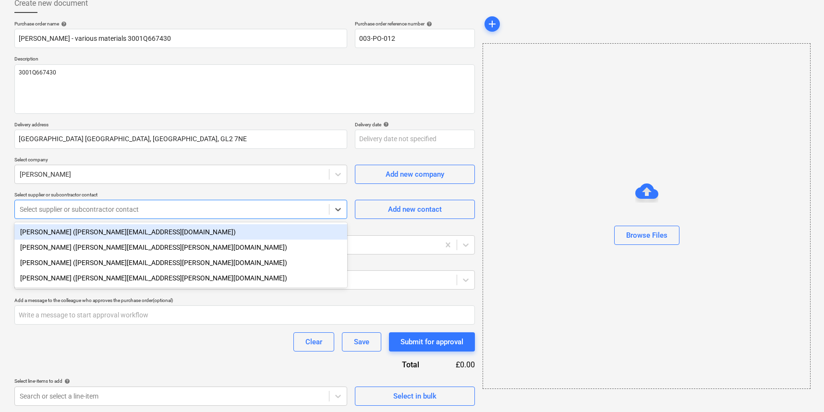
click at [113, 208] on div "Select supplier or subcontractor contact" at bounding box center [172, 209] width 304 height 8
drag, startPoint x: 104, startPoint y: 233, endPoint x: 99, endPoint y: 231, distance: 5.4
click at [104, 233] on div "[PERSON_NAME] ([PERSON_NAME][EMAIL_ADDRESS][DOMAIN_NAME])" at bounding box center [180, 231] width 333 height 15
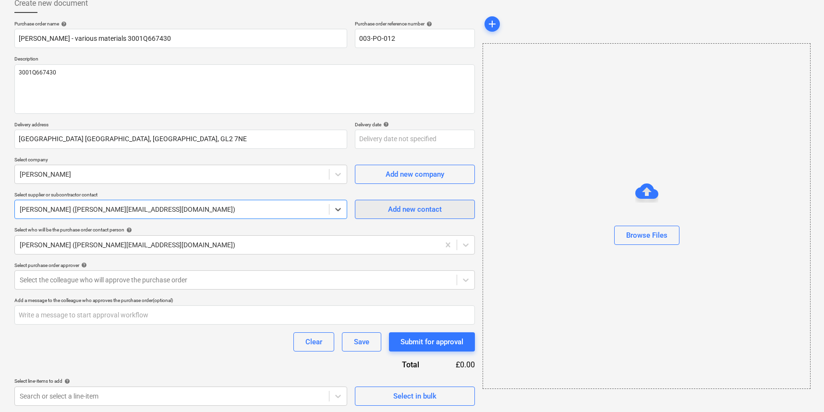
click at [399, 208] on div "Add new contact" at bounding box center [415, 209] width 54 height 12
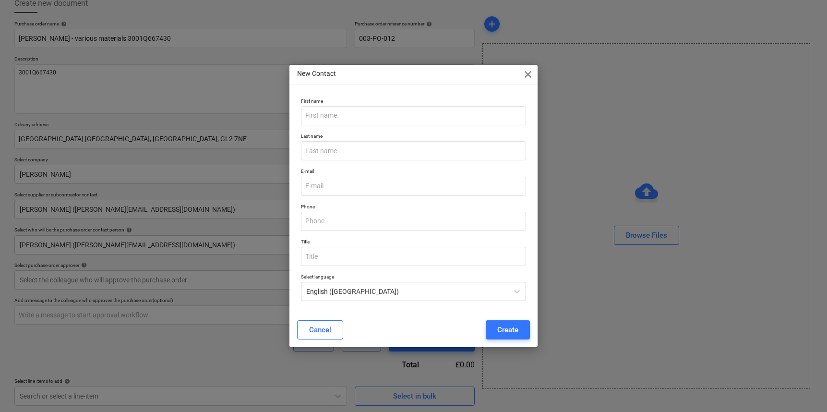
click at [317, 332] on div "Cancel" at bounding box center [320, 330] width 22 height 12
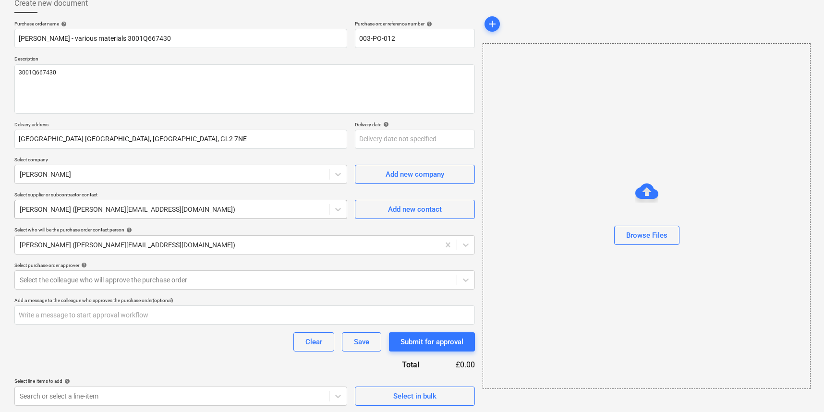
click at [181, 211] on div at bounding box center [172, 210] width 304 height 10
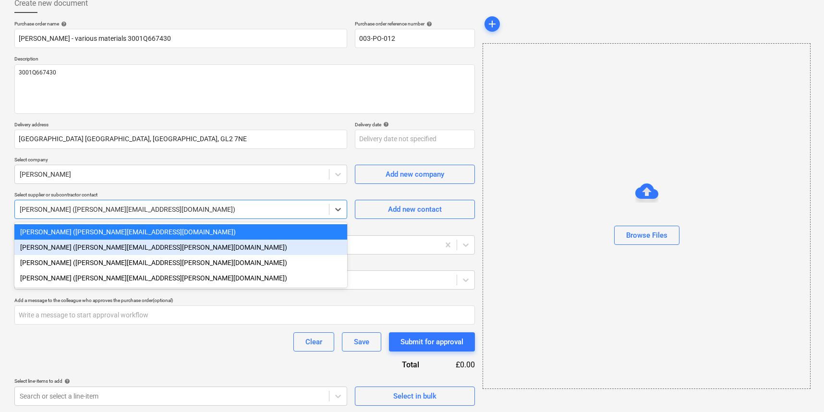
click at [111, 247] on div "[PERSON_NAME] ([PERSON_NAME][EMAIL_ADDRESS][PERSON_NAME][DOMAIN_NAME])" at bounding box center [180, 247] width 333 height 15
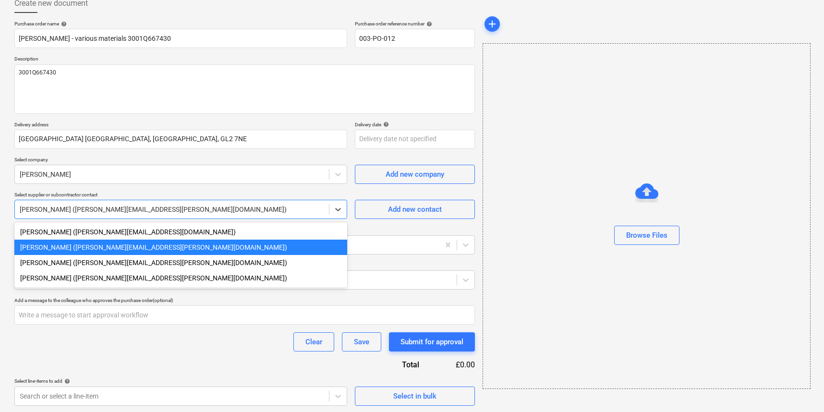
click at [192, 208] on div at bounding box center [172, 210] width 304 height 10
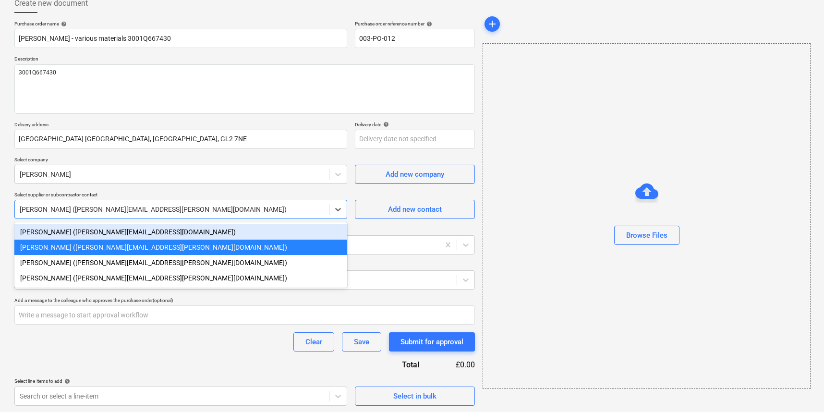
click at [143, 231] on div "[PERSON_NAME] ([PERSON_NAME][EMAIL_ADDRESS][DOMAIN_NAME])" at bounding box center [180, 231] width 333 height 15
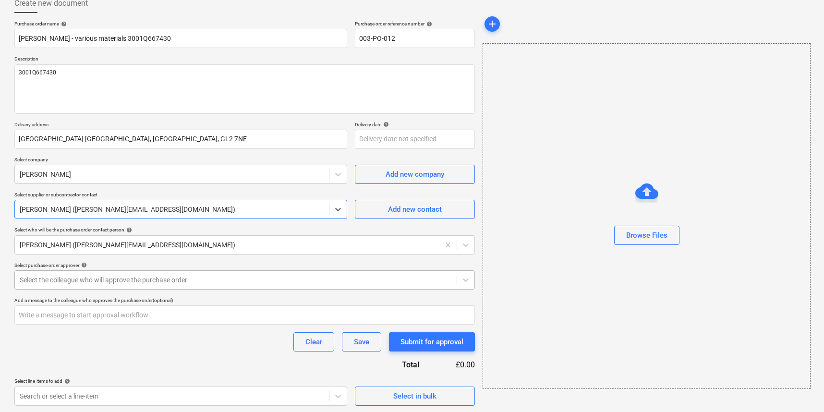
click at [102, 280] on div "Select the colleague who will approve the purchase order" at bounding box center [236, 280] width 432 height 8
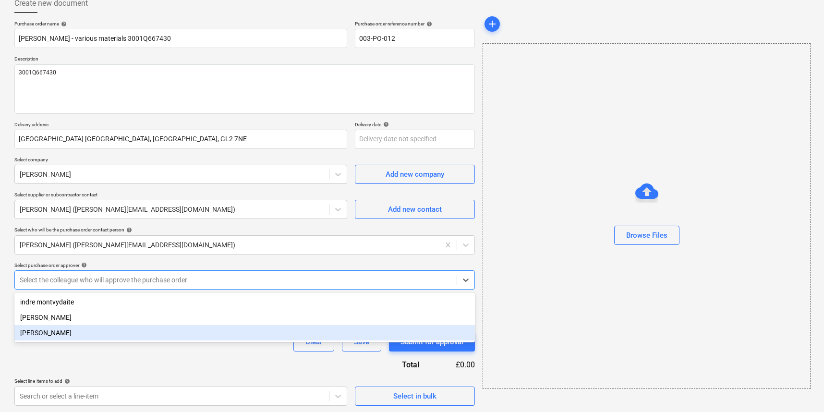
click at [69, 328] on div "[PERSON_NAME]" at bounding box center [244, 332] width 460 height 15
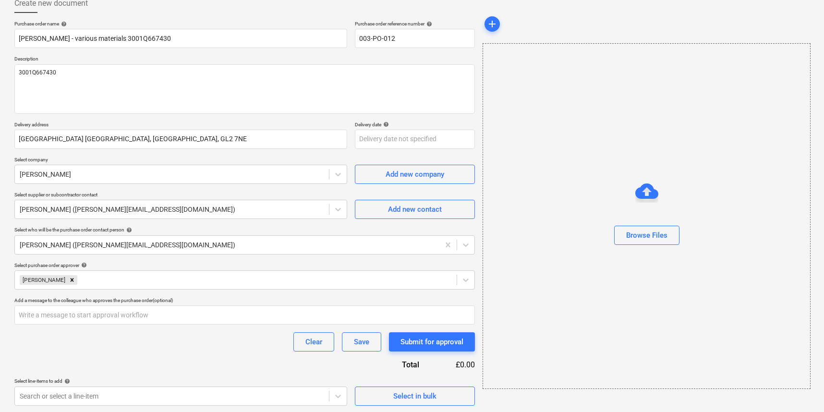
click at [131, 257] on div "Purchase order name help [PERSON_NAME] - various materials 3001Q667430 Purchase…" at bounding box center [244, 213] width 460 height 385
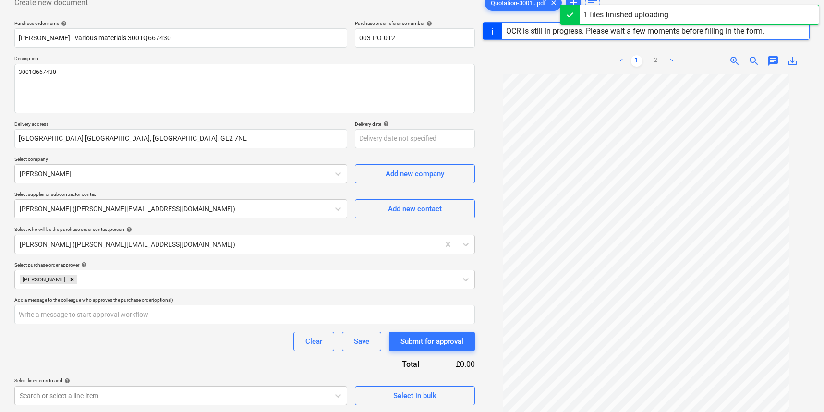
scroll to position [58, 0]
click at [417, 395] on div "Select in bulk" at bounding box center [414, 396] width 43 height 12
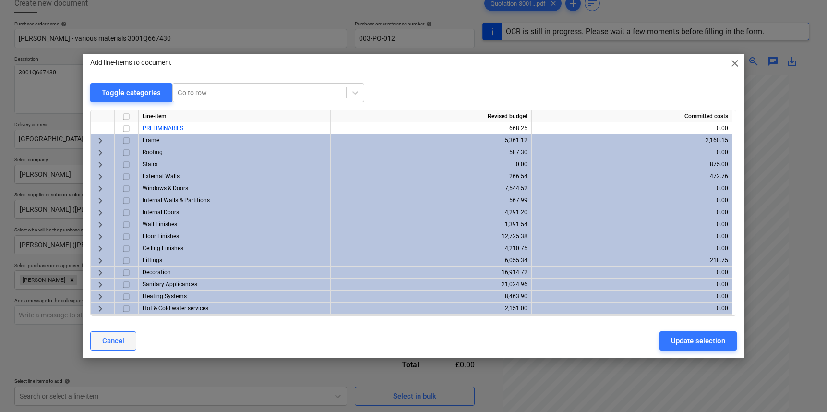
click at [119, 339] on div "Cancel" at bounding box center [113, 341] width 22 height 12
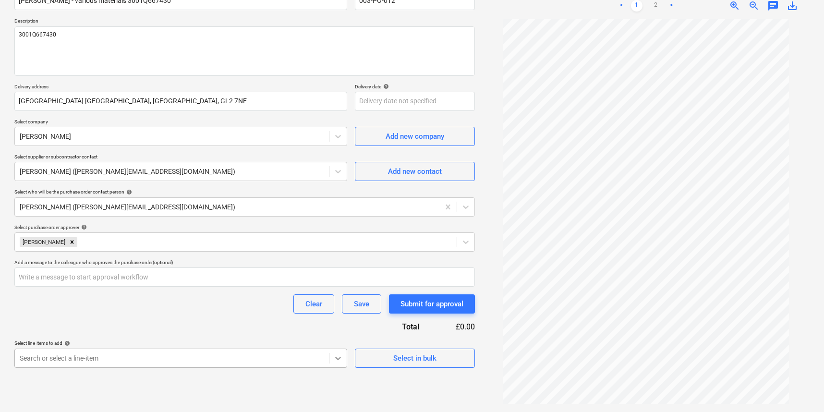
click at [343, 316] on body "Sales Projects Contacts Company Consolidated Invoices Inbox 1 Approvals 1 Resou…" at bounding box center [412, 110] width 824 height 412
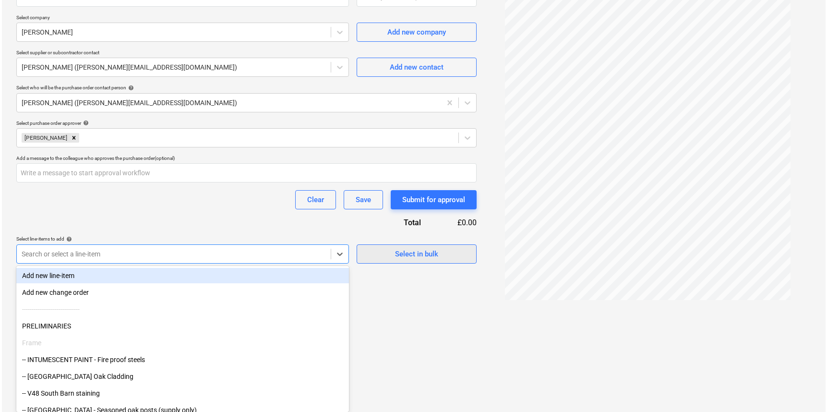
scroll to position [96, 0]
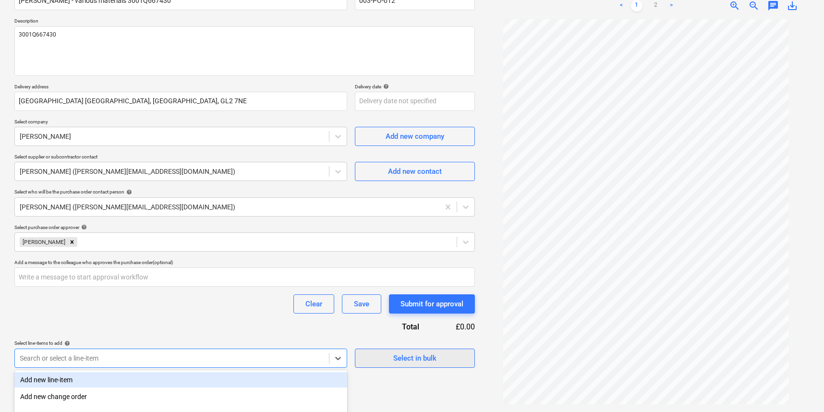
click at [404, 260] on div "Purchase order name help [PERSON_NAME] - various materials 3001Q667430 Purchase…" at bounding box center [244, 175] width 460 height 385
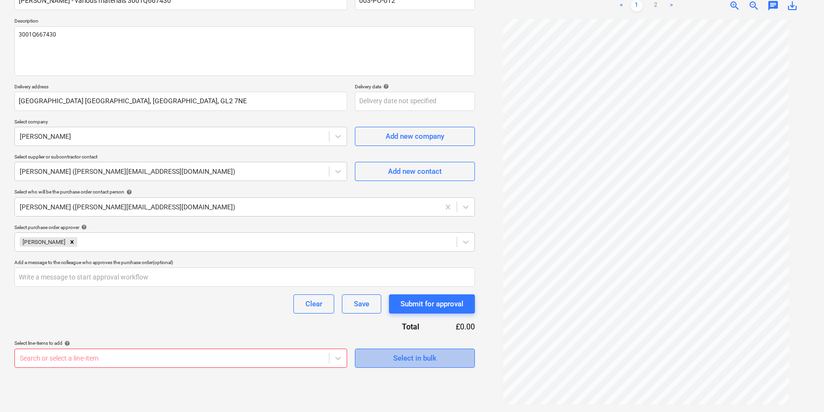
click at [407, 358] on div "Select in bulk" at bounding box center [414, 358] width 43 height 12
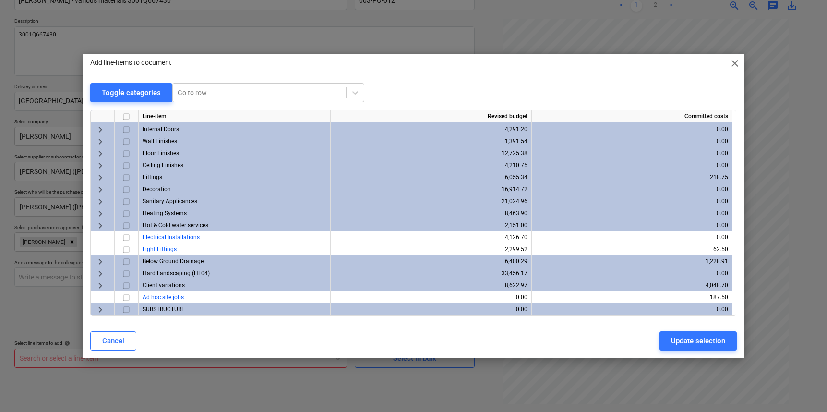
scroll to position [83, 0]
click at [127, 262] on input "checkbox" at bounding box center [126, 262] width 12 height 12
click at [126, 178] on input "checkbox" at bounding box center [126, 178] width 12 height 12
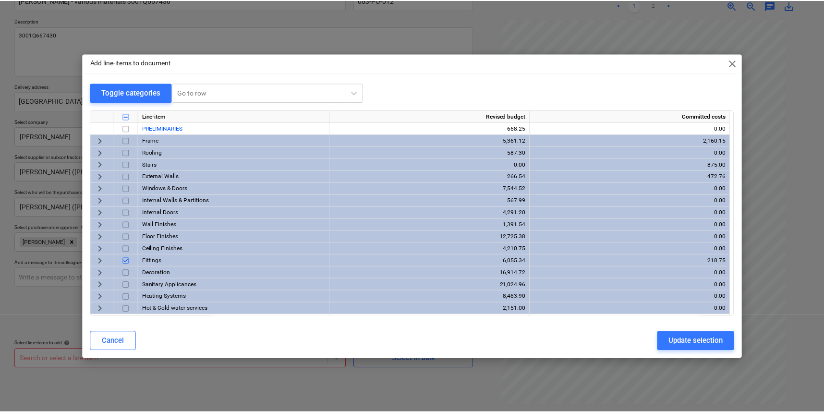
scroll to position [0, 0]
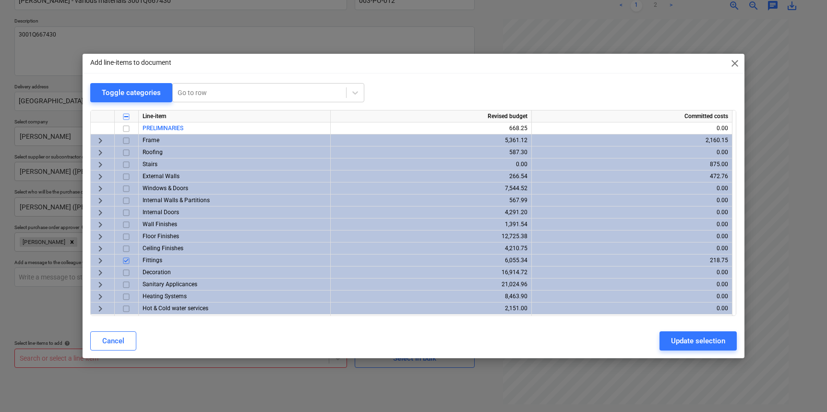
click at [123, 138] on input "checkbox" at bounding box center [126, 141] width 12 height 12
click at [678, 337] on div "Update selection" at bounding box center [698, 341] width 54 height 12
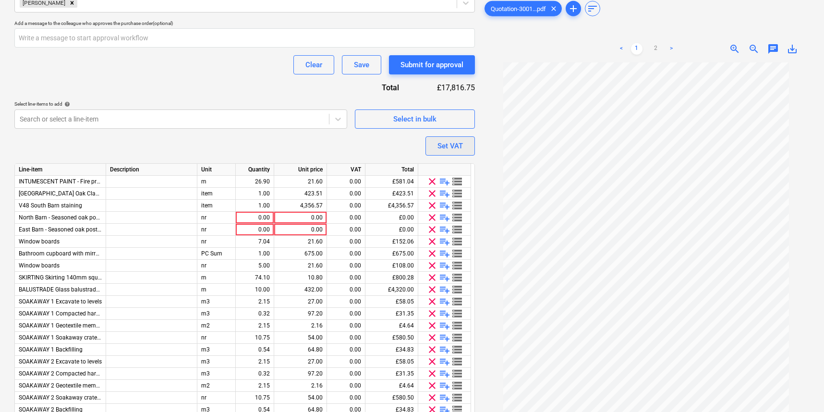
scroll to position [309, 0]
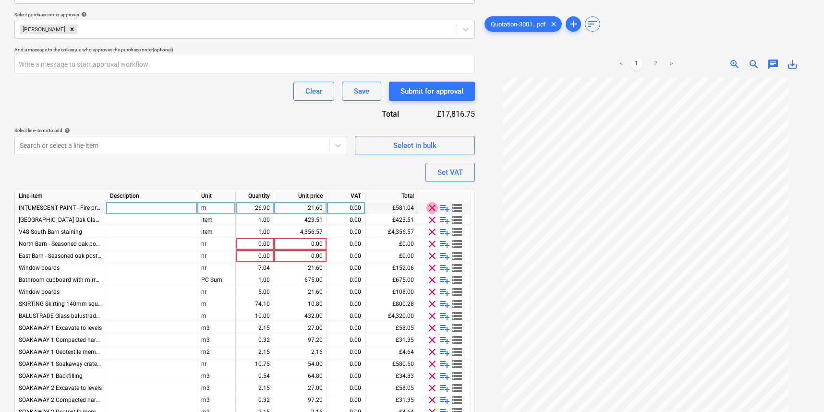
click at [434, 210] on span "clear" at bounding box center [432, 208] width 12 height 12
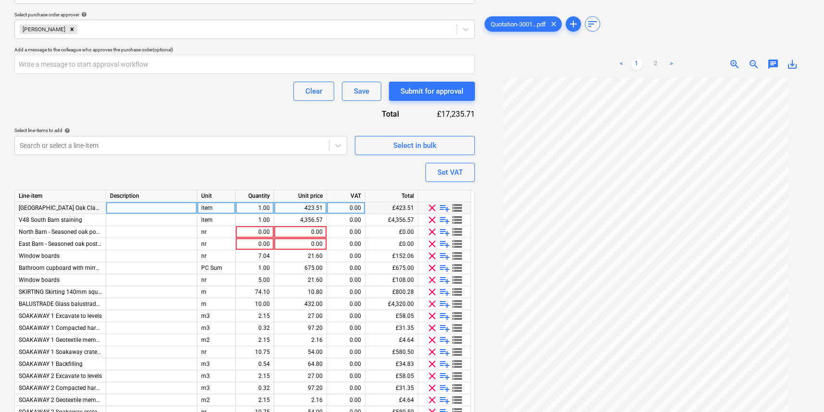
click at [433, 207] on span "clear" at bounding box center [432, 208] width 12 height 12
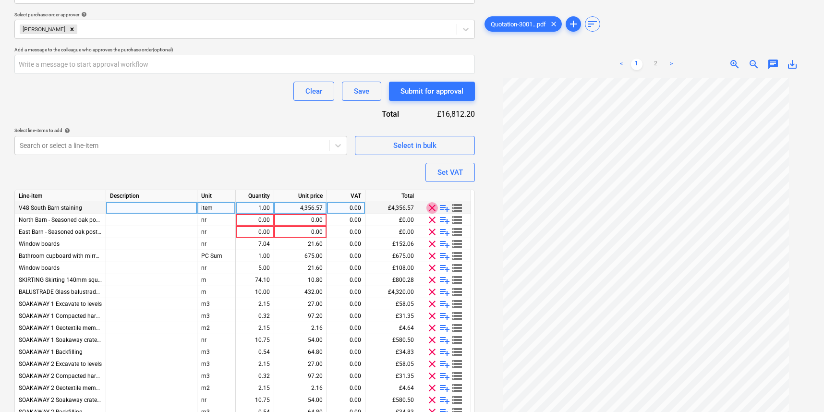
click at [433, 207] on span "clear" at bounding box center [432, 208] width 12 height 12
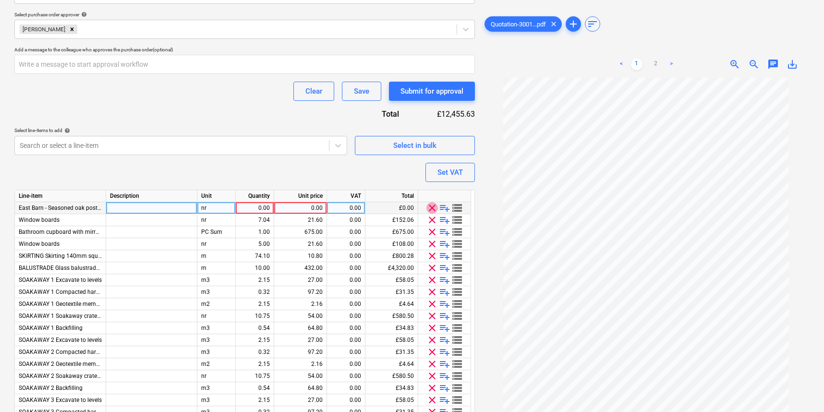
click at [433, 207] on span "clear" at bounding box center [432, 208] width 12 height 12
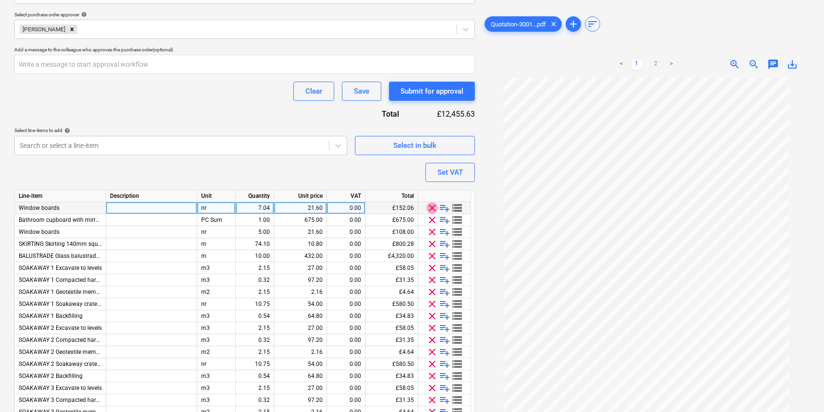
click at [433, 207] on span "clear" at bounding box center [432, 208] width 12 height 12
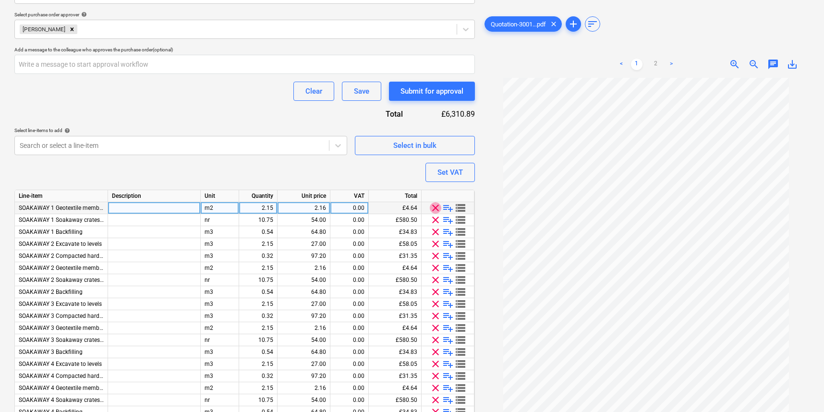
click at [433, 207] on span "clear" at bounding box center [436, 208] width 12 height 12
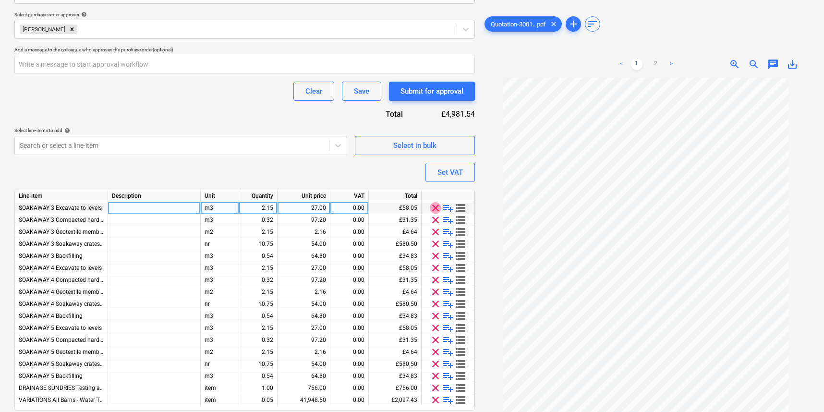
click at [433, 207] on span "clear" at bounding box center [436, 208] width 12 height 12
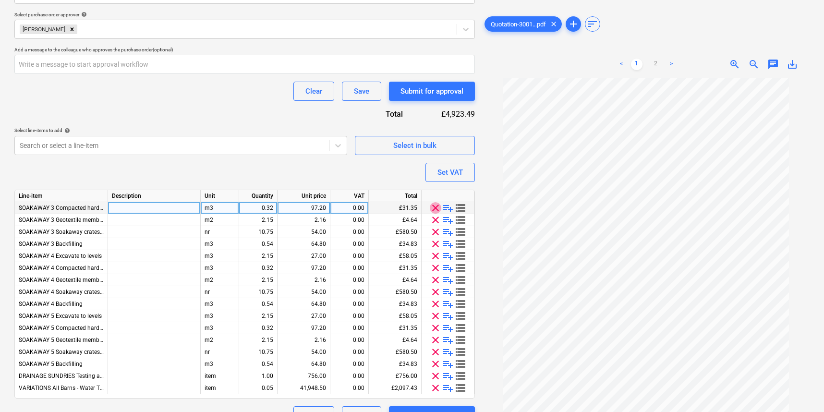
click at [433, 207] on span "clear" at bounding box center [436, 208] width 12 height 12
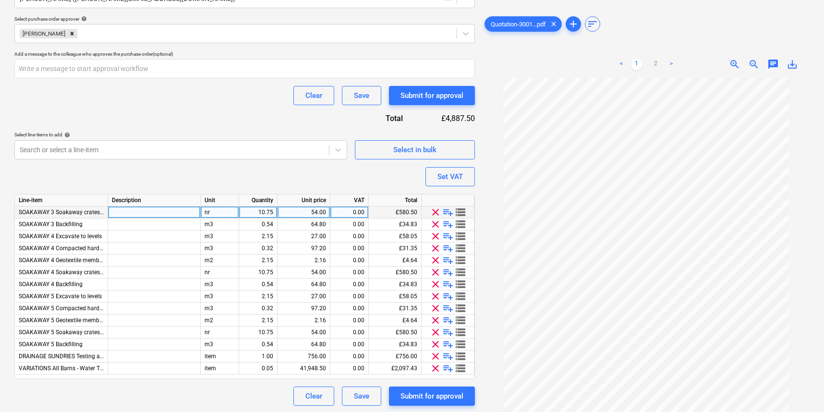
click at [433, 208] on span "clear" at bounding box center [436, 212] width 12 height 12
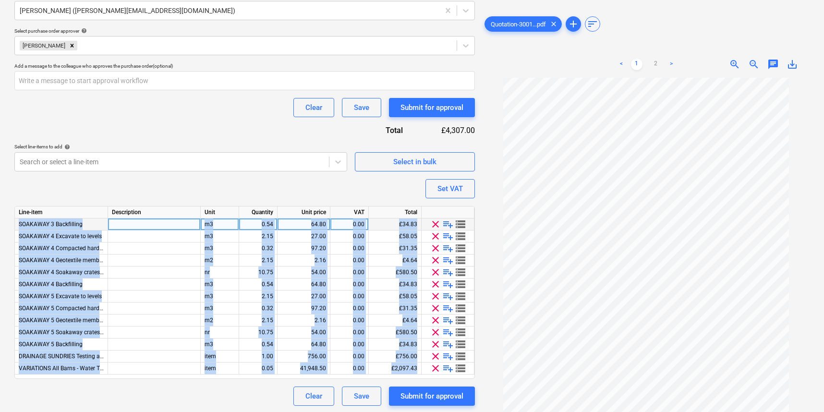
click at [433, 208] on div at bounding box center [448, 212] width 53 height 12
drag, startPoint x: 433, startPoint y: 208, endPoint x: 431, endPoint y: 214, distance: 6.1
click at [433, 208] on div at bounding box center [448, 212] width 53 height 12
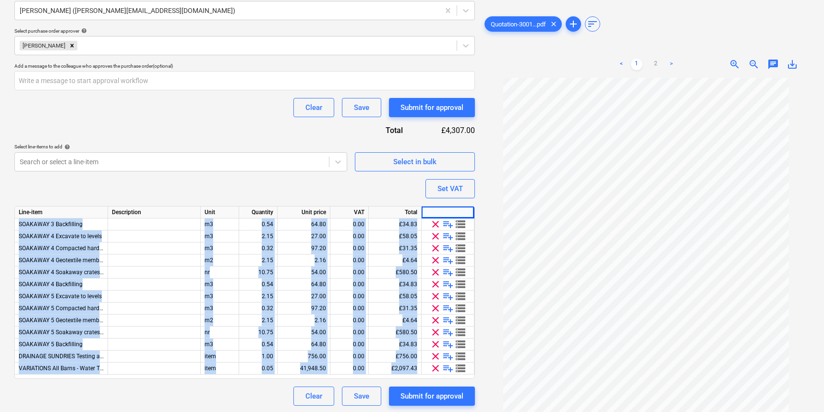
click at [434, 224] on span "clear" at bounding box center [436, 224] width 12 height 12
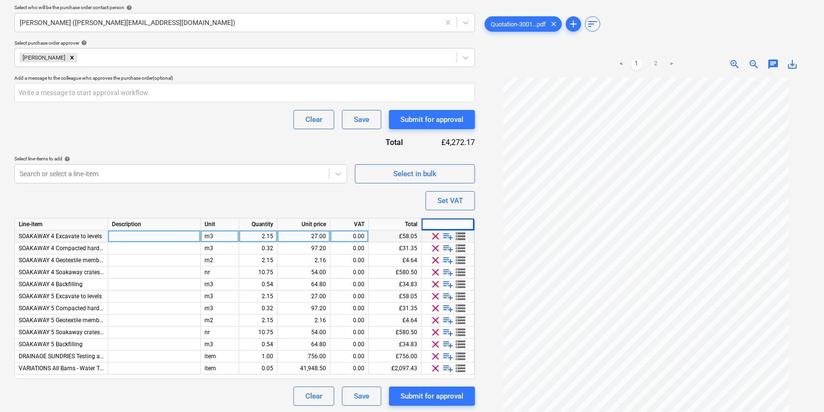
click at [436, 241] on div "clear playlist_add storage" at bounding box center [448, 236] width 53 height 12
click at [437, 238] on span "clear" at bounding box center [436, 236] width 12 height 12
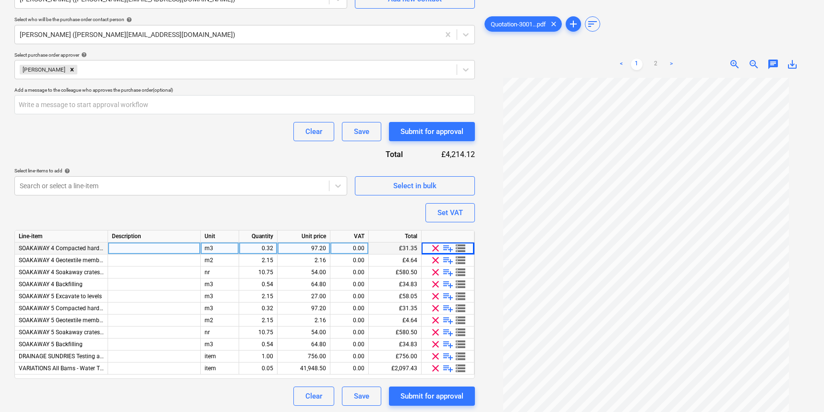
click at [434, 248] on span "clear" at bounding box center [436, 248] width 12 height 12
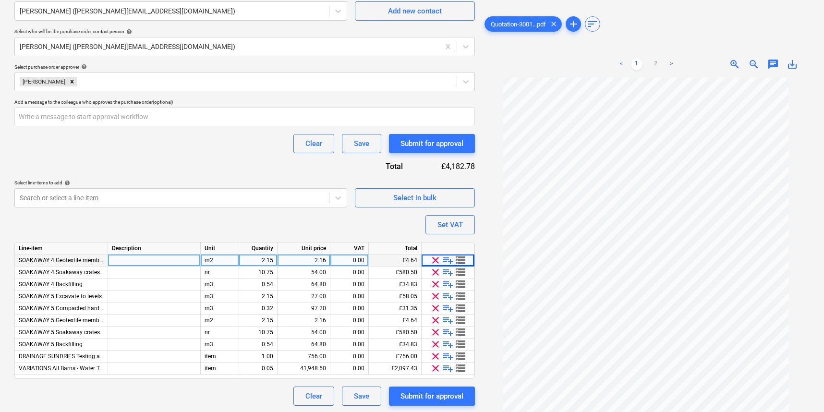
click at [436, 259] on span "clear" at bounding box center [436, 260] width 12 height 12
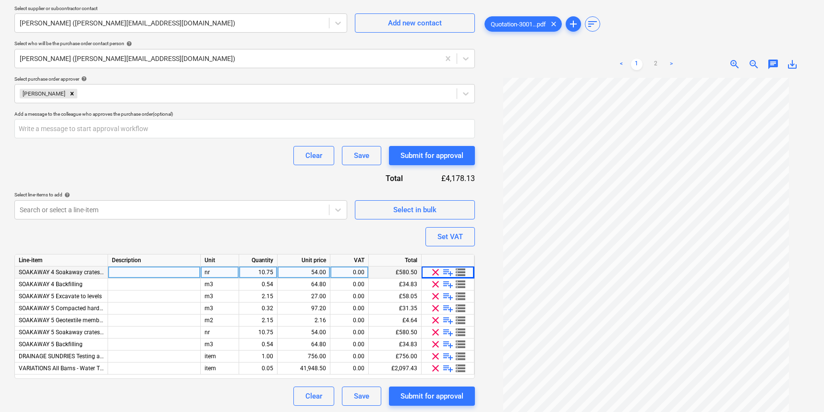
click at [433, 274] on span "clear" at bounding box center [436, 272] width 12 height 12
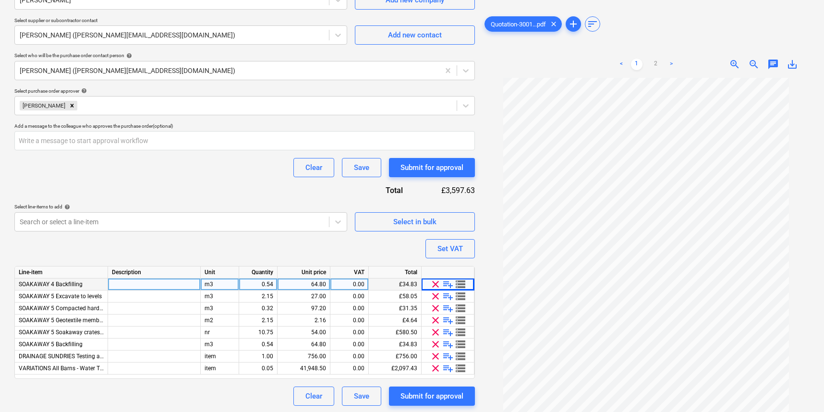
click at [434, 285] on span "clear" at bounding box center [436, 284] width 12 height 12
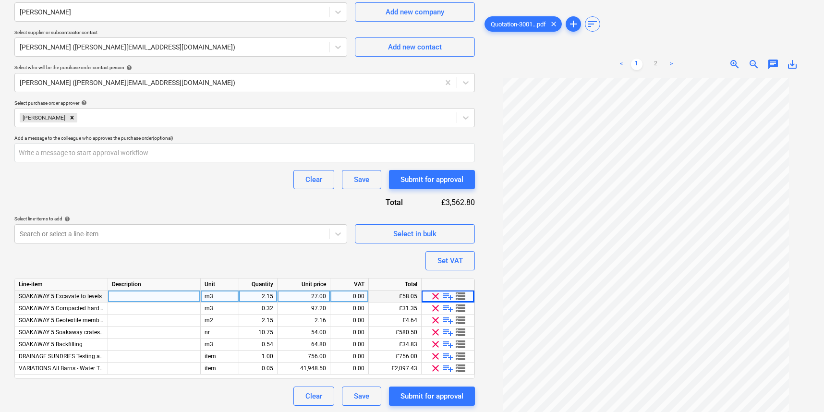
click at [435, 290] on span "clear" at bounding box center [436, 296] width 12 height 12
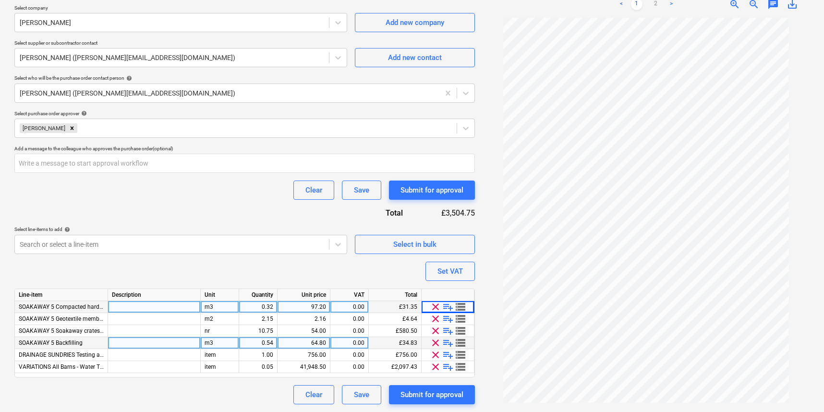
scroll to position [208, 0]
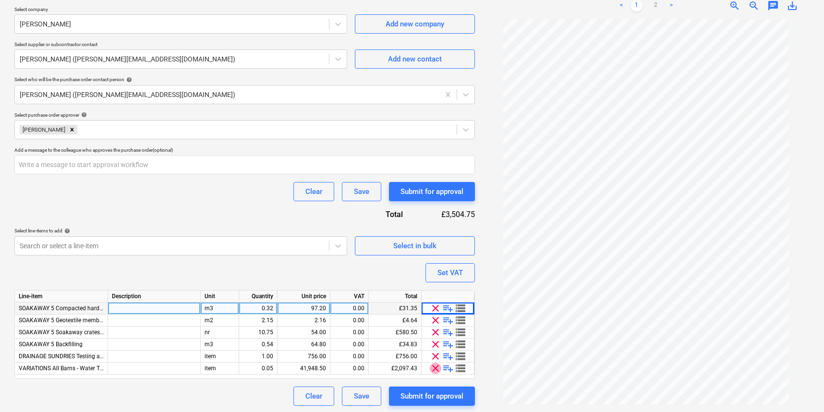
click at [437, 369] on span "clear" at bounding box center [436, 368] width 12 height 12
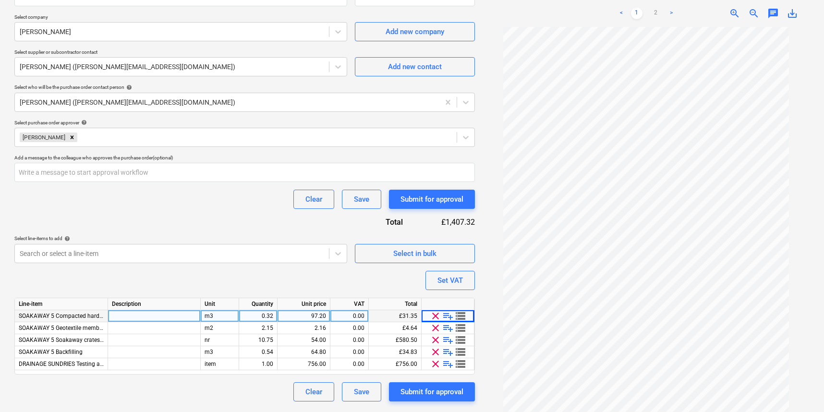
click at [434, 361] on span "clear" at bounding box center [436, 364] width 12 height 12
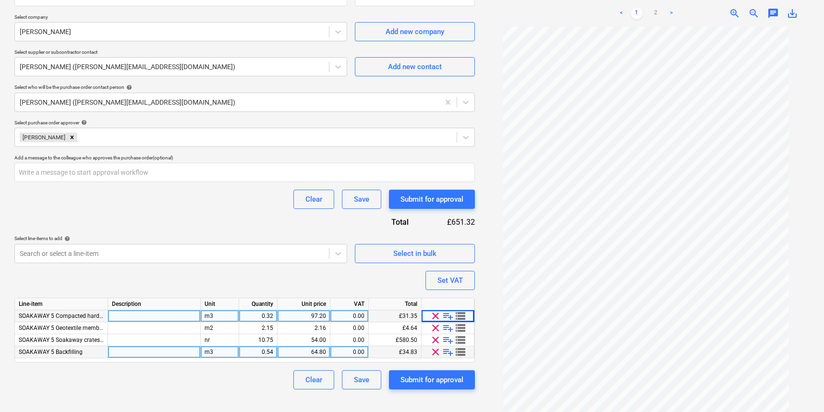
click at [435, 349] on span "clear" at bounding box center [436, 352] width 12 height 12
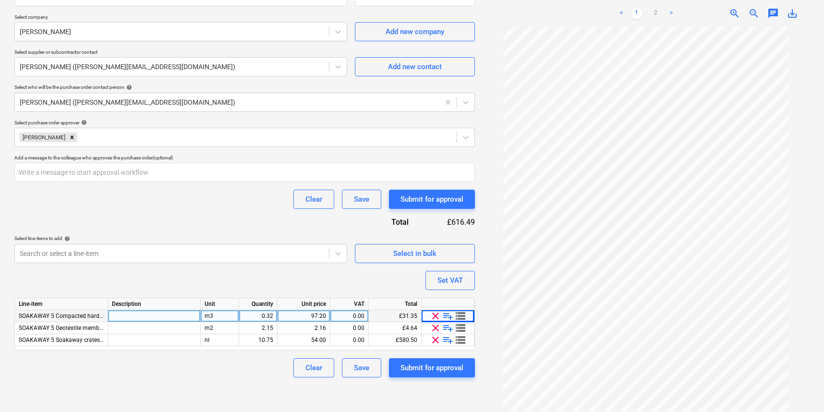
click at [434, 340] on span "clear" at bounding box center [436, 340] width 12 height 12
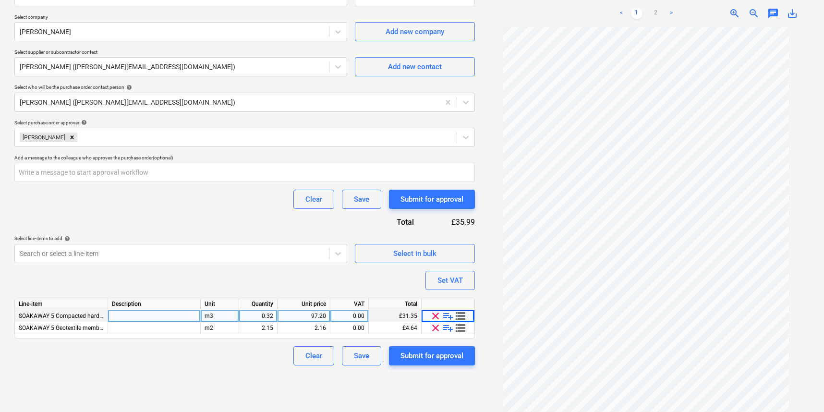
drag, startPoint x: 435, startPoint y: 329, endPoint x: 435, endPoint y: 321, distance: 8.6
click at [435, 329] on span "clear" at bounding box center [436, 328] width 12 height 12
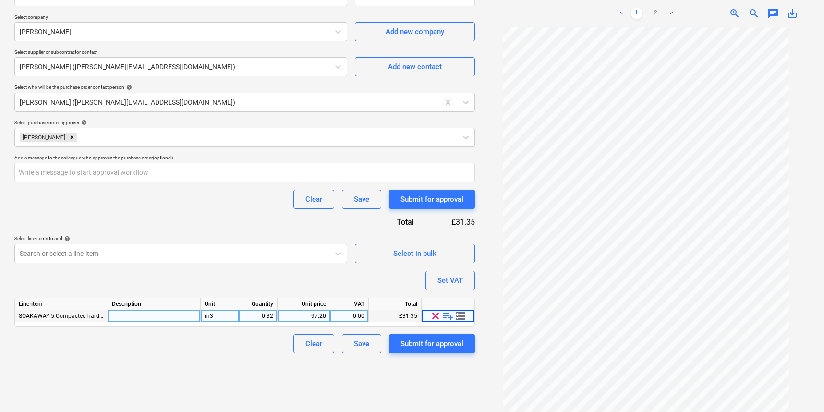
click at [436, 315] on span "clear" at bounding box center [436, 316] width 12 height 12
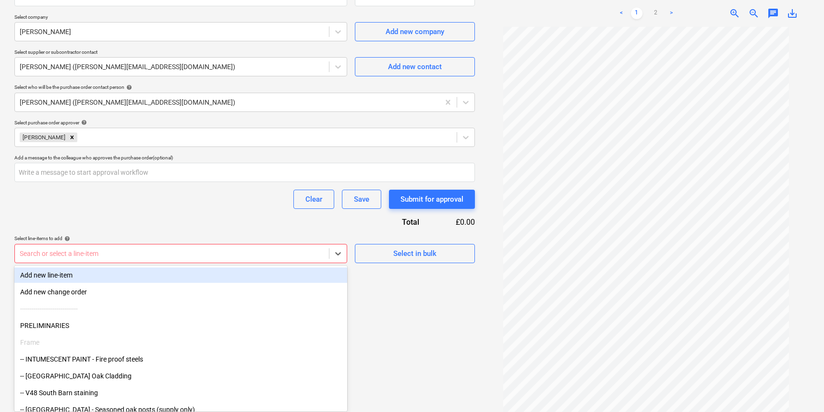
click at [89, 256] on div at bounding box center [172, 254] width 304 height 10
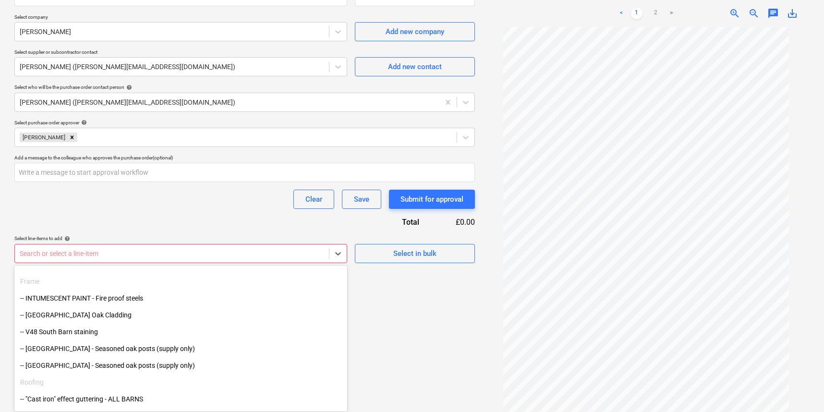
scroll to position [66, 0]
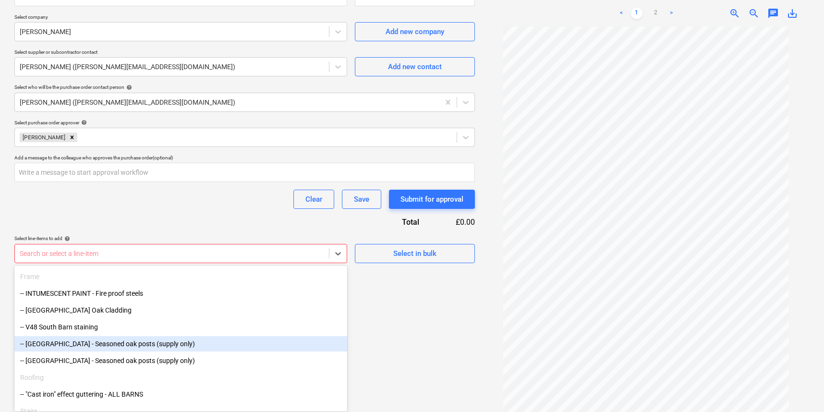
click at [104, 346] on div "-- [GEOGRAPHIC_DATA] - Seasoned oak posts (supply only)" at bounding box center [180, 343] width 333 height 15
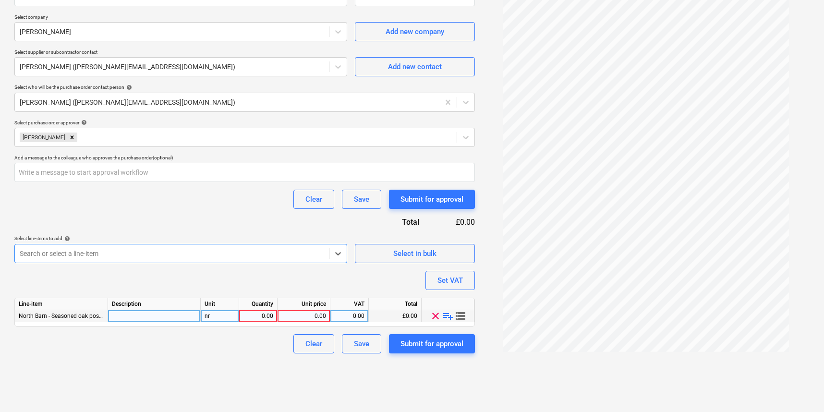
scroll to position [201, 0]
click at [163, 314] on div at bounding box center [154, 316] width 93 height 12
click at [446, 313] on span "playlist_add" at bounding box center [448, 316] width 12 height 12
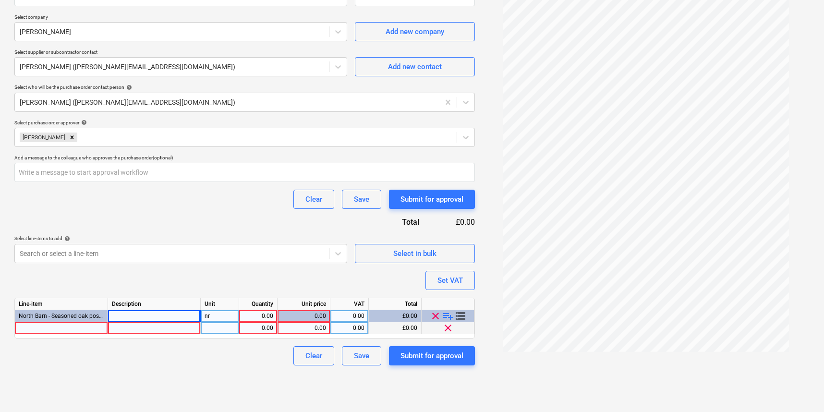
click at [77, 324] on div at bounding box center [61, 328] width 93 height 12
type textarea "x"
click at [133, 328] on div at bounding box center [154, 328] width 93 height 12
type input "R-KEM2 300ML POLYESTER RESIN CARTRIDGE + NOZZLE R-KEM-11-300."
type textarea "x"
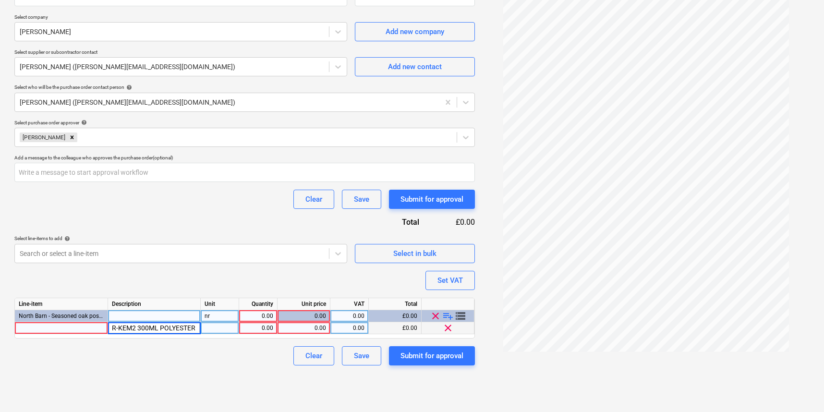
click at [233, 330] on div at bounding box center [220, 328] width 38 height 12
click at [265, 327] on div "1.00" at bounding box center [258, 328] width 30 height 12
type input "10"
type textarea "x"
click at [308, 325] on div "0.00" at bounding box center [303, 328] width 45 height 12
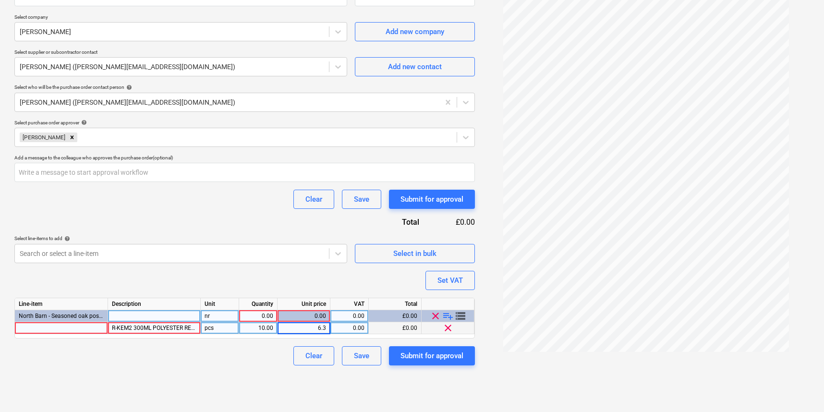
type input "6.31"
click at [252, 351] on div "Clear Save Submit for approval" at bounding box center [244, 355] width 460 height 19
click at [124, 363] on div "Clear Save Submit for approval" at bounding box center [244, 355] width 460 height 19
click at [459, 314] on span "storage" at bounding box center [461, 316] width 12 height 12
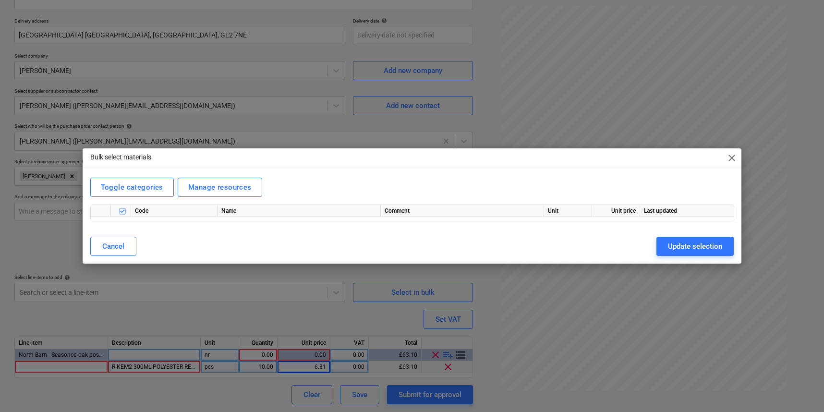
scroll to position [160, 0]
click at [116, 249] on div "Cancel" at bounding box center [113, 246] width 22 height 12
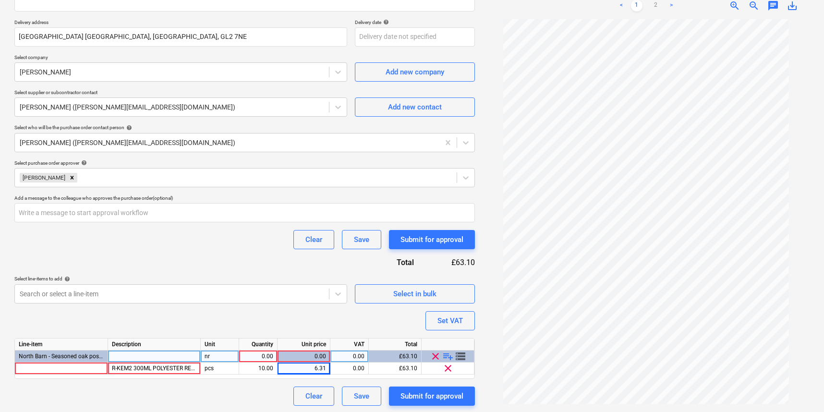
click at [124, 392] on div "Clear Save Submit for approval" at bounding box center [244, 395] width 460 height 19
click at [450, 356] on span "playlist_add" at bounding box center [448, 356] width 12 height 12
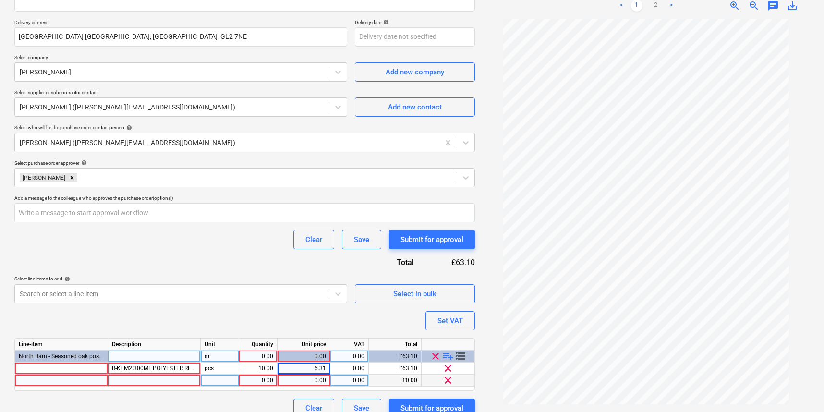
click at [81, 382] on div at bounding box center [61, 380] width 93 height 12
click at [94, 379] on input at bounding box center [61, 380] width 93 height 12
click at [103, 383] on input at bounding box center [61, 380] width 93 height 12
click at [102, 382] on input at bounding box center [61, 380] width 93 height 12
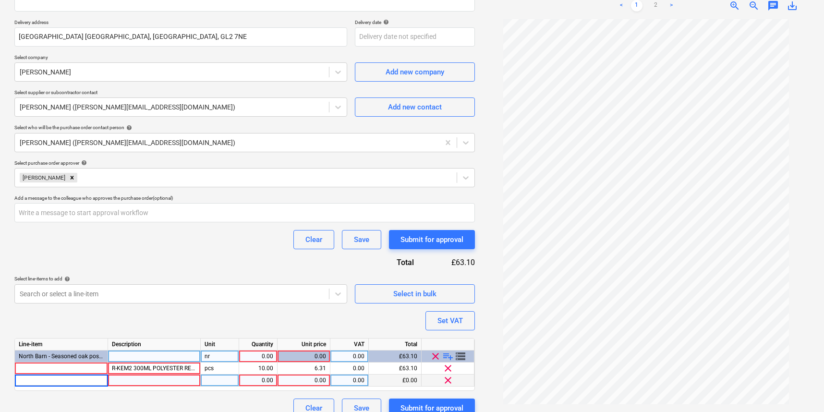
click at [102, 382] on input at bounding box center [61, 380] width 93 height 12
click at [448, 378] on span "clear" at bounding box center [448, 380] width 12 height 12
type textarea "x"
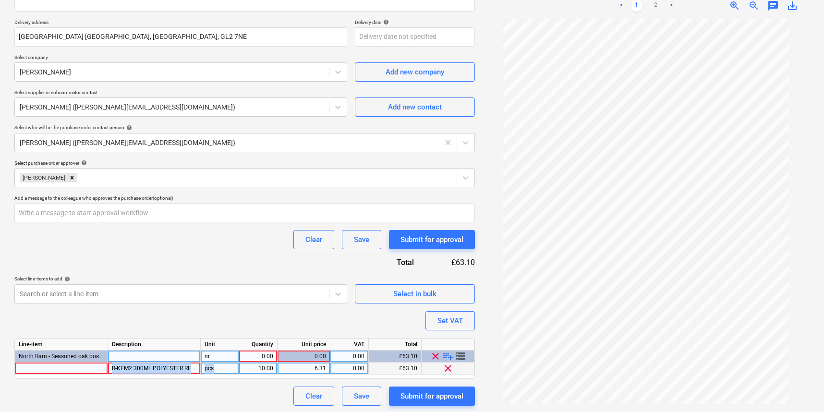
drag, startPoint x: 112, startPoint y: 367, endPoint x: 215, endPoint y: 370, distance: 102.8
click at [0, 0] on div "R-KEM2 300ML POLYESTER RESIN CARTRIDGE + NOZZLE R-KEM-11-300. pcs 10.00 6.31 0.…" at bounding box center [0, 0] width 0 height 0
copy div "R-KEM2 300ML POLYESTER RESIN CARTRIDGE + NOZZLE R-KEM-11-300. pcs"
click at [131, 355] on div at bounding box center [154, 356] width 93 height 12
type input "R-KEM2 300ML POLYESTER RESIN CARTRIDGE + NOZZLE R-KEM-11-300. pcs"
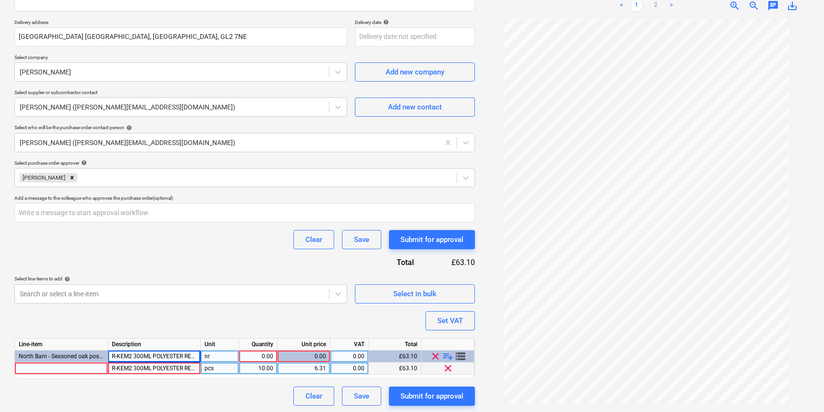
drag, startPoint x: 188, startPoint y: 366, endPoint x: 96, endPoint y: 366, distance: 92.2
click at [0, 0] on div "R-KEM2 300ML POLYESTER RESIN CARTRIDGE + NOZZLE R-KEM-11-300. pcs 10.00 6.31 0.…" at bounding box center [0, 0] width 0 height 0
type textarea "x"
drag, startPoint x: 173, startPoint y: 365, endPoint x: 232, endPoint y: 365, distance: 58.6
click at [0, 0] on div "R-KEM2 300ML POLYESTER RESIN CARTRIDGE + NOZZLE R-KEM-11-300. pcs 10.00 6.31 0.…" at bounding box center [0, 0] width 0 height 0
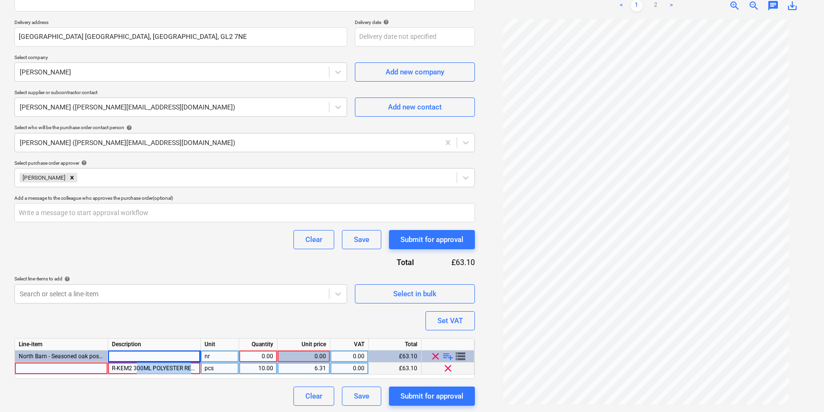
drag, startPoint x: 182, startPoint y: 365, endPoint x: 137, endPoint y: 364, distance: 45.1
click at [137, 364] on div "R-KEM2 300ML POLYESTER RESIN CARTRIDGE + NOZZLE R-KEM-11-300." at bounding box center [154, 368] width 93 height 12
drag, startPoint x: 178, startPoint y: 368, endPoint x: 166, endPoint y: 362, distance: 12.9
click at [177, 368] on input at bounding box center [154, 368] width 92 height 12
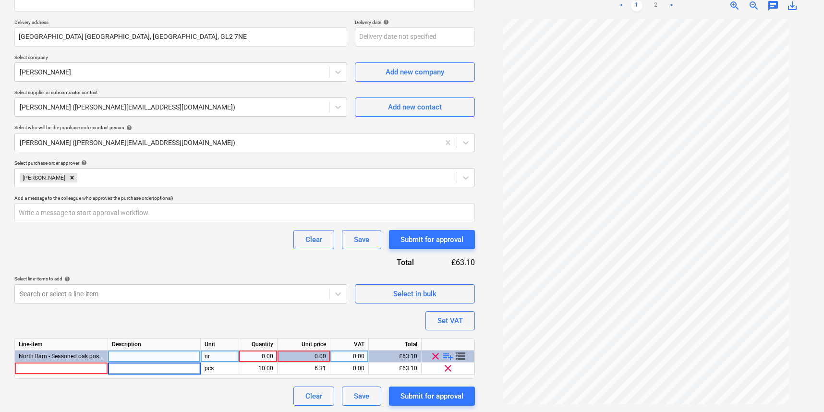
type textarea "x"
click at [166, 354] on div at bounding box center [154, 356] width 93 height 12
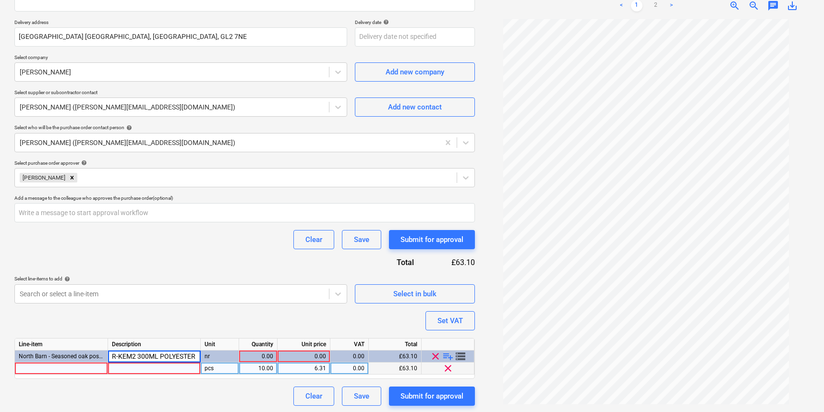
click at [217, 368] on div "pcs" at bounding box center [220, 368] width 38 height 12
click at [449, 365] on span "clear" at bounding box center [448, 368] width 12 height 12
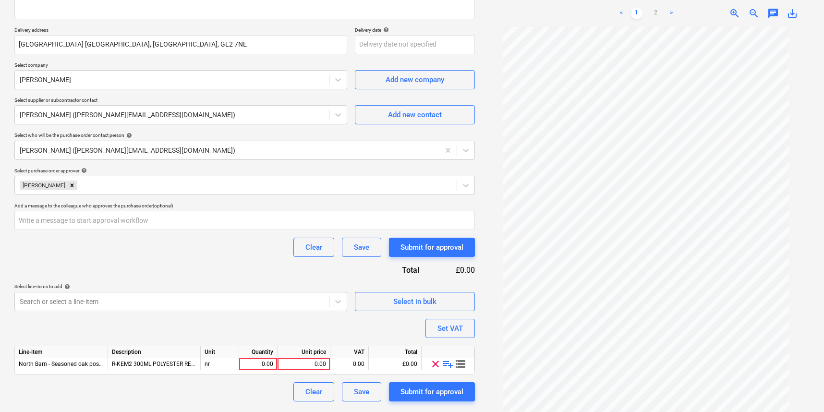
scroll to position [148, 0]
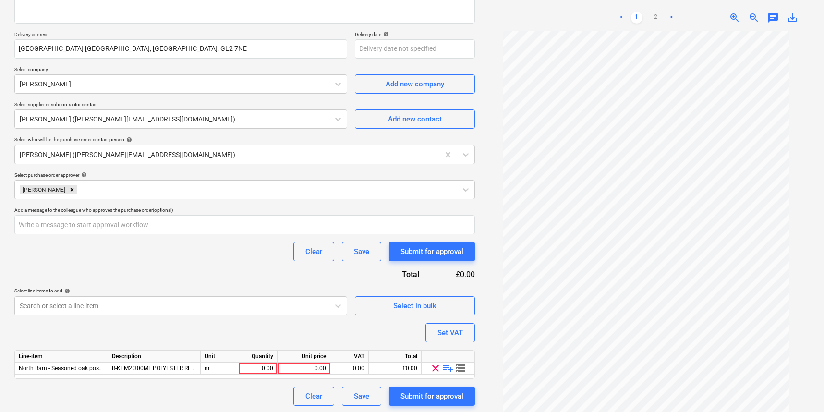
click at [261, 367] on div "0.00" at bounding box center [258, 368] width 30 height 12
click at [317, 366] on div "0.00" at bounding box center [303, 368] width 45 height 12
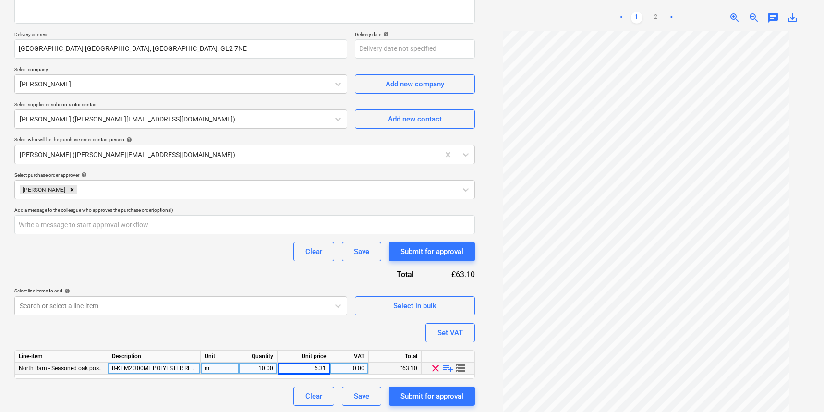
click at [357, 337] on div "Purchase order name help [PERSON_NAME] - various materials 3001Q667430 Purchase…" at bounding box center [244, 167] width 460 height 475
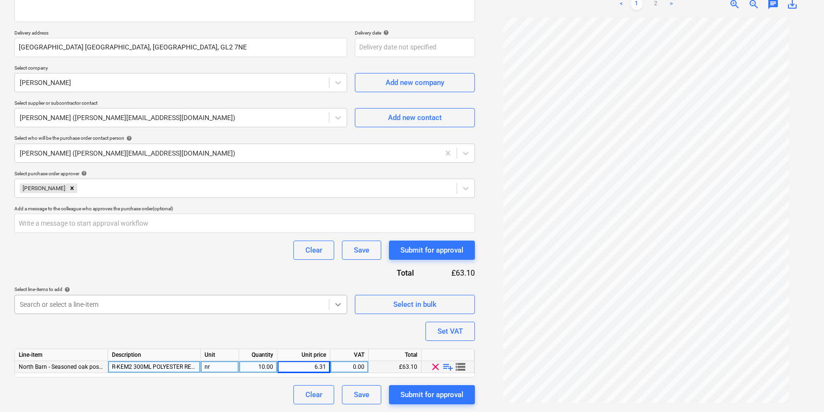
click at [340, 262] on body "Sales Projects Contacts Company Consolidated Invoices Inbox 1 Approvals 1 Resou…" at bounding box center [412, 56] width 824 height 412
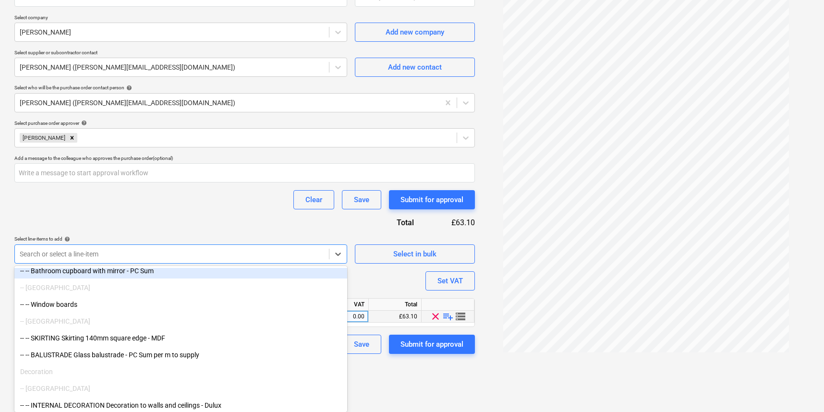
scroll to position [1082, 0]
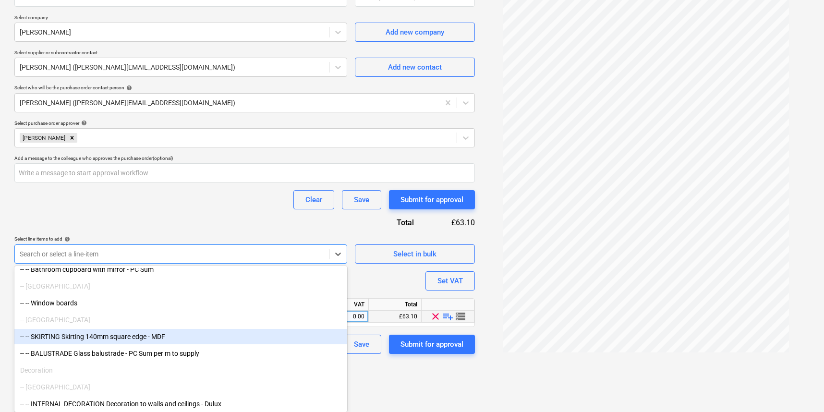
click at [114, 333] on div "-- -- SKIRTING Skirting 140mm square edge - MDF" at bounding box center [180, 336] width 333 height 15
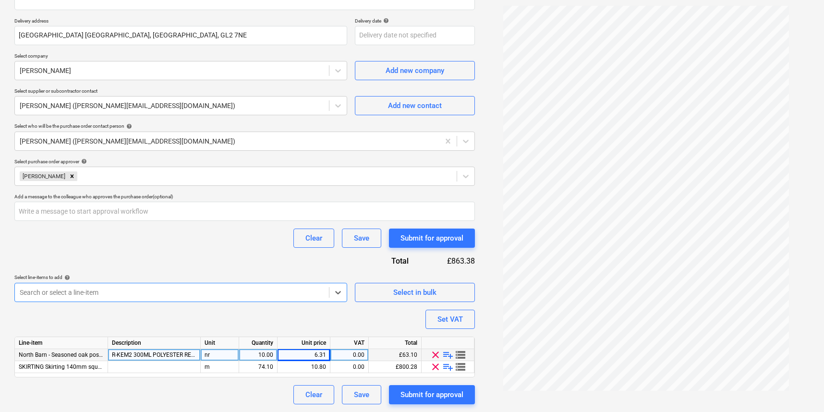
scroll to position [160, 0]
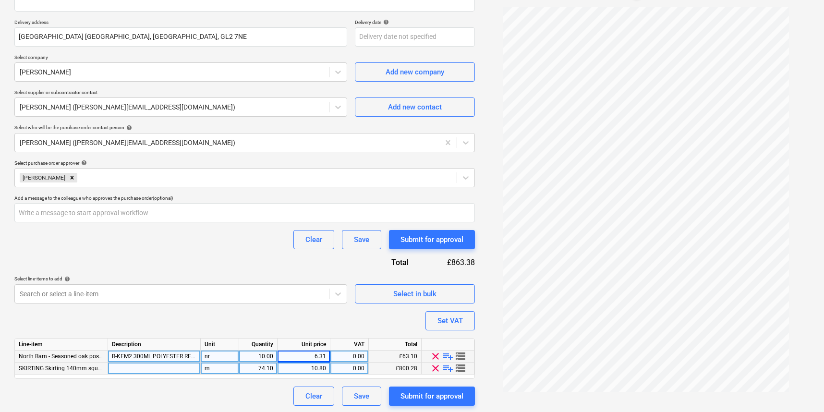
click at [134, 368] on div at bounding box center [154, 368] width 93 height 12
paste input "EVO-STIK STICKS LIKE ALL WEATHER ADHESIVE CLEAR 663824"
click at [211, 368] on div "m" at bounding box center [220, 368] width 38 height 12
click at [273, 366] on div "74.10" at bounding box center [258, 368] width 38 height 12
drag, startPoint x: 273, startPoint y: 366, endPoint x: 241, endPoint y: 366, distance: 31.7
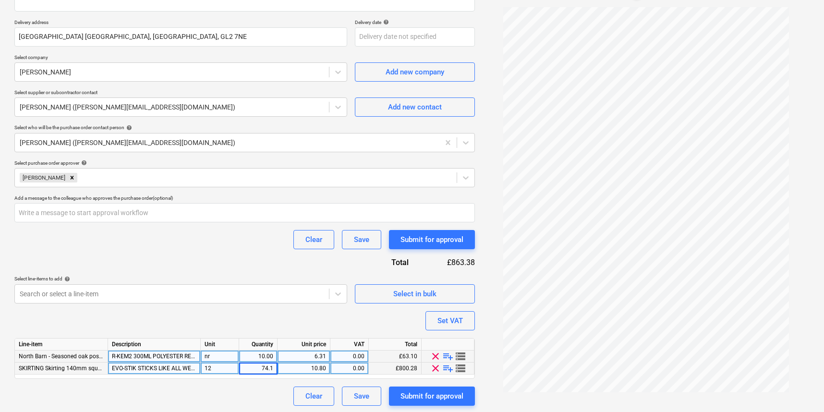
click at [241, 366] on input "74.1" at bounding box center [258, 368] width 38 height 12
click at [247, 389] on div "Clear Save Submit for approval" at bounding box center [244, 395] width 460 height 19
click at [222, 369] on div "12" at bounding box center [220, 368] width 38 height 12
drag, startPoint x: 328, startPoint y: 367, endPoint x: 301, endPoint y: 367, distance: 27.8
click at [301, 367] on div "10.80" at bounding box center [303, 368] width 53 height 12
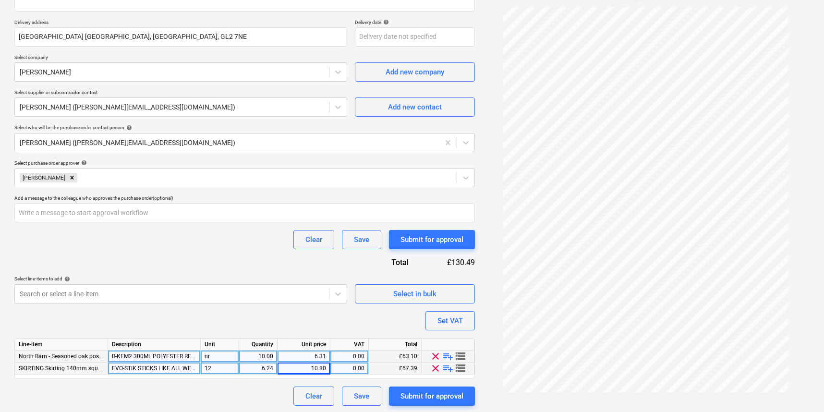
click at [268, 366] on div "6.24" at bounding box center [258, 368] width 30 height 12
click at [313, 369] on div "10.80" at bounding box center [303, 368] width 45 height 12
click at [239, 369] on div "12" at bounding box center [220, 368] width 38 height 12
click at [239, 386] on div "Clear Save Submit for approval" at bounding box center [244, 395] width 460 height 19
click at [448, 367] on span "playlist_add" at bounding box center [448, 368] width 12 height 12
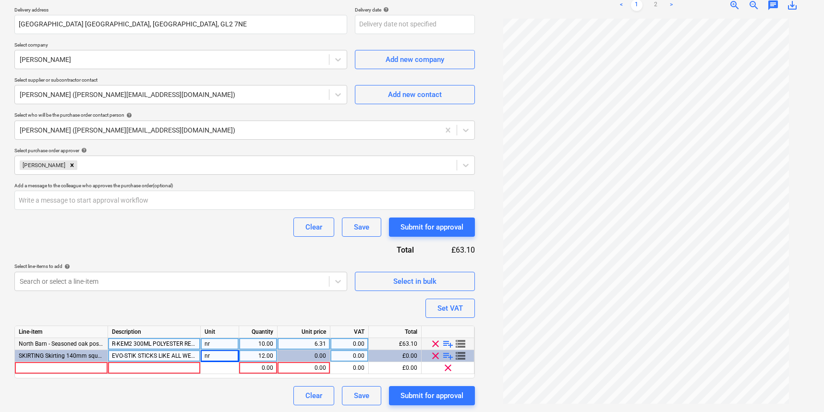
scroll to position [172, 0]
click at [155, 366] on div at bounding box center [154, 368] width 93 height 12
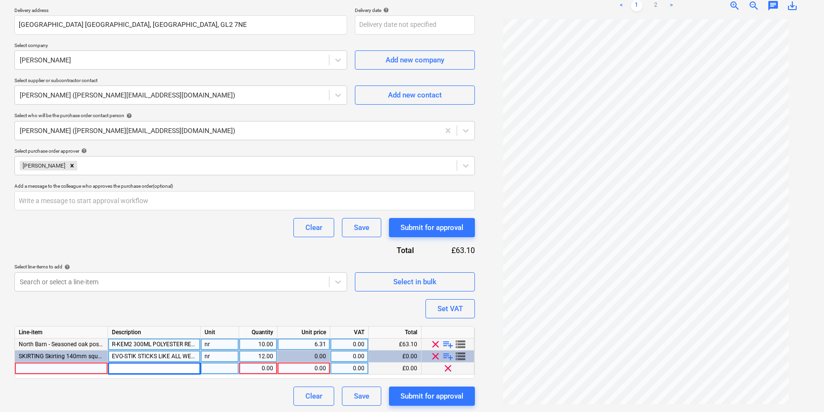
paste input "ULTRAGRIME HUGE INDUSTRIAL WIPES PACK OF 100"
click at [269, 370] on div "1.00" at bounding box center [258, 368] width 30 height 12
click at [320, 368] on div "0.00" at bounding box center [303, 368] width 45 height 12
click at [301, 353] on div "0.83" at bounding box center [303, 356] width 45 height 12
click at [322, 355] on div "0.83" at bounding box center [303, 356] width 45 height 12
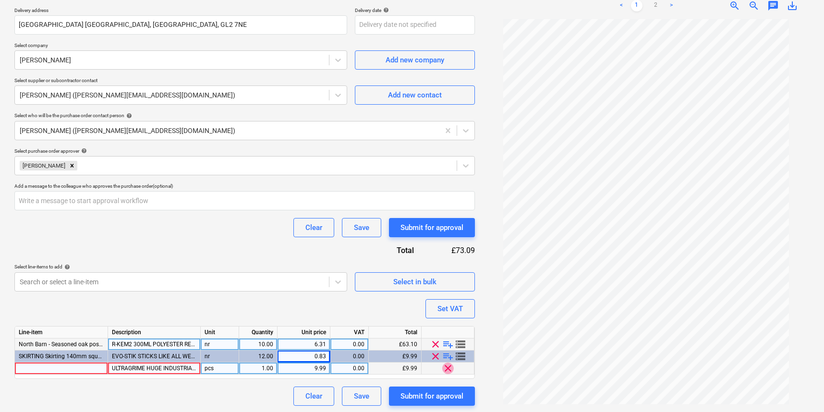
click at [446, 367] on span "clear" at bounding box center [448, 368] width 12 height 12
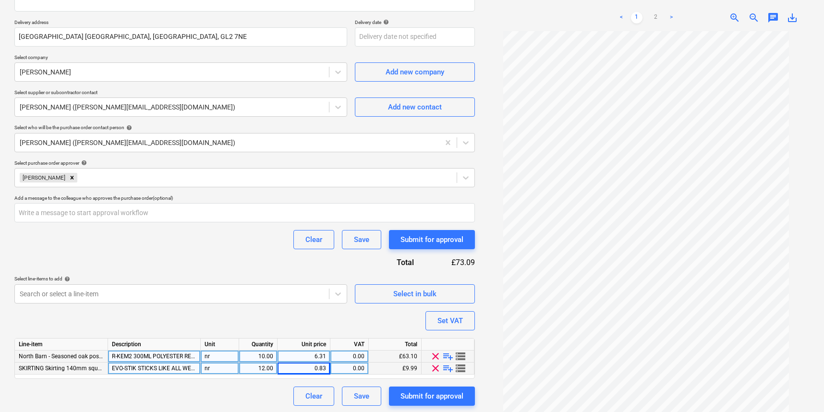
click at [312, 368] on div "0.83" at bounding box center [303, 368] width 45 height 12
click at [223, 386] on div "Clear Save Submit for approval" at bounding box center [244, 395] width 460 height 19
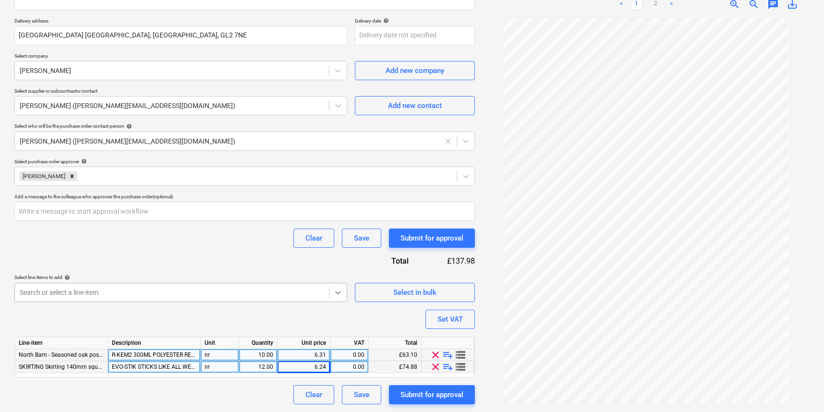
click at [336, 250] on body "Sales Projects Contacts Company Consolidated Invoices Inbox 1 Approvals 1 Resou…" at bounding box center [412, 44] width 824 height 412
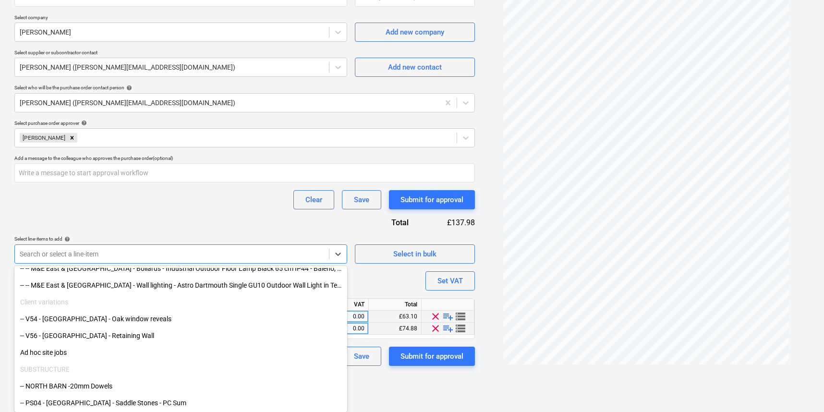
scroll to position [3132, 0]
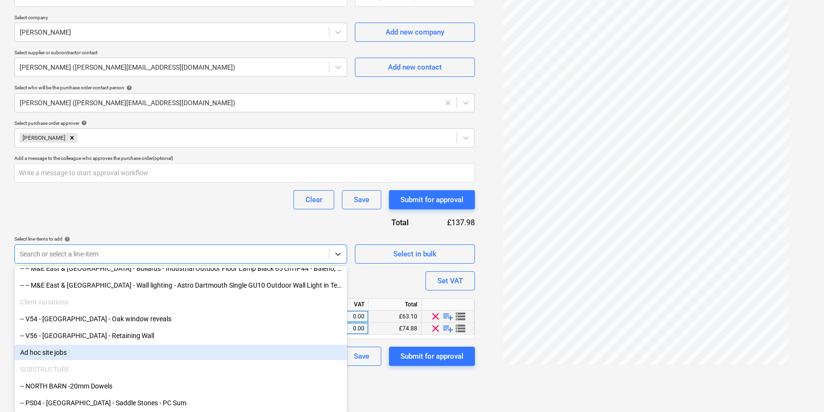
click at [79, 349] on div "Ad hoc site jobs" at bounding box center [180, 352] width 333 height 15
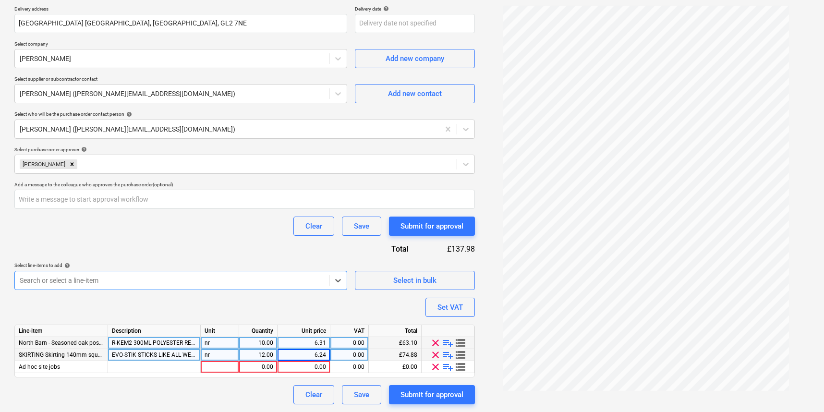
scroll to position [172, 0]
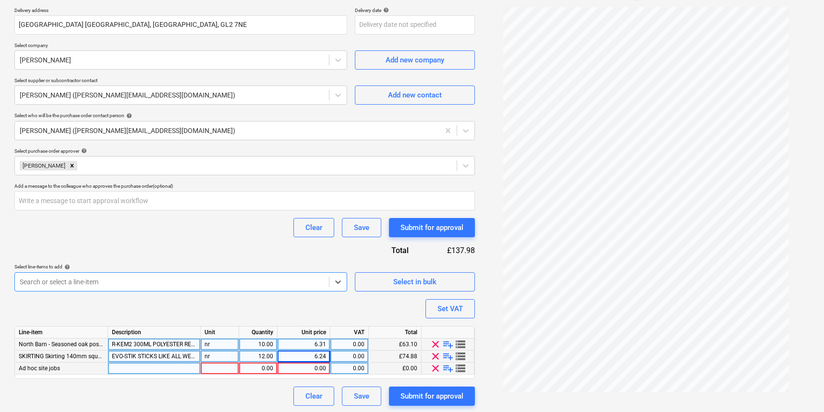
click at [127, 368] on div at bounding box center [154, 368] width 93 height 12
click at [240, 364] on div "0.00" at bounding box center [258, 368] width 38 height 12
click at [267, 368] on input "1" at bounding box center [258, 368] width 38 height 12
click at [319, 366] on div "0.00" at bounding box center [303, 368] width 45 height 12
click at [265, 386] on div "Clear Save Submit for approval" at bounding box center [244, 395] width 460 height 19
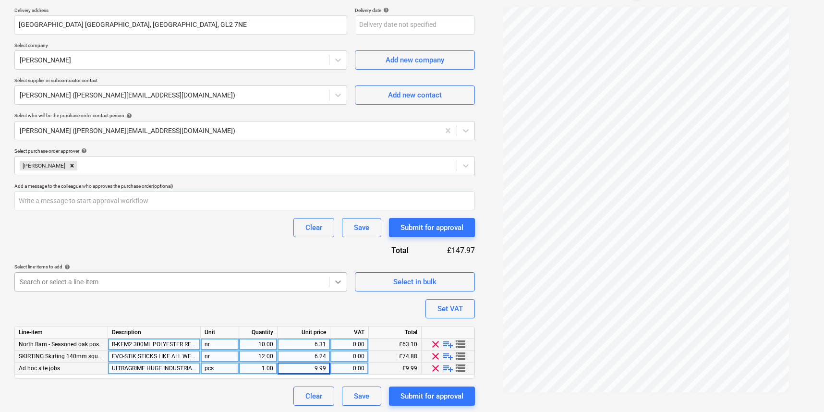
click at [337, 240] on body "Sales Projects Contacts Company Consolidated Invoices Inbox 1 Approvals 1 Resou…" at bounding box center [412, 34] width 824 height 412
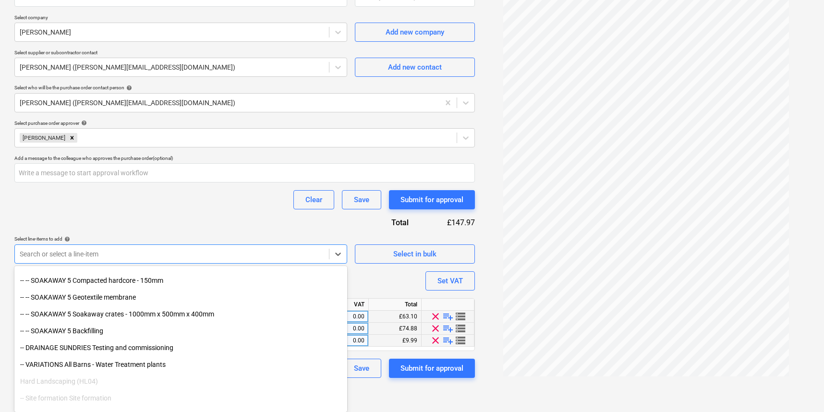
scroll to position [2716, 0]
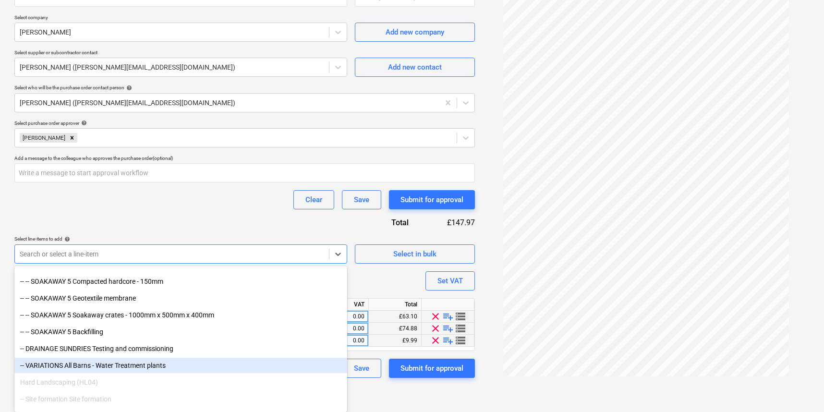
click at [163, 364] on div "-- VARIATIONS All Barns - Water Treatment plants" at bounding box center [180, 365] width 333 height 15
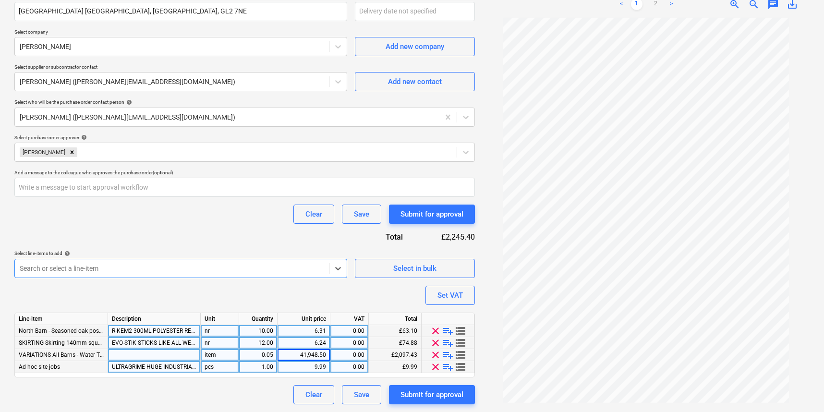
scroll to position [184, 0]
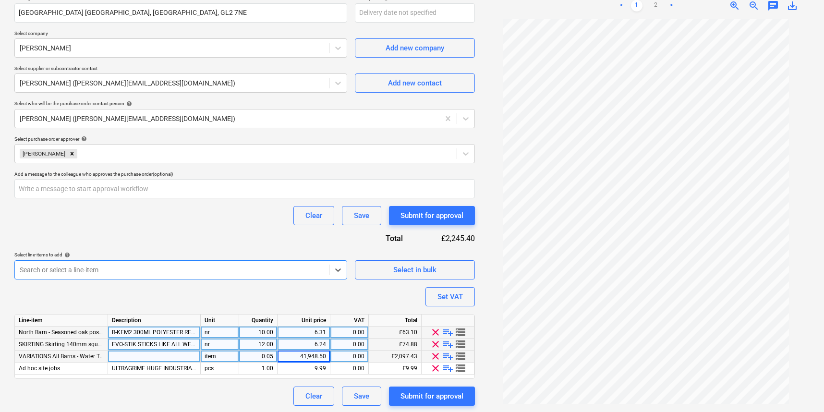
click at [163, 355] on div at bounding box center [154, 356] width 93 height 12
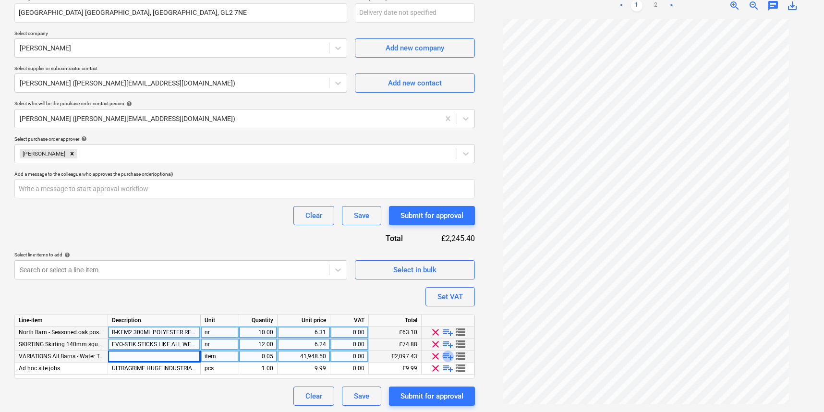
click at [446, 355] on span "playlist_add" at bounding box center [448, 356] width 12 height 12
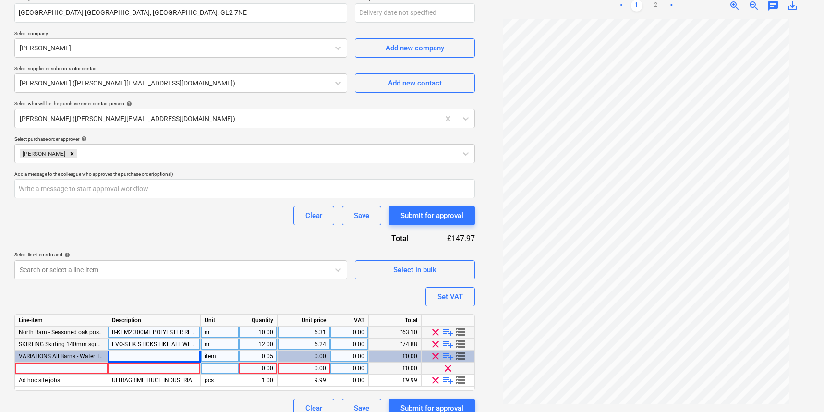
click at [183, 365] on div at bounding box center [154, 368] width 93 height 12
click at [76, 370] on div at bounding box center [61, 368] width 93 height 12
click at [134, 369] on div at bounding box center [154, 368] width 93 height 12
click at [446, 355] on span "playlist_add" at bounding box center [448, 356] width 12 height 12
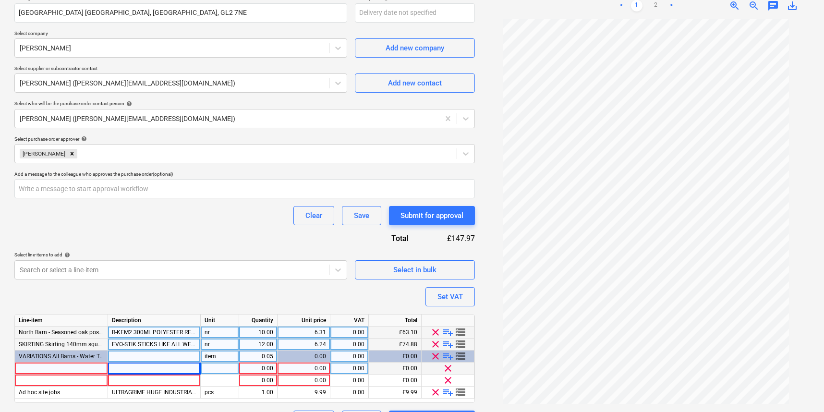
scroll to position [183, 0]
click at [220, 354] on div "item" at bounding box center [220, 357] width 38 height 12
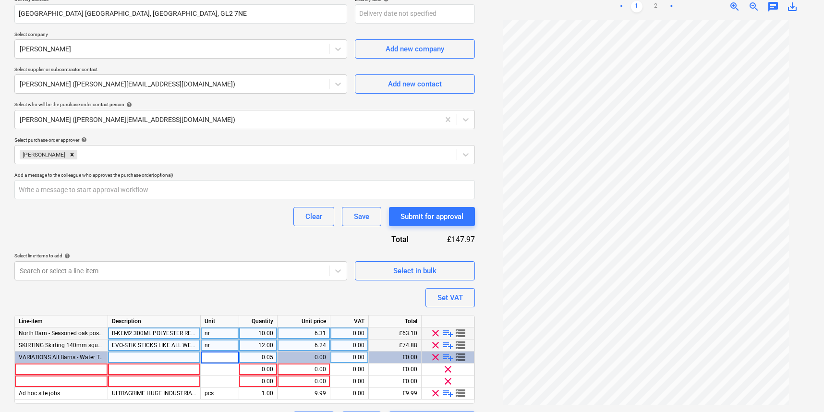
click at [273, 359] on div "0.05" at bounding box center [258, 357] width 30 height 12
click at [307, 355] on div "0.00" at bounding box center [303, 357] width 45 height 12
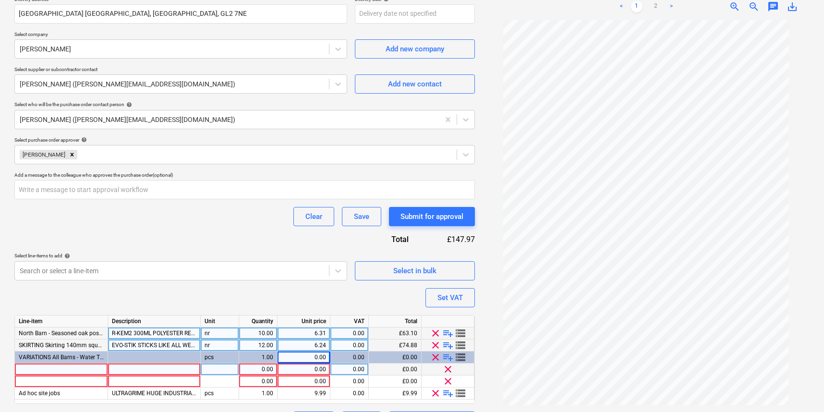
click at [232, 373] on div at bounding box center [220, 369] width 38 height 12
click at [156, 377] on div at bounding box center [154, 381] width 93 height 12
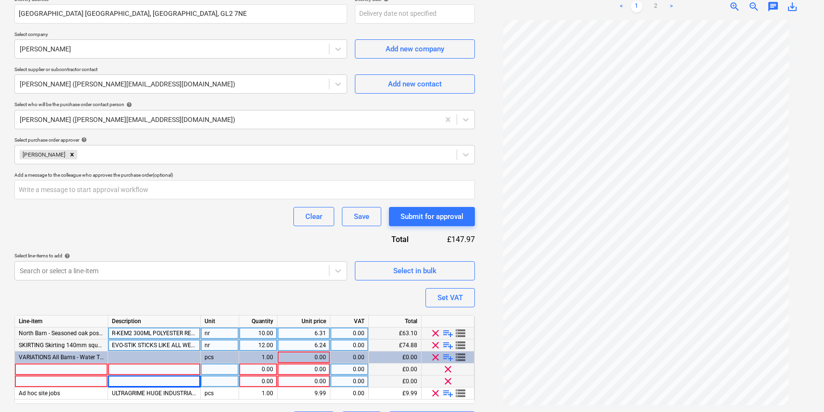
click at [153, 368] on div at bounding box center [154, 369] width 93 height 12
paste input "OSMADRAIN DRAINAGE 110X6M PIPE PLAIN ENDED 4D076"
click at [139, 384] on div at bounding box center [154, 381] width 93 height 12
paste input "OSMADRAIN DRAINAGE 110 DOUBLE SOCKET PIPE COUPLER 4D205"
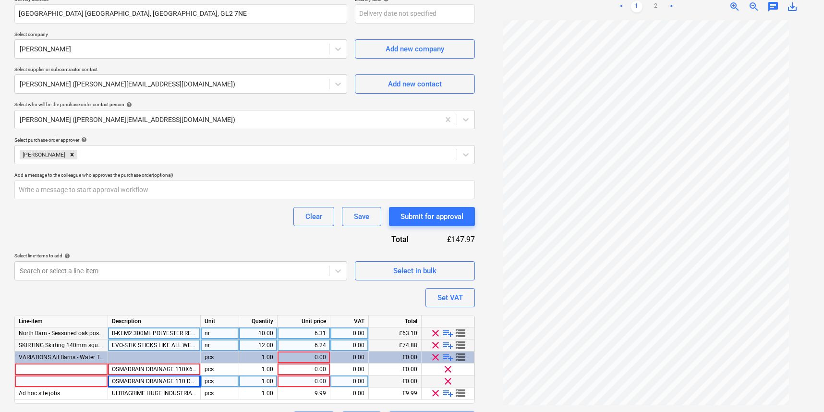
click at [77, 377] on div at bounding box center [61, 381] width 93 height 12
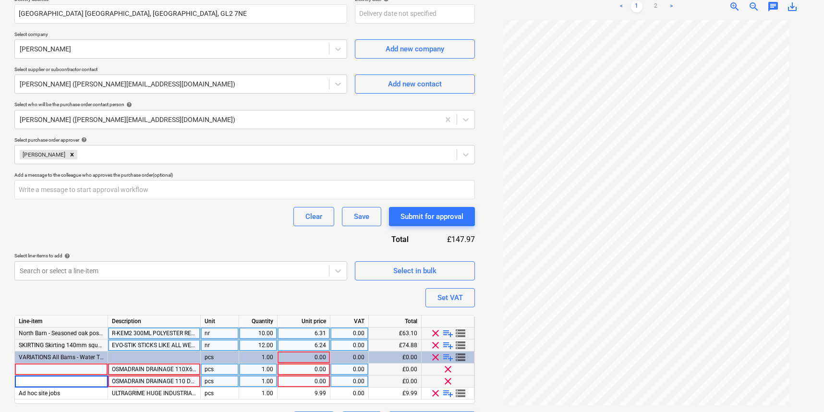
click at [48, 369] on div at bounding box center [61, 369] width 93 height 12
click at [272, 369] on div "1.00" at bounding box center [258, 369] width 30 height 12
click at [267, 381] on div "1.00" at bounding box center [258, 381] width 30 height 12
click at [285, 381] on div "0.00" at bounding box center [303, 381] width 45 height 12
click at [303, 369] on div "0.00" at bounding box center [303, 369] width 45 height 12
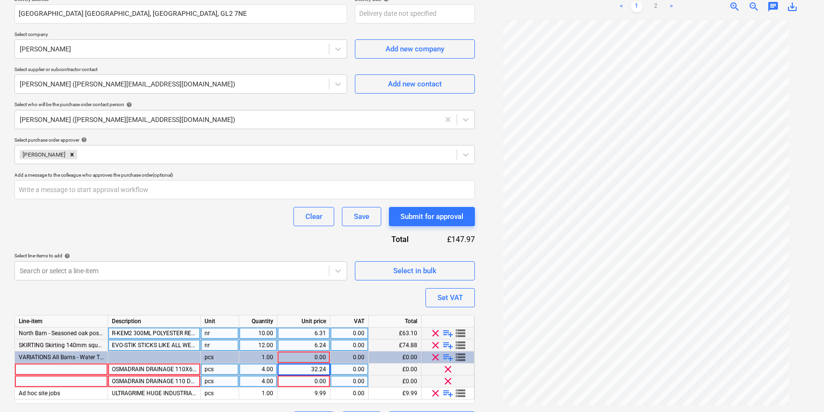
click at [307, 381] on div "0.00" at bounding box center [303, 381] width 45 height 12
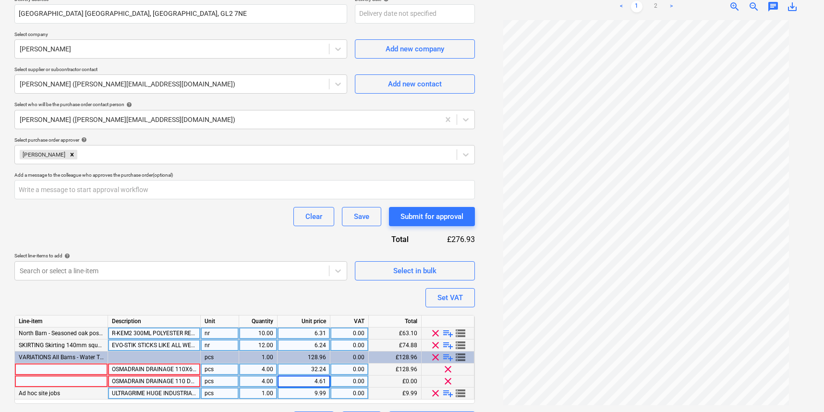
click at [252, 387] on div "1.00" at bounding box center [258, 393] width 30 height 12
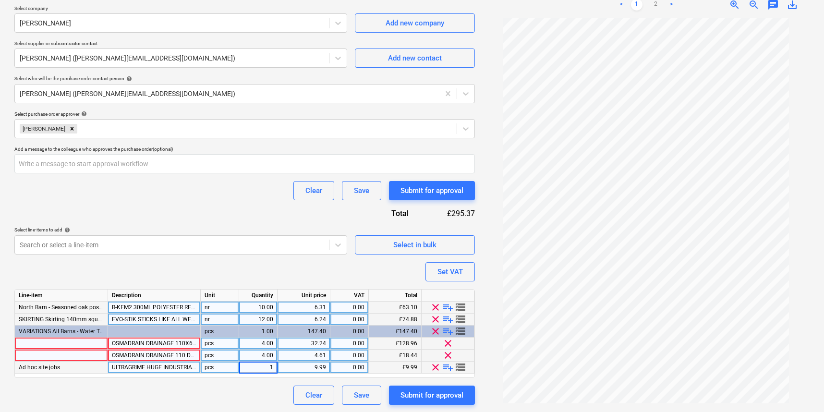
scroll to position [208, 0]
click at [149, 347] on div "OSMADRAIN DRAINAGE 110X6M PIPE PLAIN ENDED 4D076" at bounding box center [154, 344] width 93 height 12
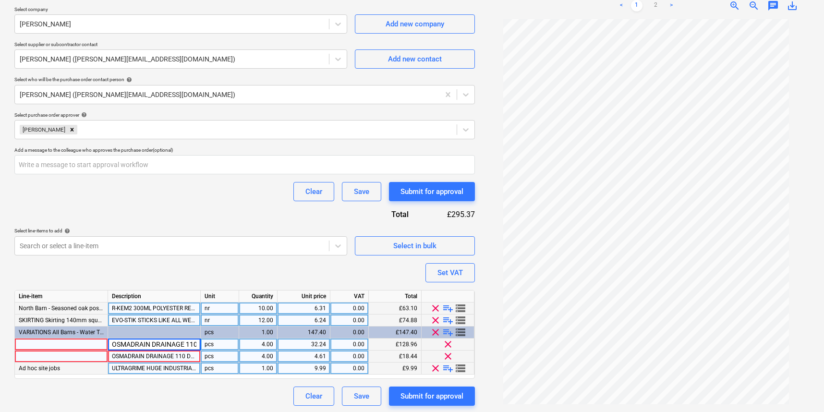
click at [68, 352] on div at bounding box center [61, 356] width 93 height 12
click at [67, 345] on div at bounding box center [61, 344] width 93 height 12
click at [85, 355] on div at bounding box center [61, 356] width 93 height 12
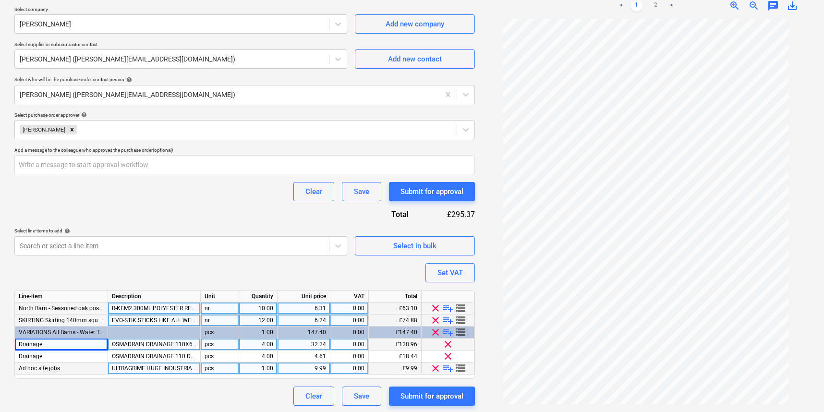
drag, startPoint x: 64, startPoint y: 349, endPoint x: -17, endPoint y: 340, distance: 82.2
click at [440, 270] on div "Set VAT" at bounding box center [449, 272] width 25 height 12
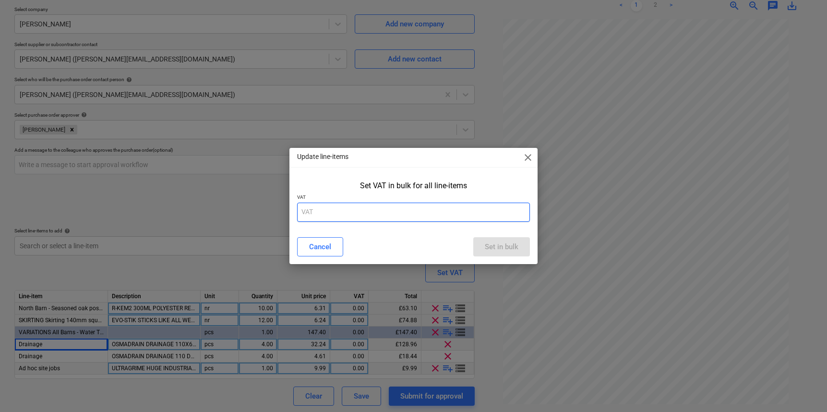
click at [361, 217] on input "text" at bounding box center [413, 212] width 233 height 19
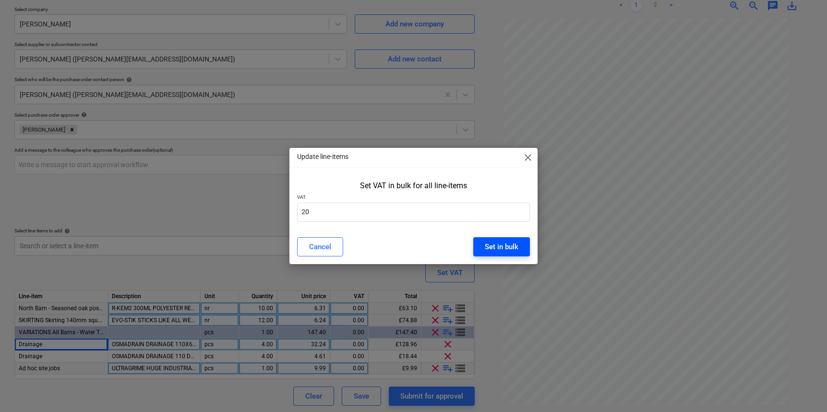
click at [506, 248] on div "Set in bulk" at bounding box center [502, 247] width 34 height 12
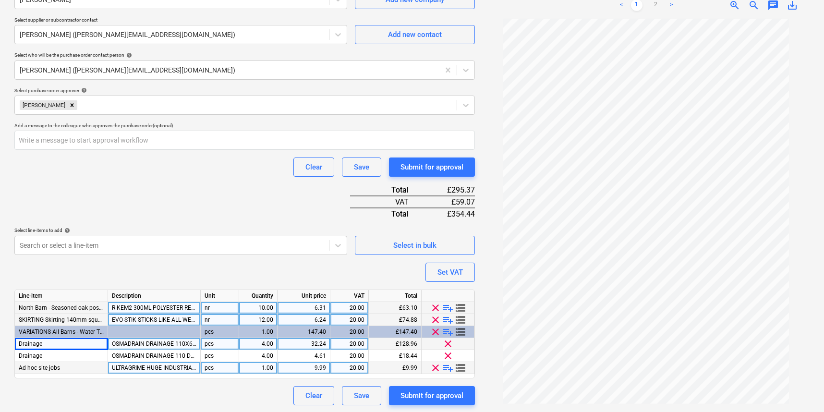
scroll to position [232, 0]
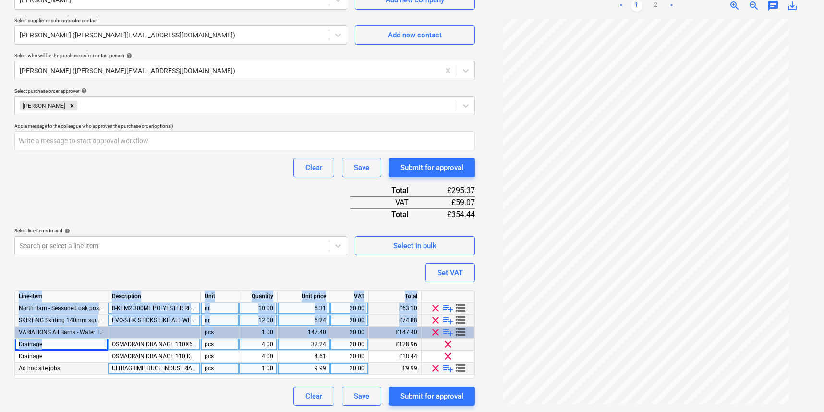
drag, startPoint x: 11, startPoint y: 343, endPoint x: 4, endPoint y: 342, distance: 6.7
click at [5, 342] on div "Create new document Purchase order name help [PERSON_NAME] - various materials …" at bounding box center [412, 113] width 824 height 602
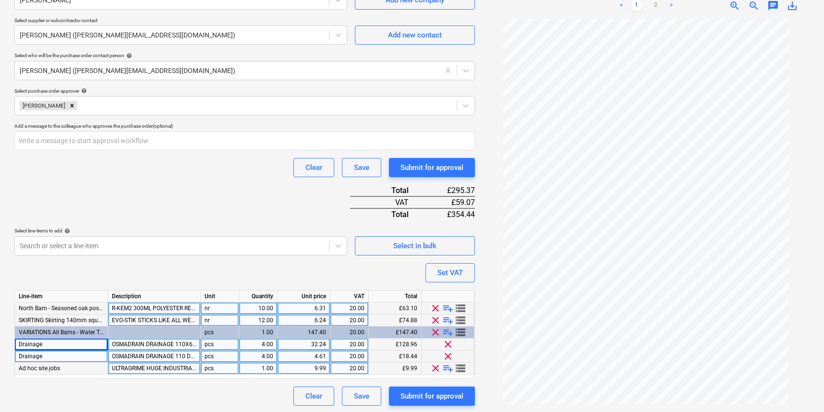
click at [48, 350] on div "Drainage" at bounding box center [61, 356] width 93 height 12
drag, startPoint x: 60, startPoint y: 355, endPoint x: 65, endPoint y: 352, distance: 5.8
click at [62, 354] on input at bounding box center [61, 356] width 93 height 12
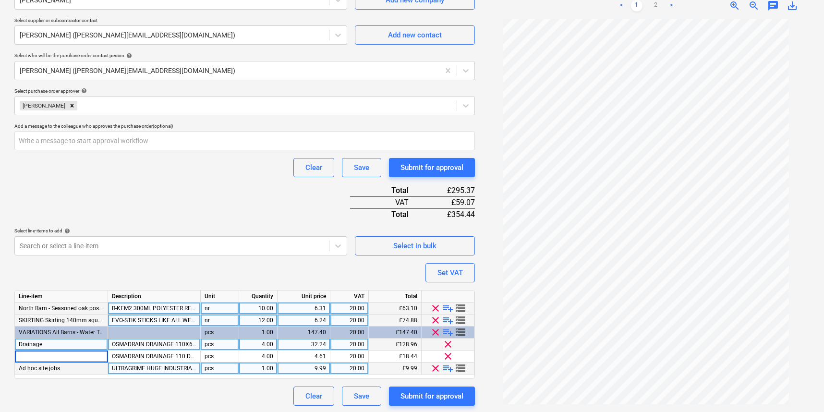
click at [122, 347] on div "OSMADRAIN DRAINAGE 110X6M PIPE PLAIN ENDED 4D076" at bounding box center [154, 344] width 93 height 12
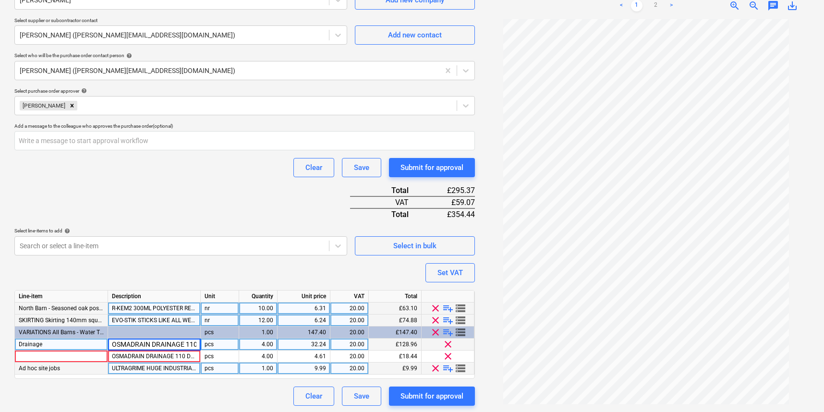
click at [66, 342] on div "Drainage" at bounding box center [61, 344] width 93 height 12
click at [167, 392] on div "Clear Save Submit for approval" at bounding box center [244, 395] width 460 height 19
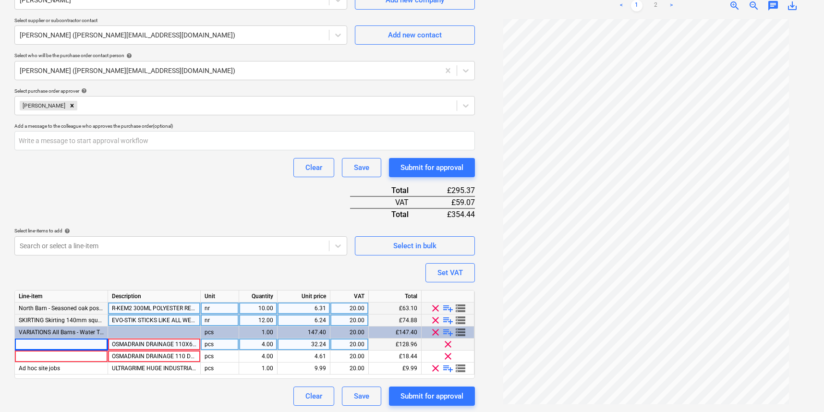
click at [36, 342] on div at bounding box center [61, 344] width 93 height 12
click at [447, 398] on div "Submit for approval" at bounding box center [431, 396] width 63 height 12
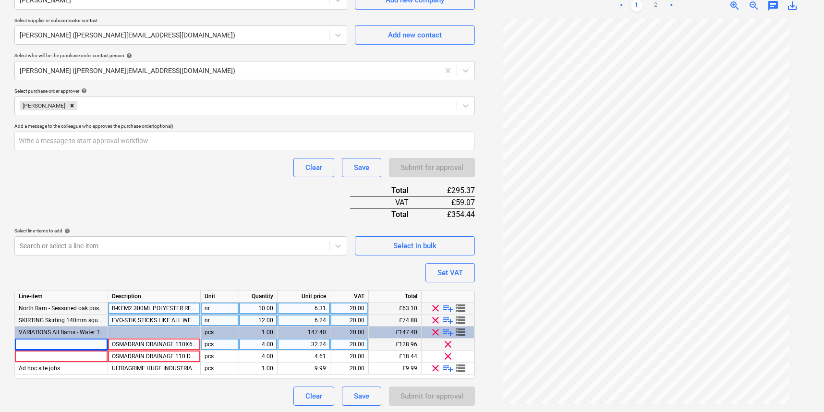
click at [59, 345] on div at bounding box center [61, 344] width 93 height 12
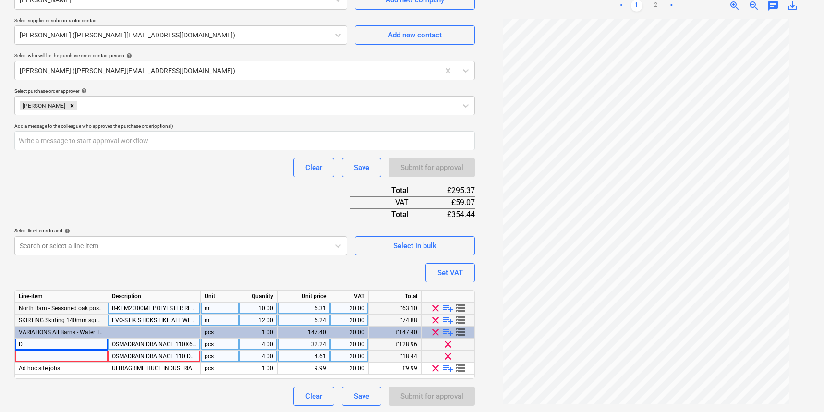
click at [41, 358] on div at bounding box center [61, 356] width 93 height 12
click at [140, 382] on div "Purchase order name help [PERSON_NAME] - various materials 3001Q667430 Purchase…" at bounding box center [244, 125] width 460 height 559
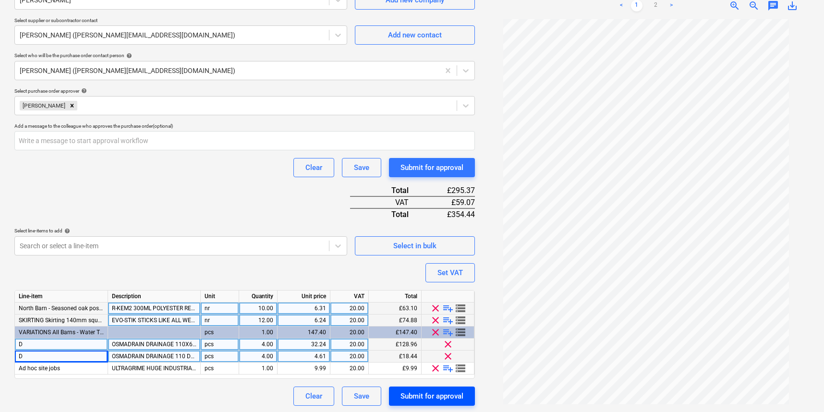
click at [446, 394] on div "Submit for approval" at bounding box center [431, 396] width 63 height 12
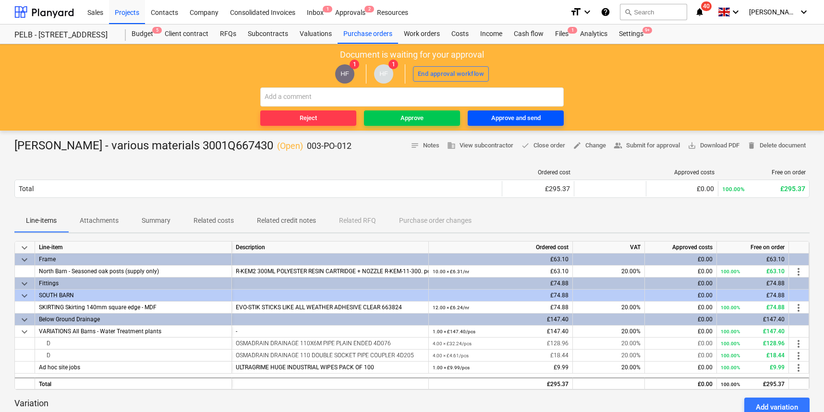
click at [492, 118] on div "Approve and send" at bounding box center [515, 118] width 49 height 11
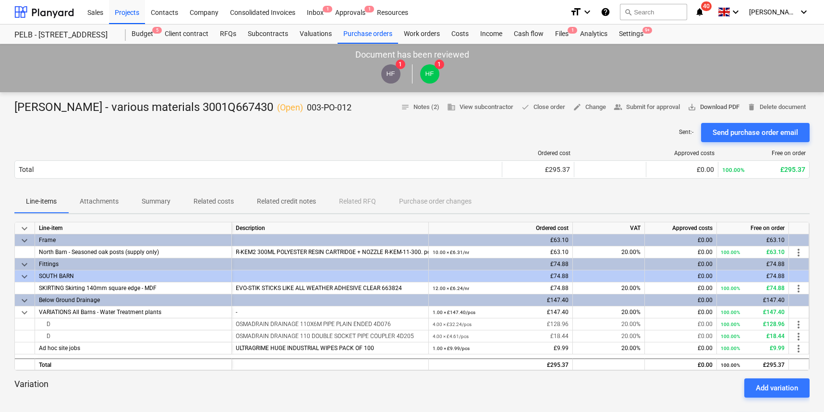
click at [707, 107] on span "save_alt Download PDF" at bounding box center [713, 107] width 52 height 11
click at [151, 33] on div "Budget 5" at bounding box center [142, 33] width 33 height 19
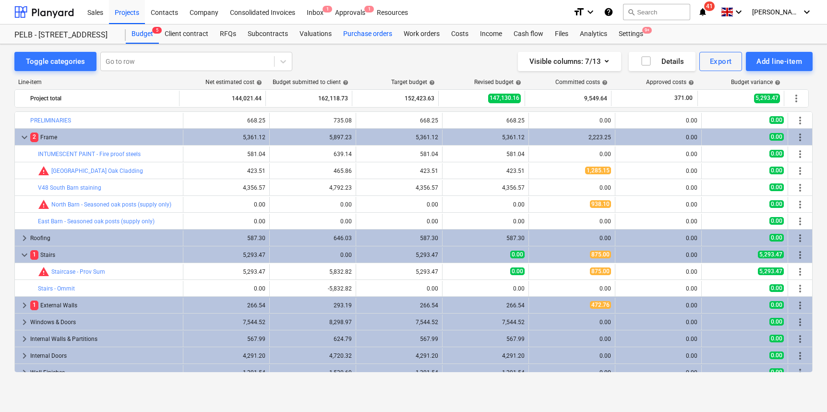
click at [374, 34] on div "Purchase orders" at bounding box center [367, 33] width 60 height 19
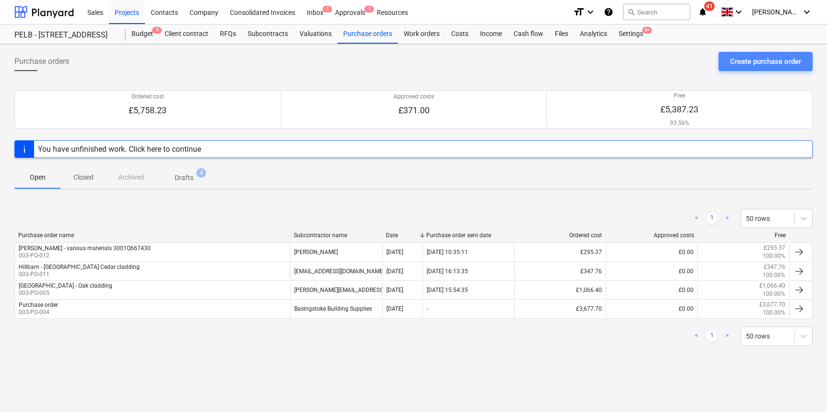
click at [735, 62] on div "Create purchase order" at bounding box center [765, 61] width 71 height 12
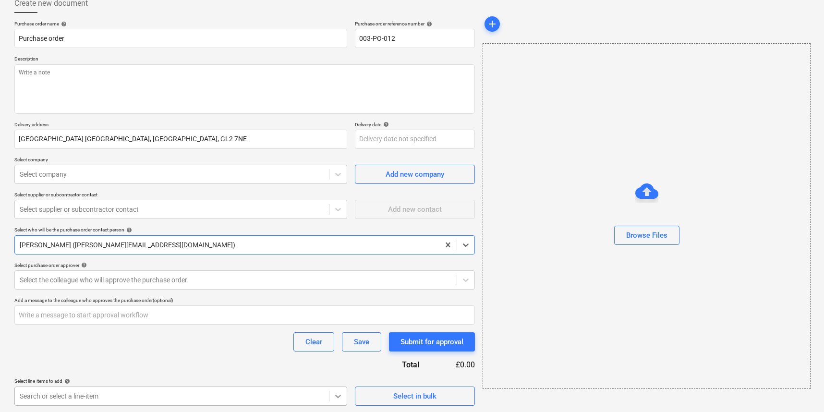
scroll to position [200, 0]
click at [333, 352] on body "Sales Projects Contacts Company Consolidated Invoices Inbox 1 Approvals 1 Resou…" at bounding box center [412, 146] width 824 height 412
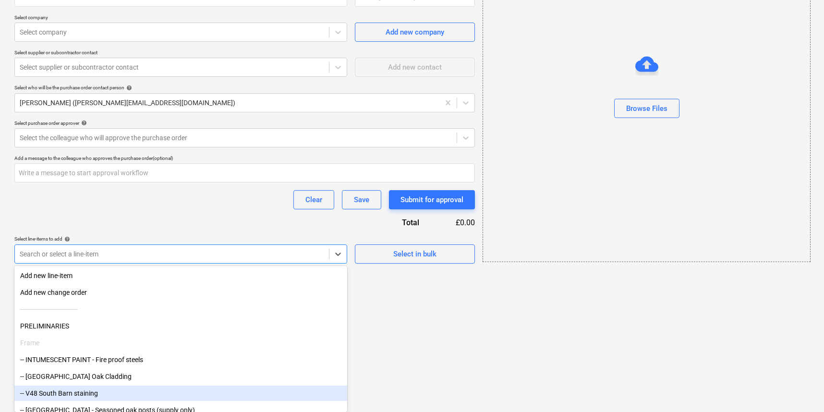
click at [279, 394] on div "-- V48 South Barn staining" at bounding box center [180, 392] width 333 height 15
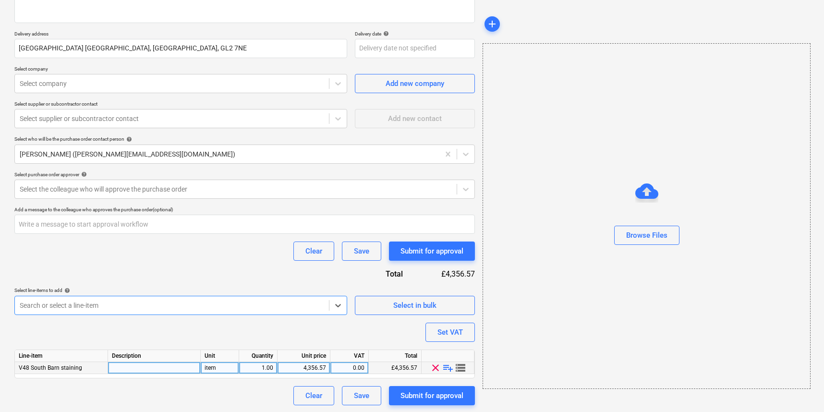
scroll to position [148, 0]
click at [447, 368] on span "playlist_add" at bounding box center [448, 368] width 12 height 12
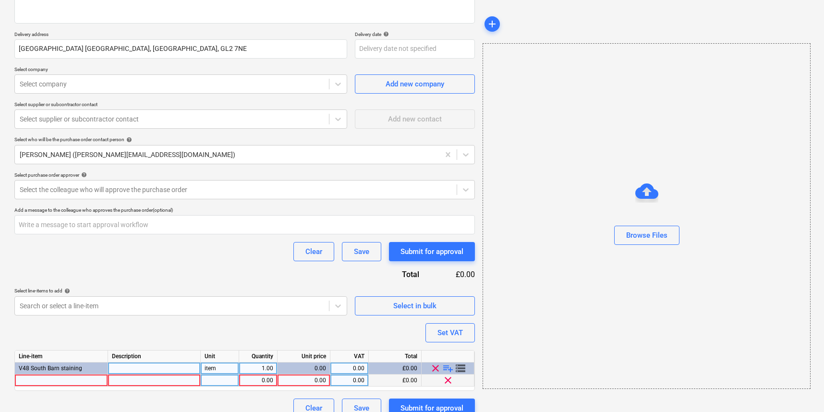
click at [39, 382] on div at bounding box center [61, 380] width 93 height 12
click at [449, 380] on span "clear" at bounding box center [448, 380] width 12 height 12
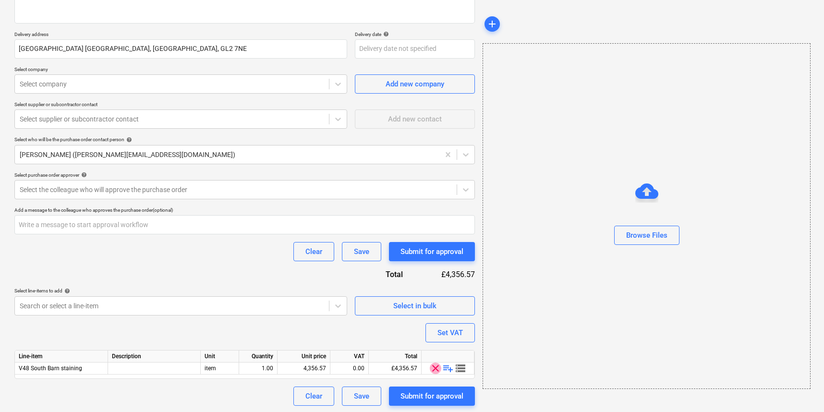
click at [436, 369] on span "clear" at bounding box center [436, 368] width 12 height 12
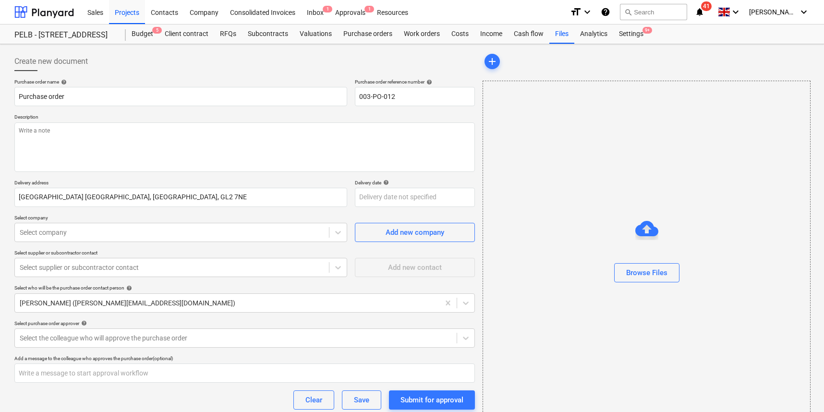
scroll to position [0, 0]
click at [133, 35] on div "Budget 5" at bounding box center [142, 33] width 33 height 19
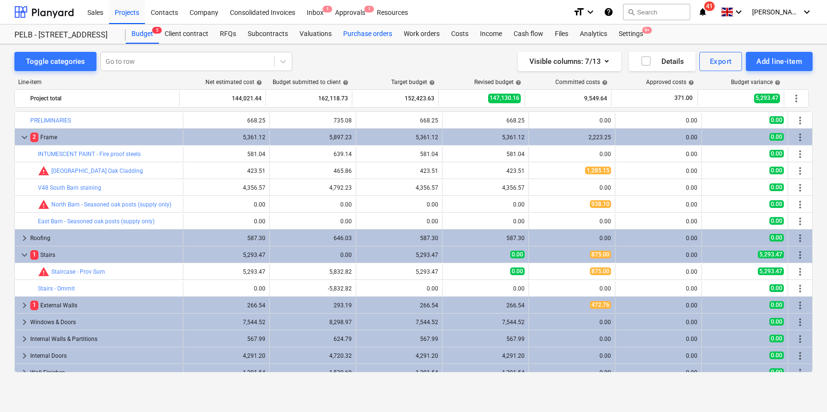
click at [372, 35] on div "Purchase orders" at bounding box center [367, 33] width 60 height 19
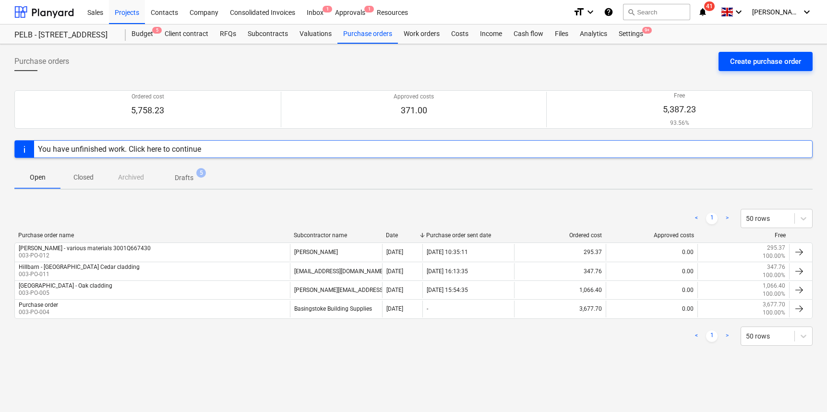
click at [778, 67] on div "Create purchase order" at bounding box center [765, 61] width 71 height 12
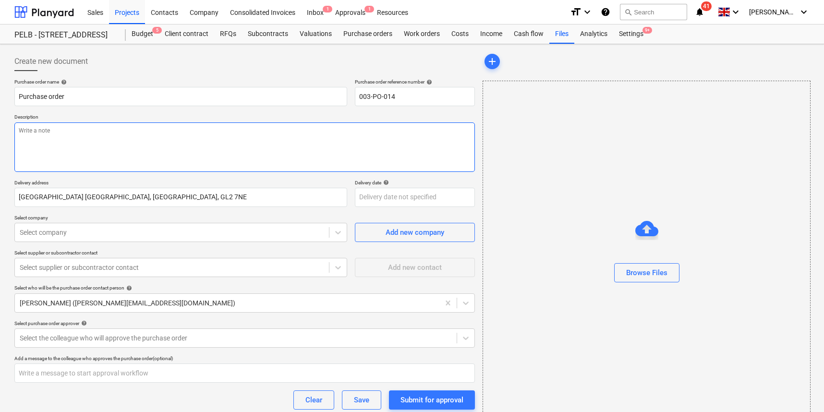
click at [208, 149] on textarea at bounding box center [244, 146] width 460 height 49
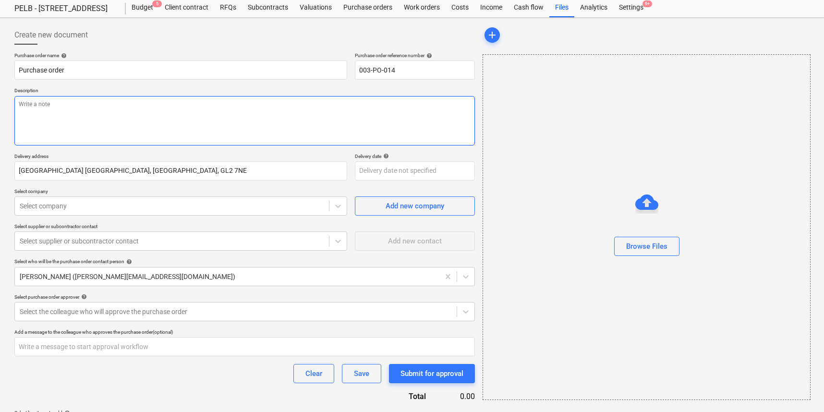
scroll to position [26, 0]
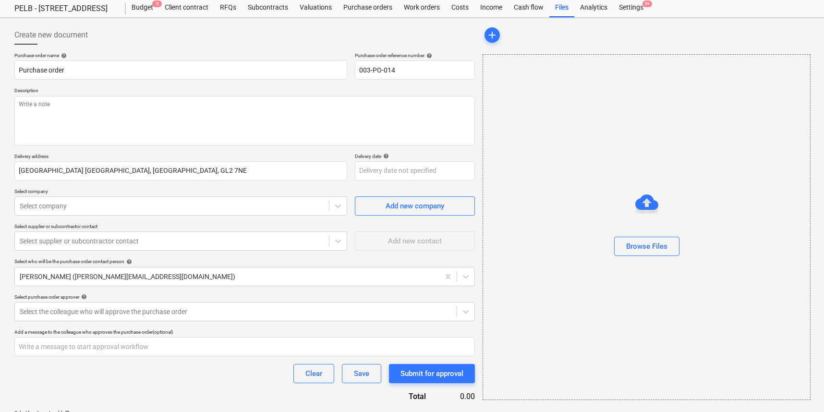
click at [743, 0] on div "Budget 5 Client contract RFQs Subcontracts Valuations Purchase orders Work orde…" at bounding box center [468, 7] width 684 height 19
